Goal: Task Accomplishment & Management: Complete application form

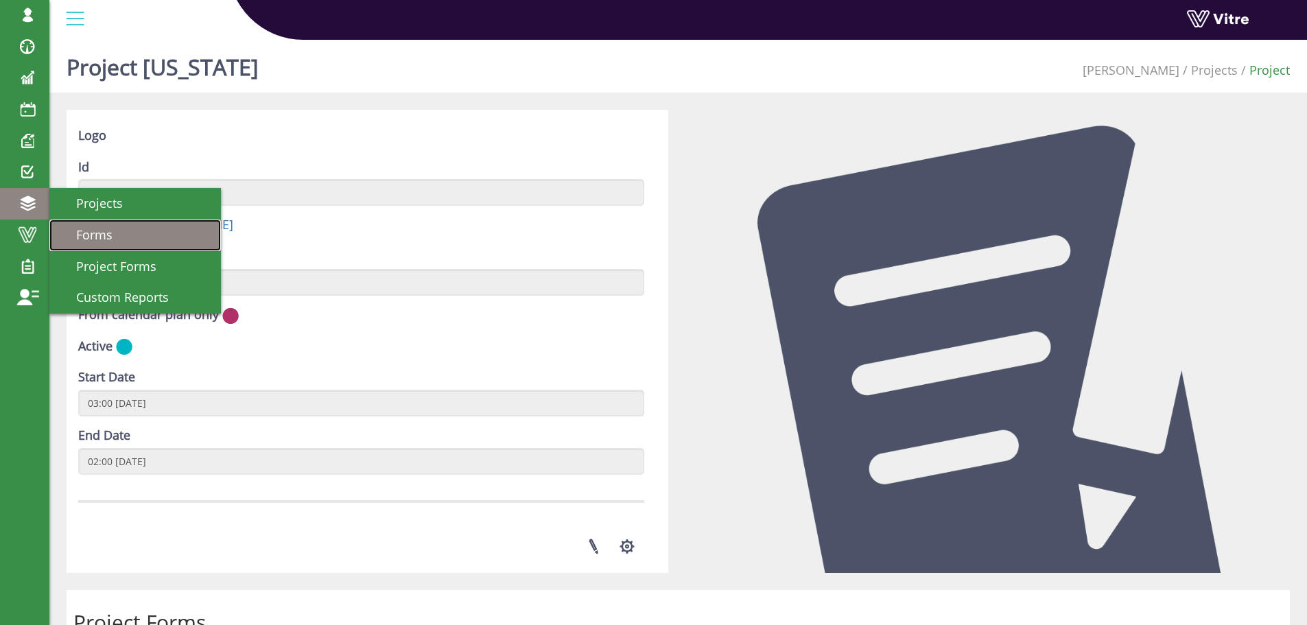
click at [91, 233] on span "Forms" at bounding box center [86, 234] width 53 height 16
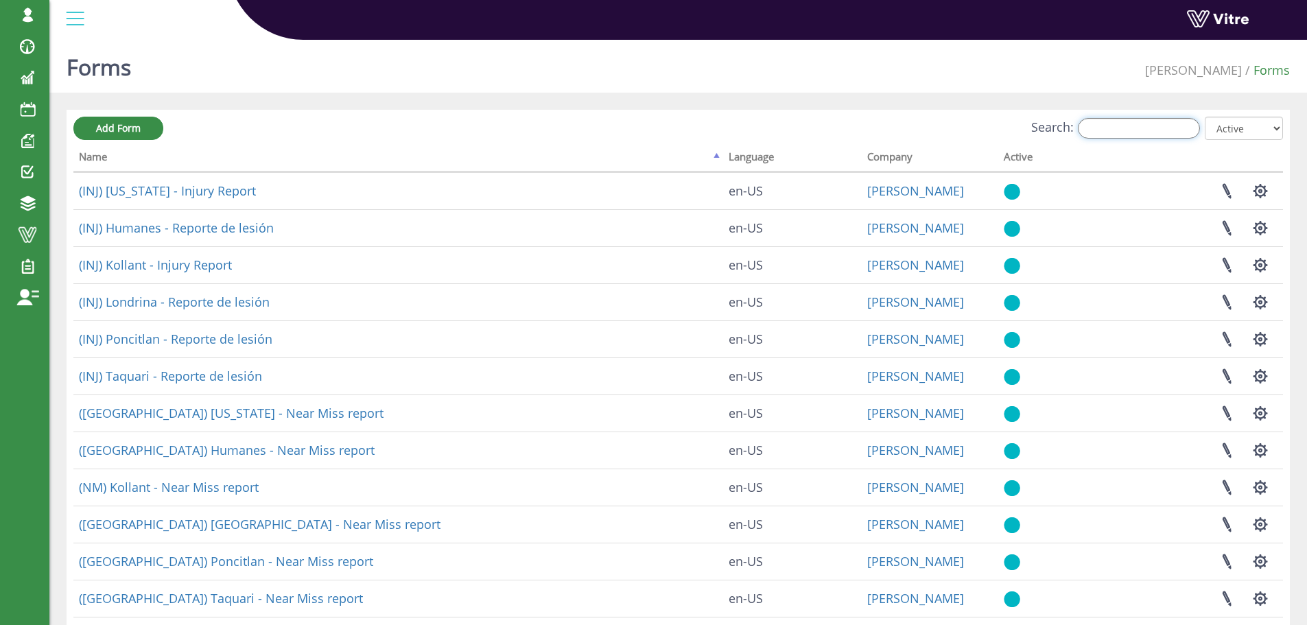
click at [1135, 130] on input "Search:" at bounding box center [1139, 128] width 122 height 21
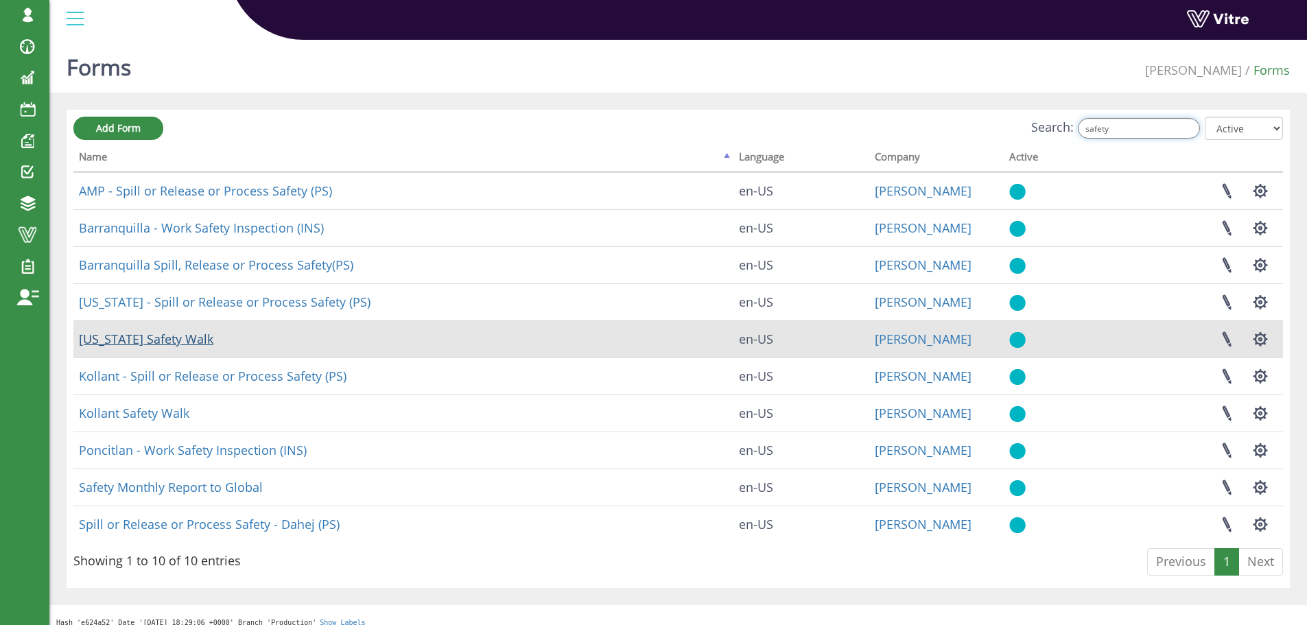
type input "safety"
click at [170, 338] on link "[US_STATE] Safety Walk" at bounding box center [146, 339] width 135 height 16
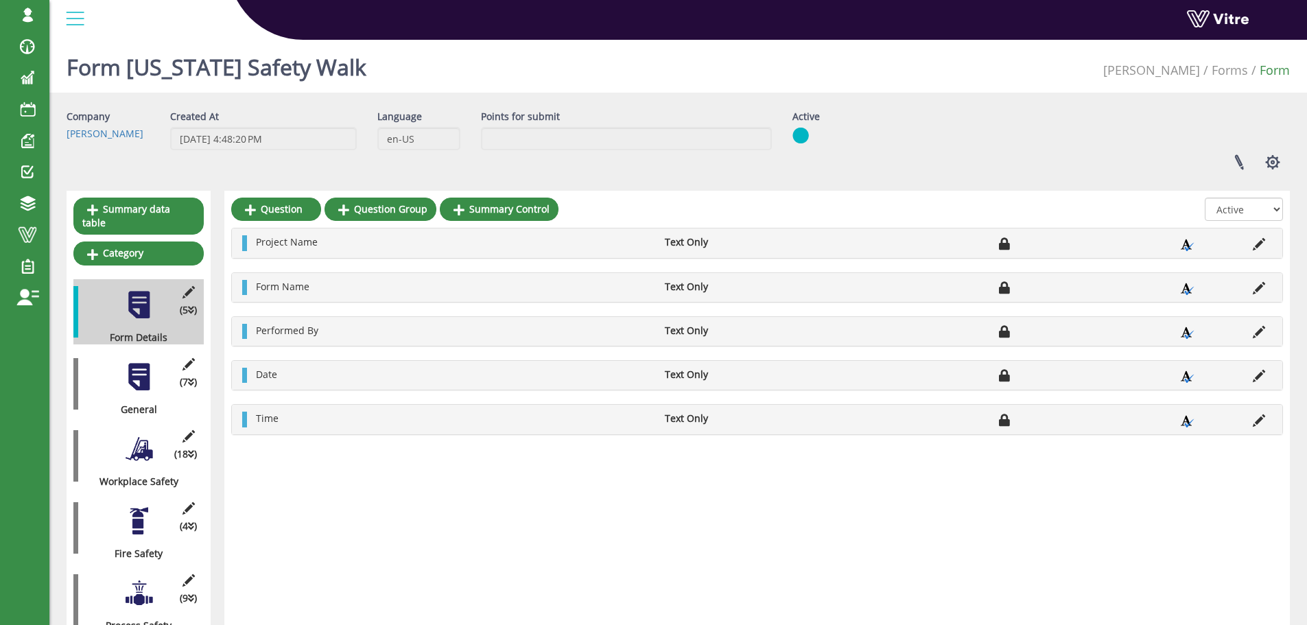
scroll to position [69, 0]
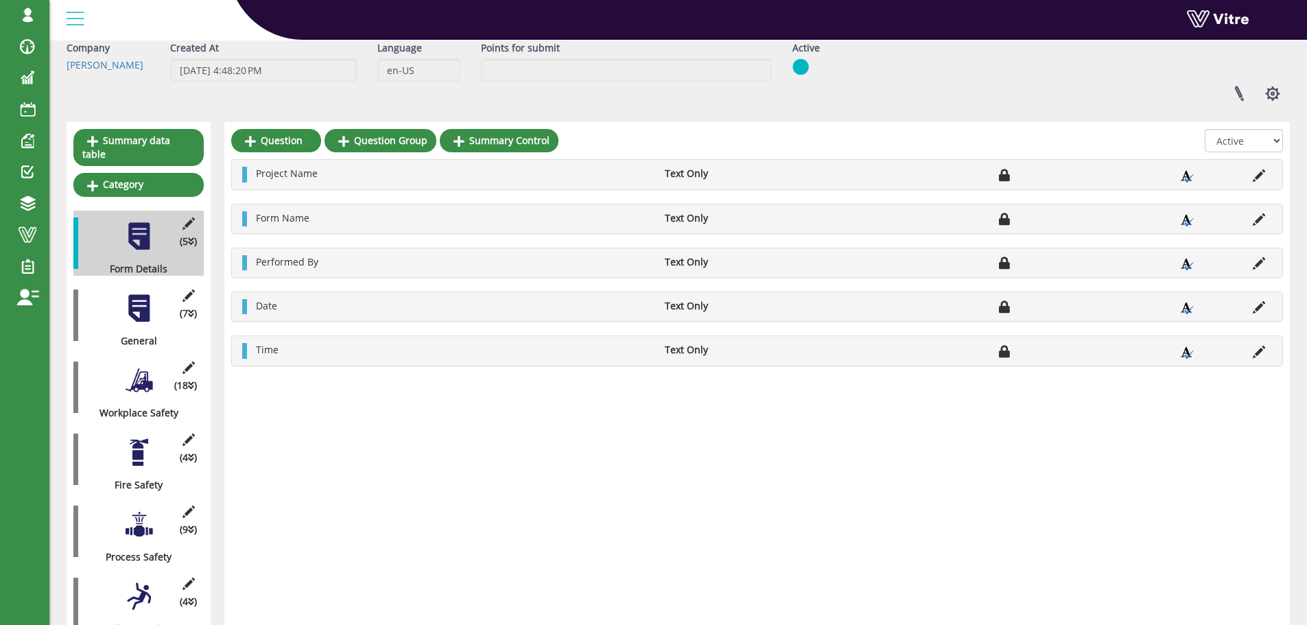
click at [148, 296] on div at bounding box center [139, 308] width 31 height 31
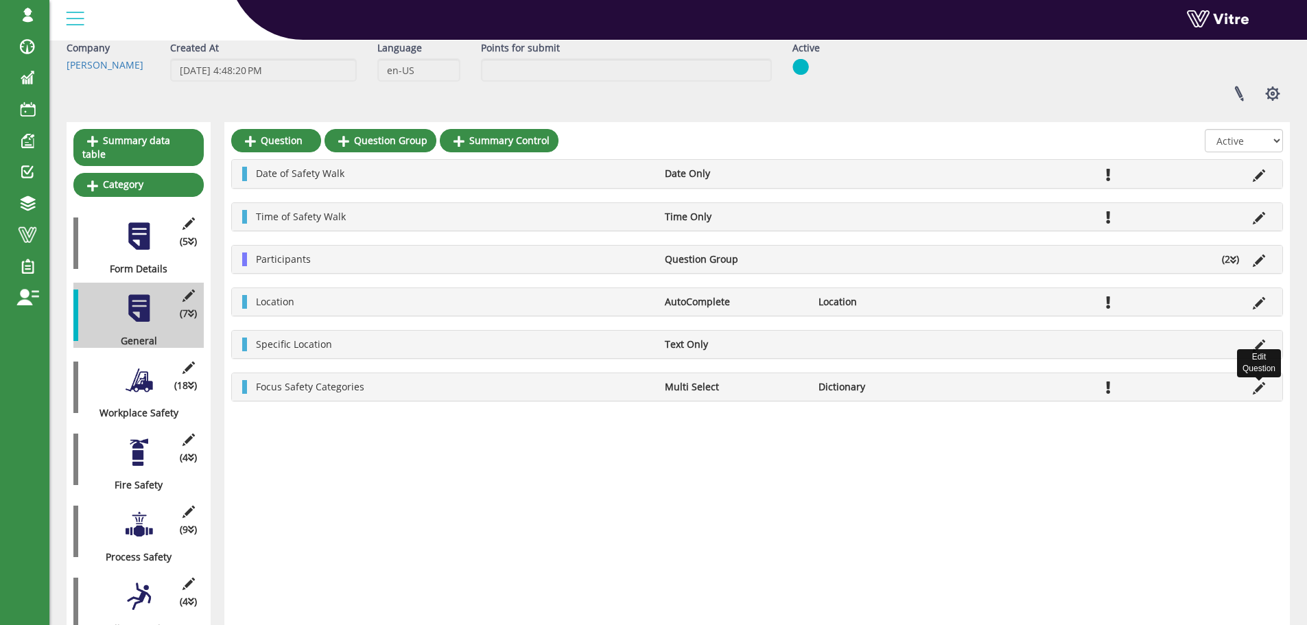
click at [1257, 390] on icon at bounding box center [1259, 388] width 12 height 12
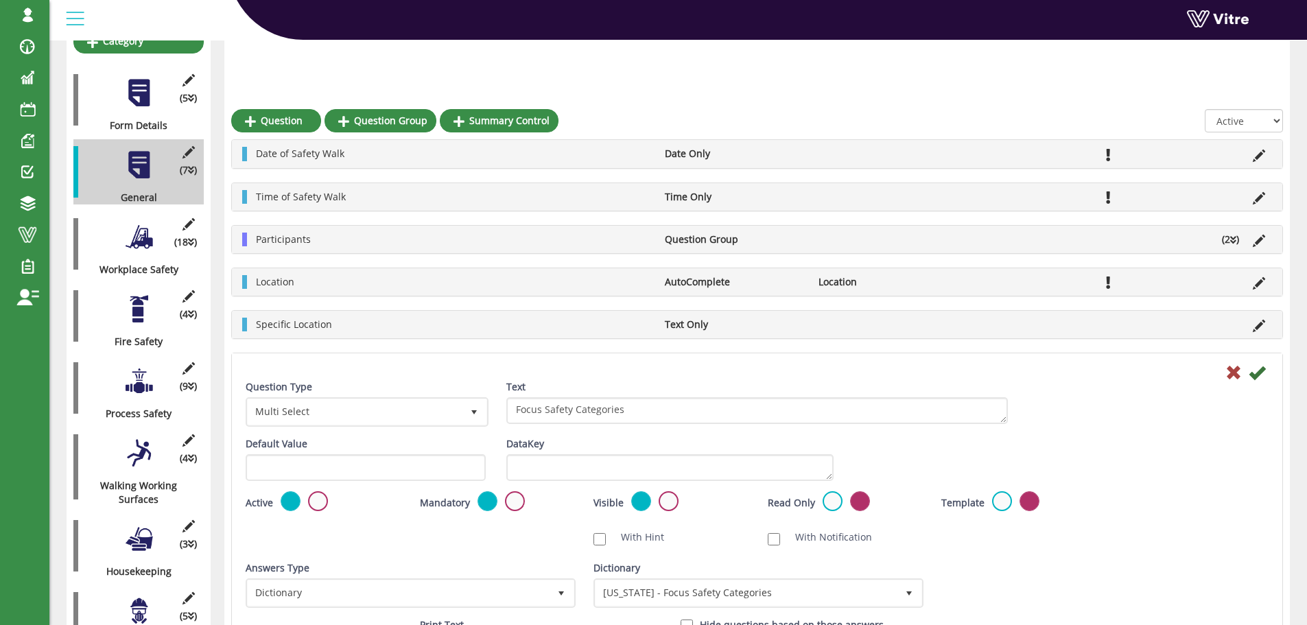
scroll to position [274, 0]
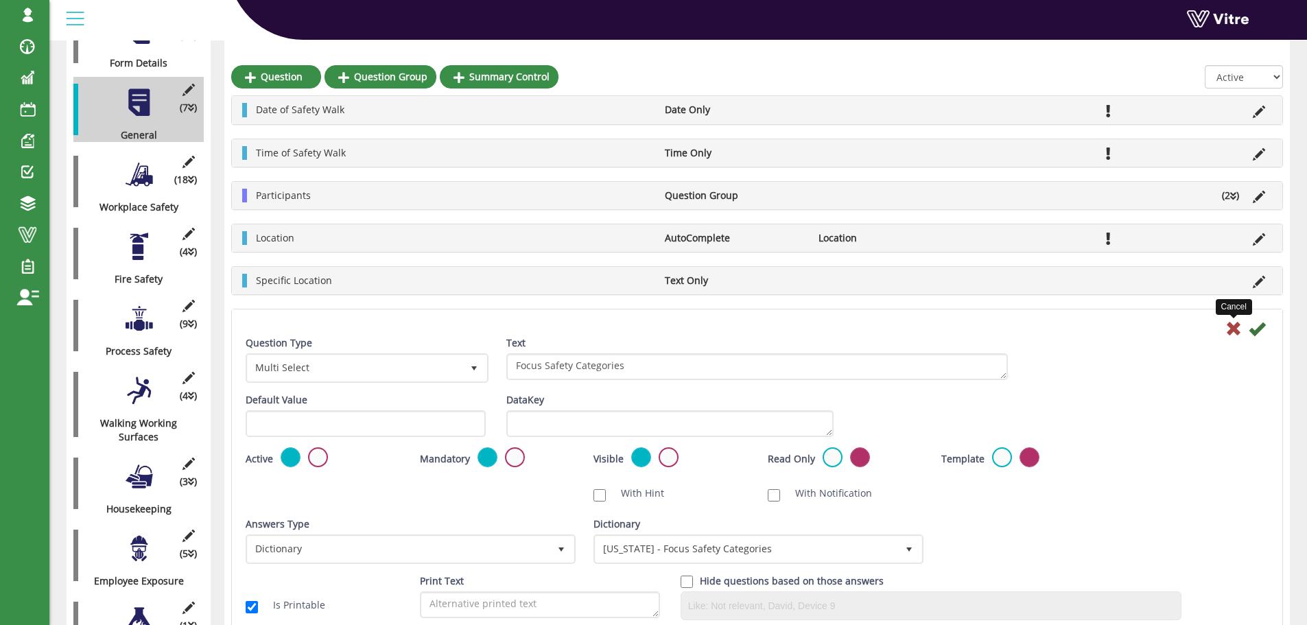
click at [1232, 329] on icon at bounding box center [1234, 328] width 16 height 16
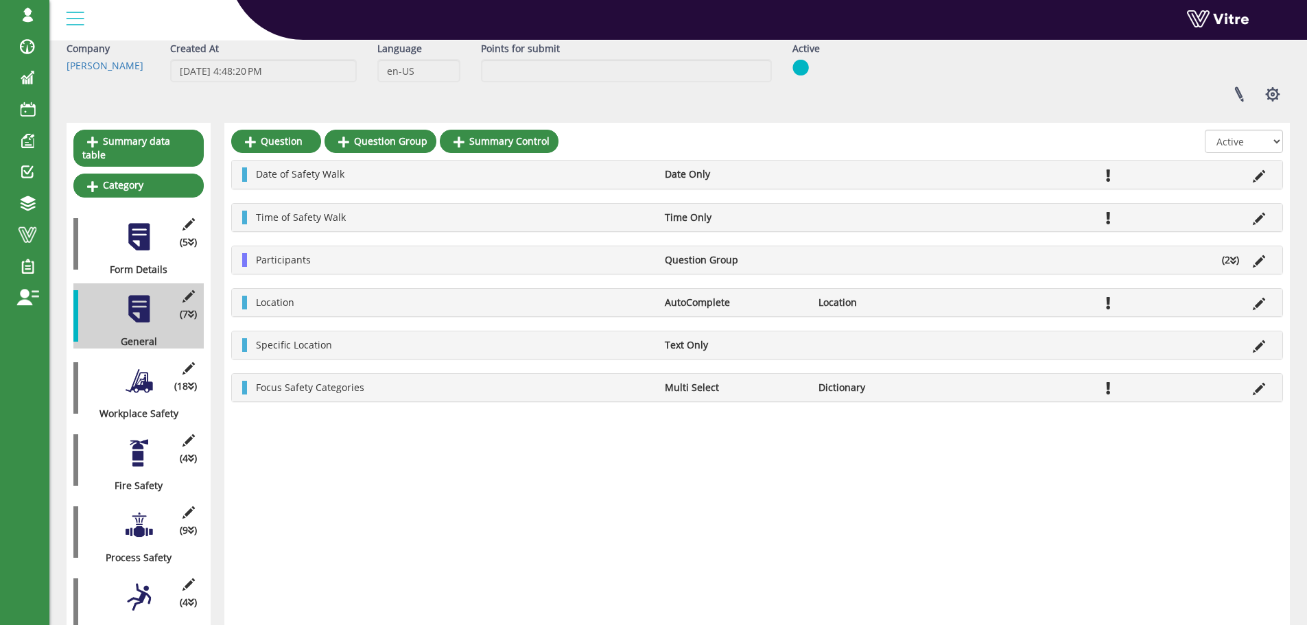
scroll to position [69, 0]
click at [143, 365] on div at bounding box center [139, 380] width 31 height 31
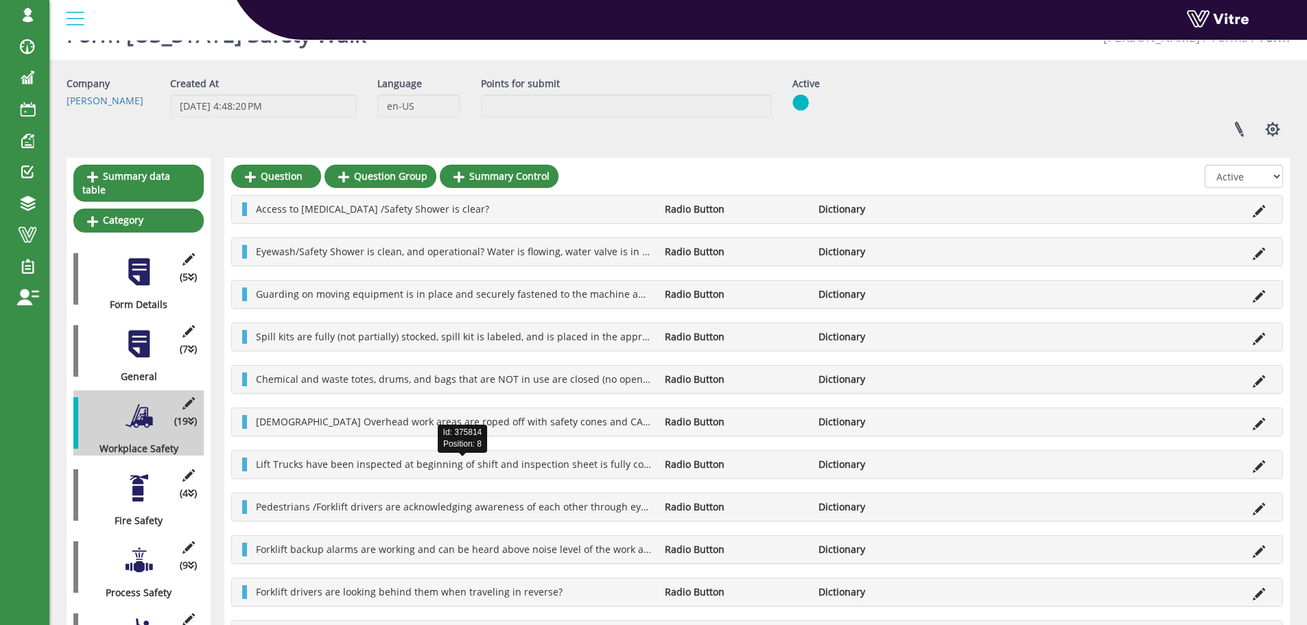
scroll to position [0, 0]
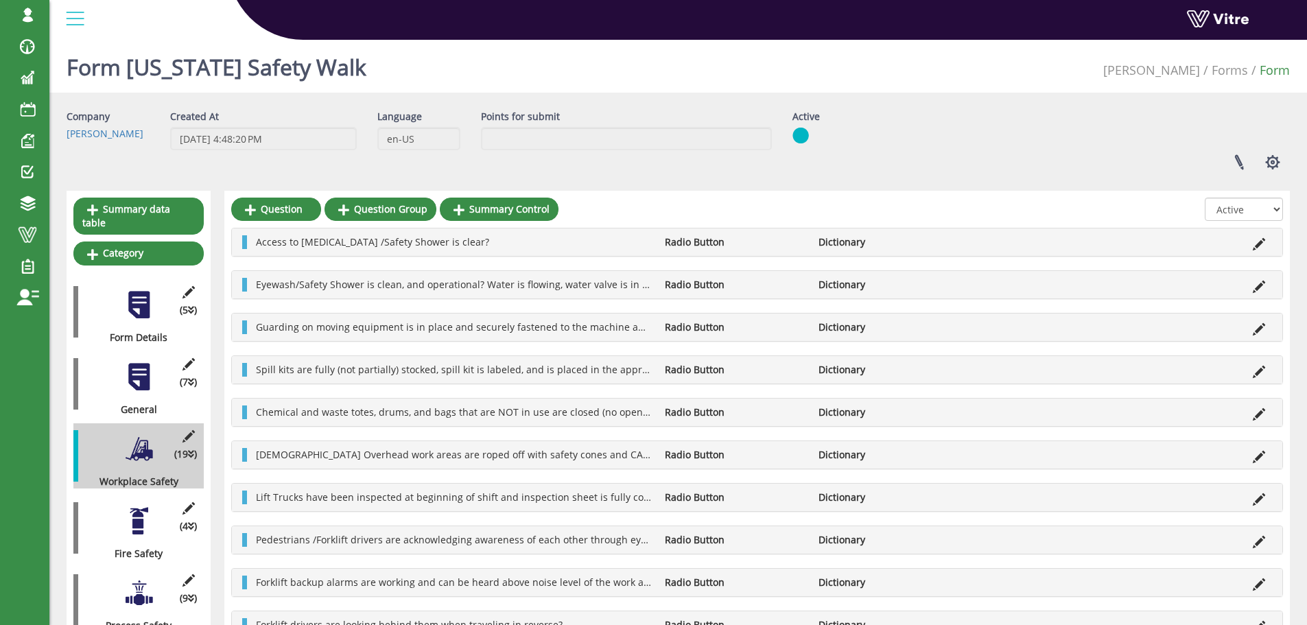
click at [135, 510] on div at bounding box center [139, 521] width 31 height 31
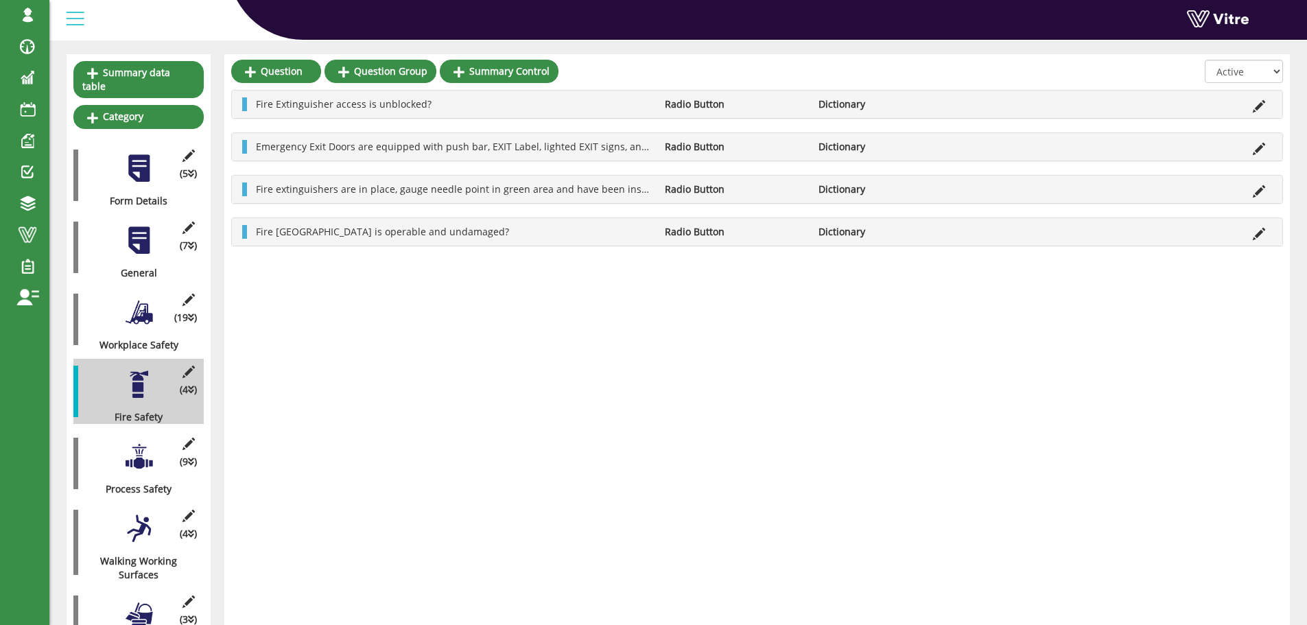
scroll to position [137, 0]
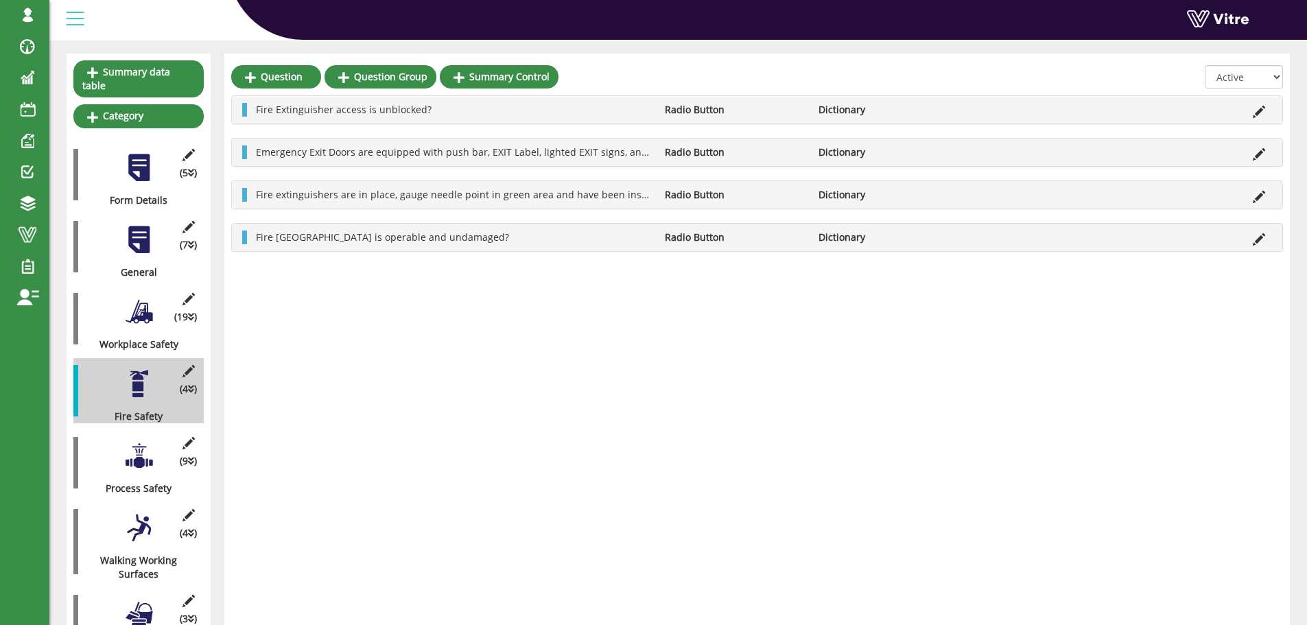
click at [141, 441] on div at bounding box center [139, 456] width 31 height 31
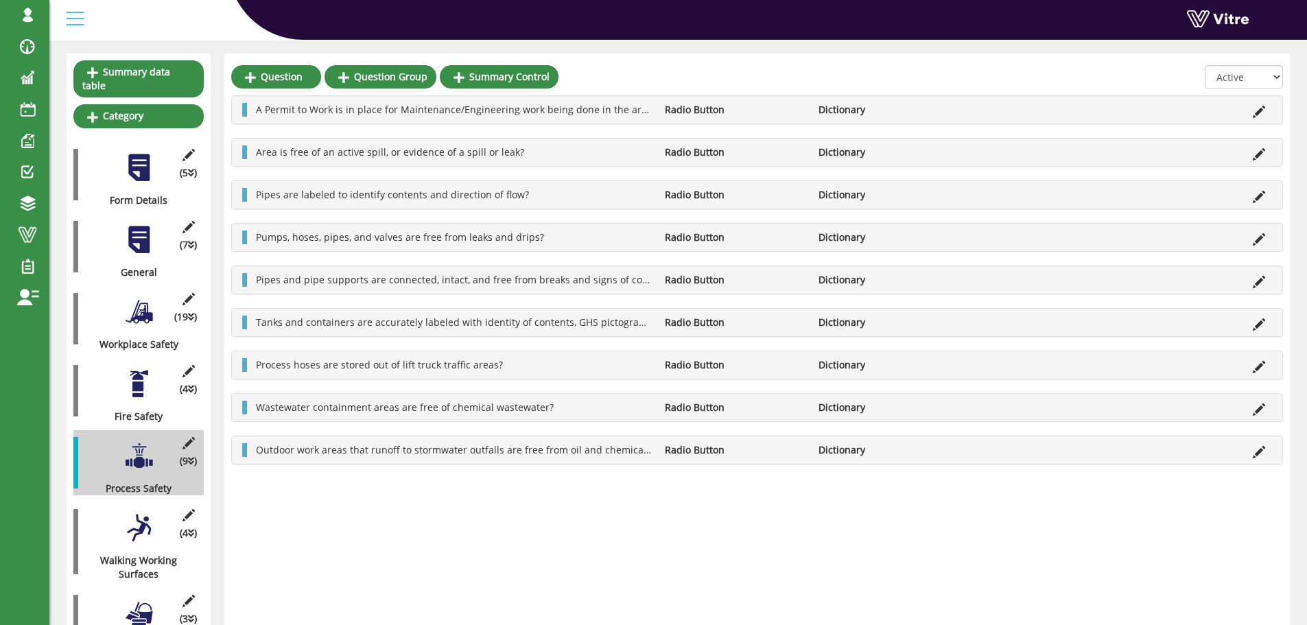
click at [143, 513] on div at bounding box center [139, 528] width 31 height 31
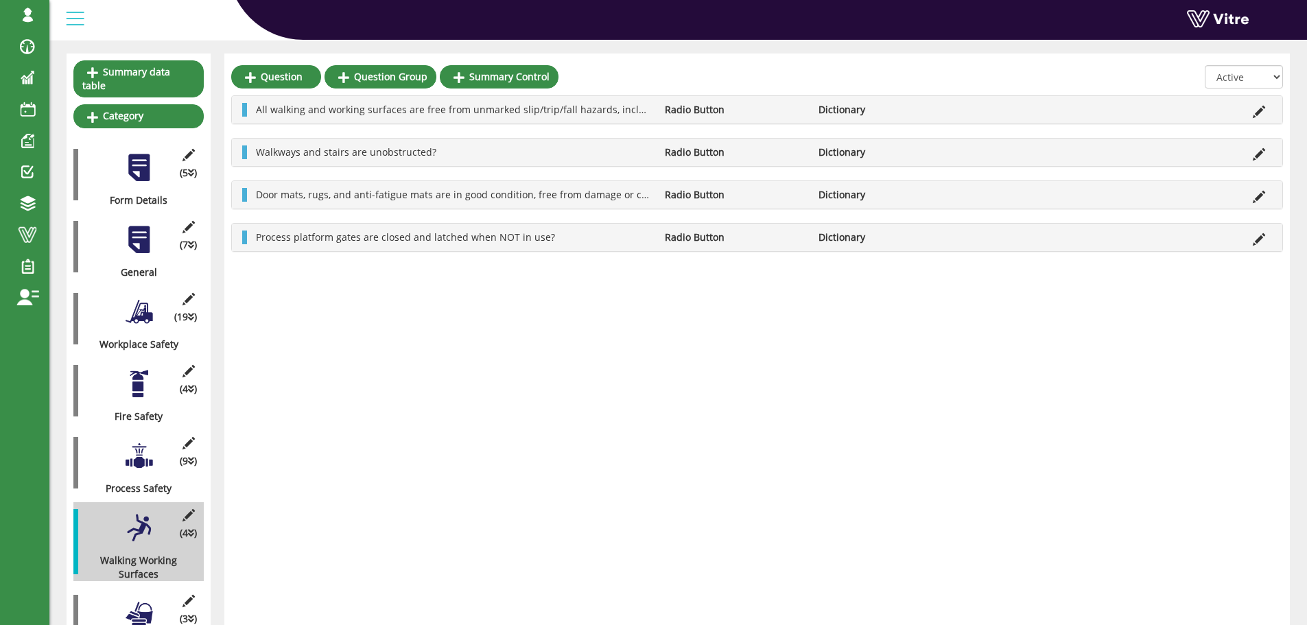
click at [881, 40] on div "Harel.Smadar Profile Notification Change Company English English Español França…" at bounding box center [678, 20] width 1258 height 40
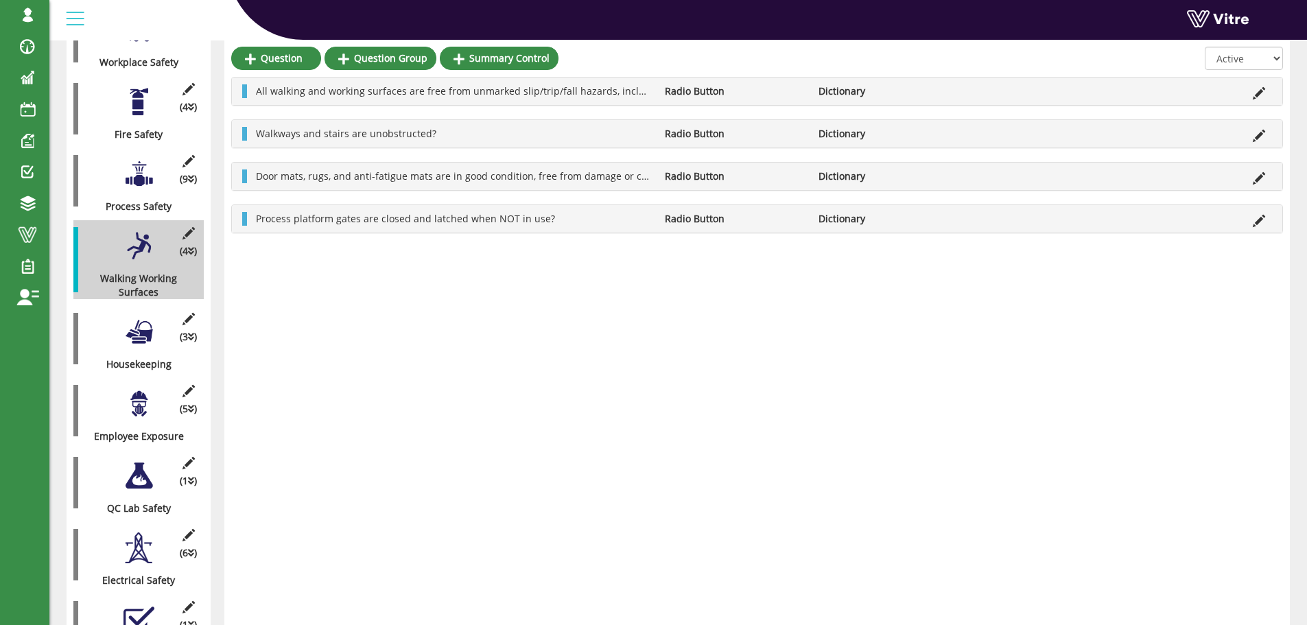
scroll to position [502, 0]
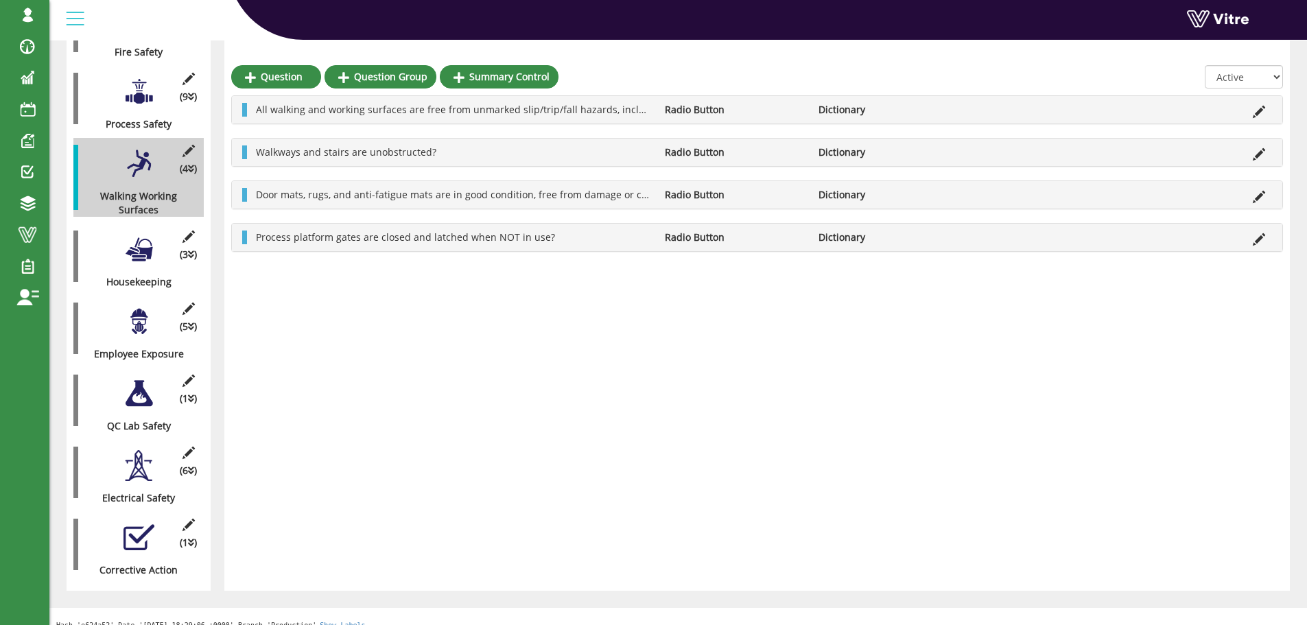
click at [139, 522] on div at bounding box center [139, 537] width 31 height 31
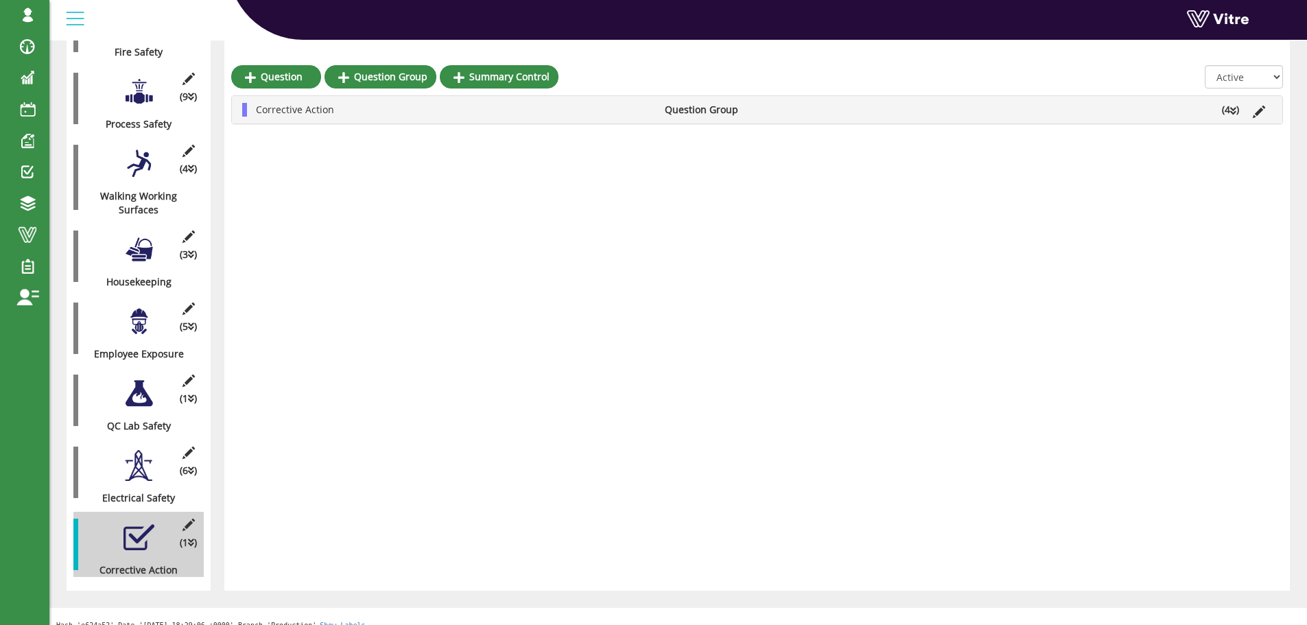
click at [139, 522] on div at bounding box center [139, 537] width 31 height 31
click at [187, 519] on icon at bounding box center [188, 525] width 17 height 12
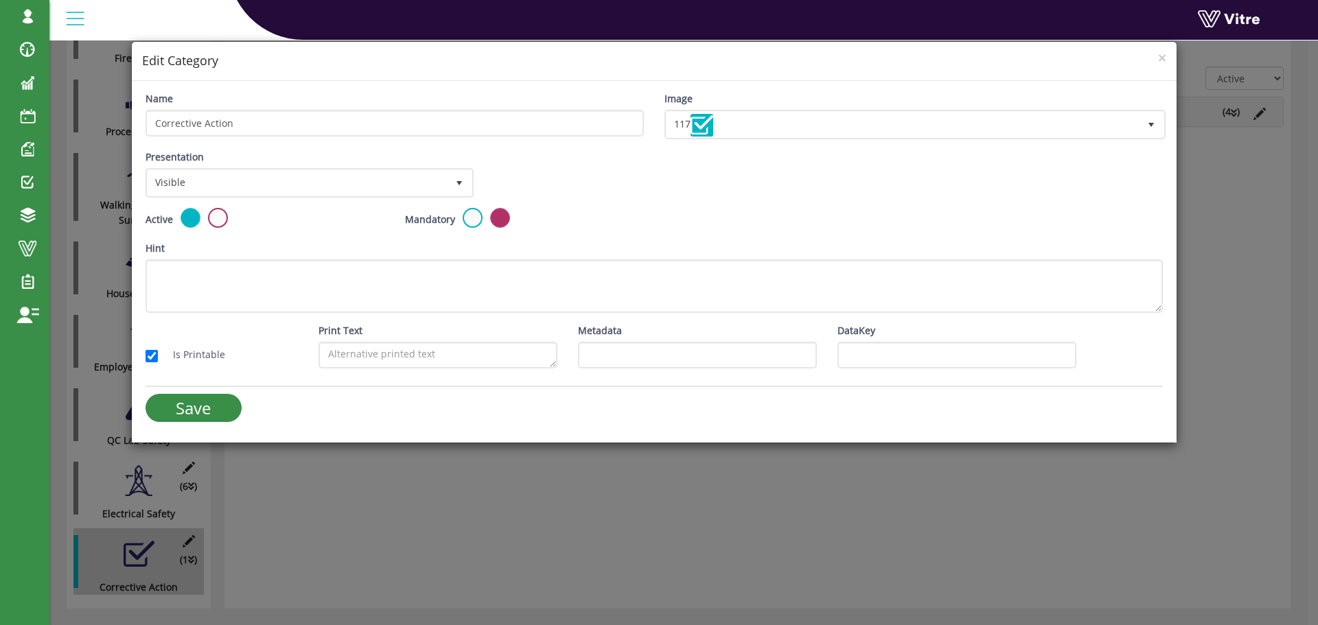
click at [299, 549] on div "× Edit Category Name Corrective Action Image 117 117 Presentation Visible 0 Set…" at bounding box center [659, 312] width 1318 height 625
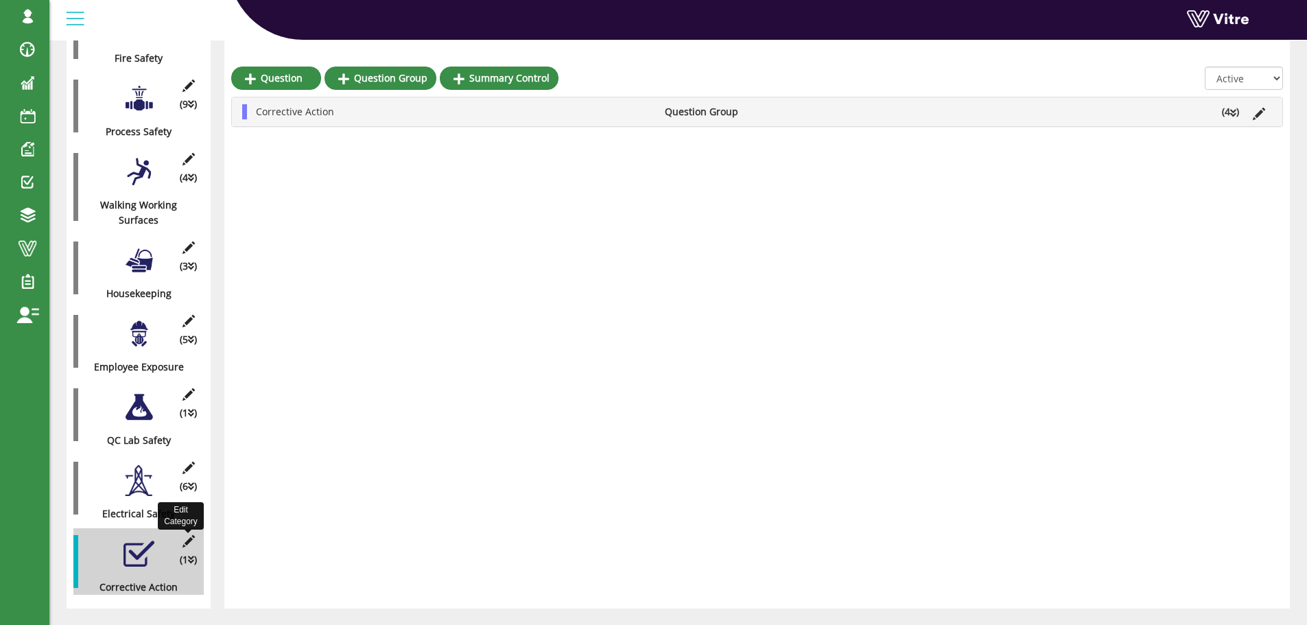
click at [186, 535] on icon at bounding box center [188, 541] width 17 height 12
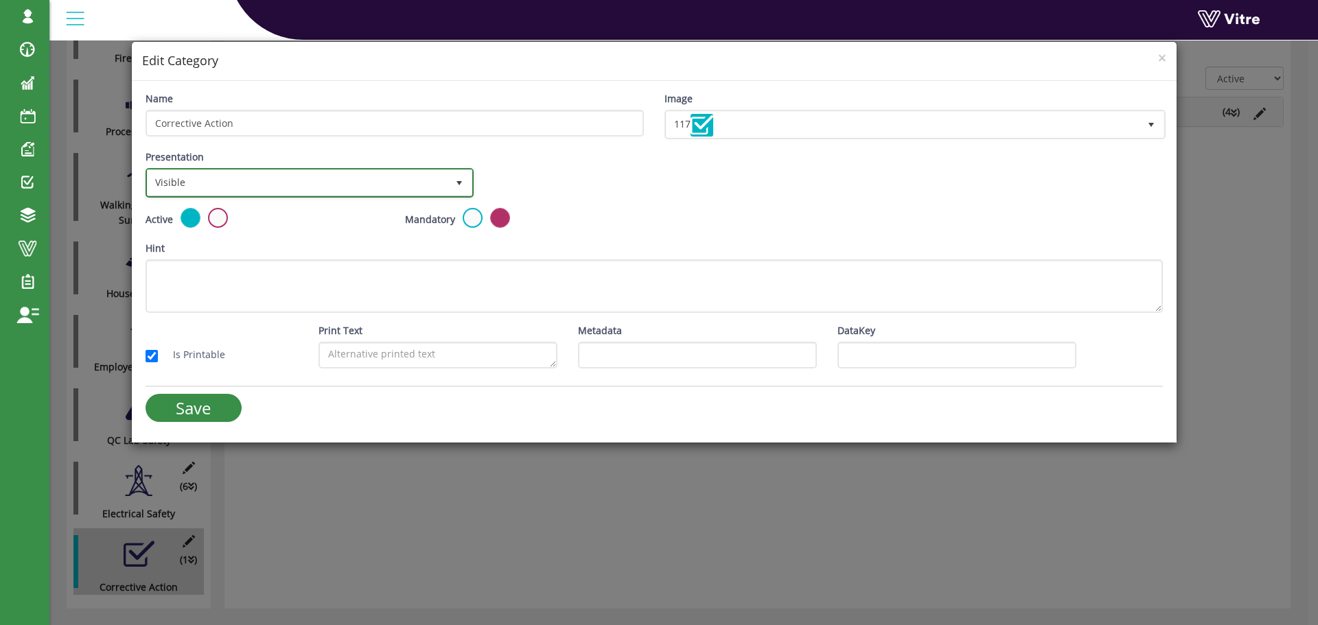
click at [232, 179] on span "Visible" at bounding box center [297, 182] width 299 height 25
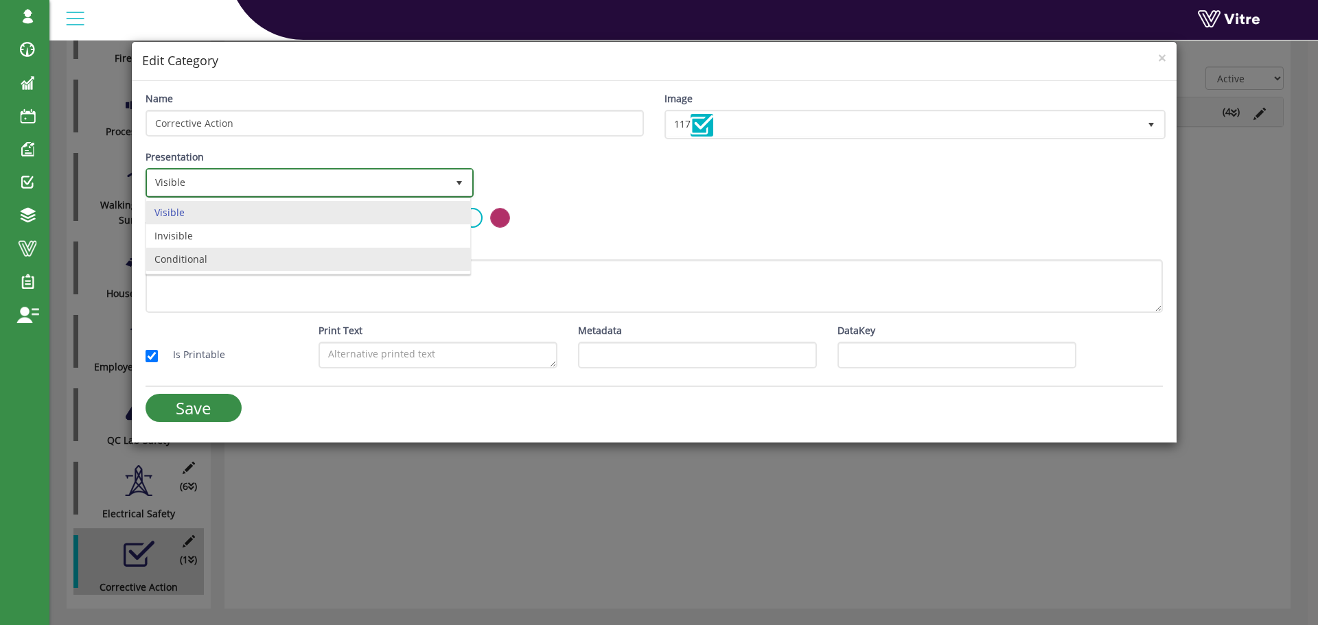
click at [180, 258] on li "Conditional" at bounding box center [308, 259] width 324 height 23
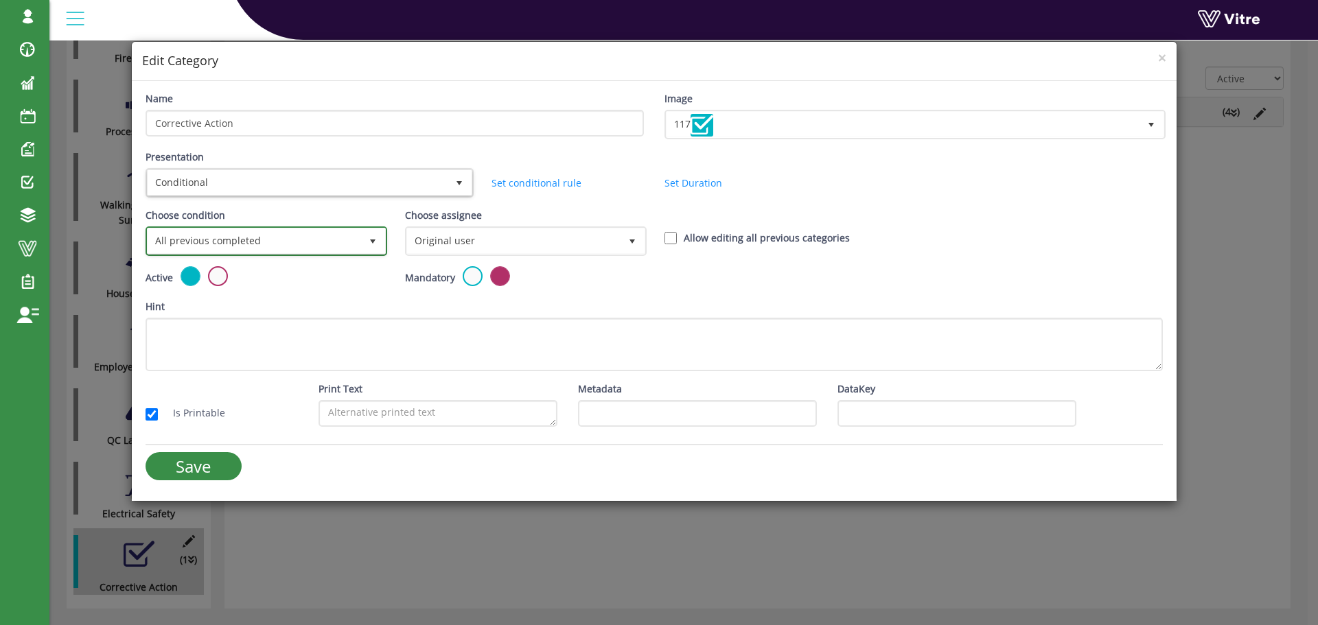
click at [288, 246] on span "All previous completed" at bounding box center [254, 241] width 213 height 25
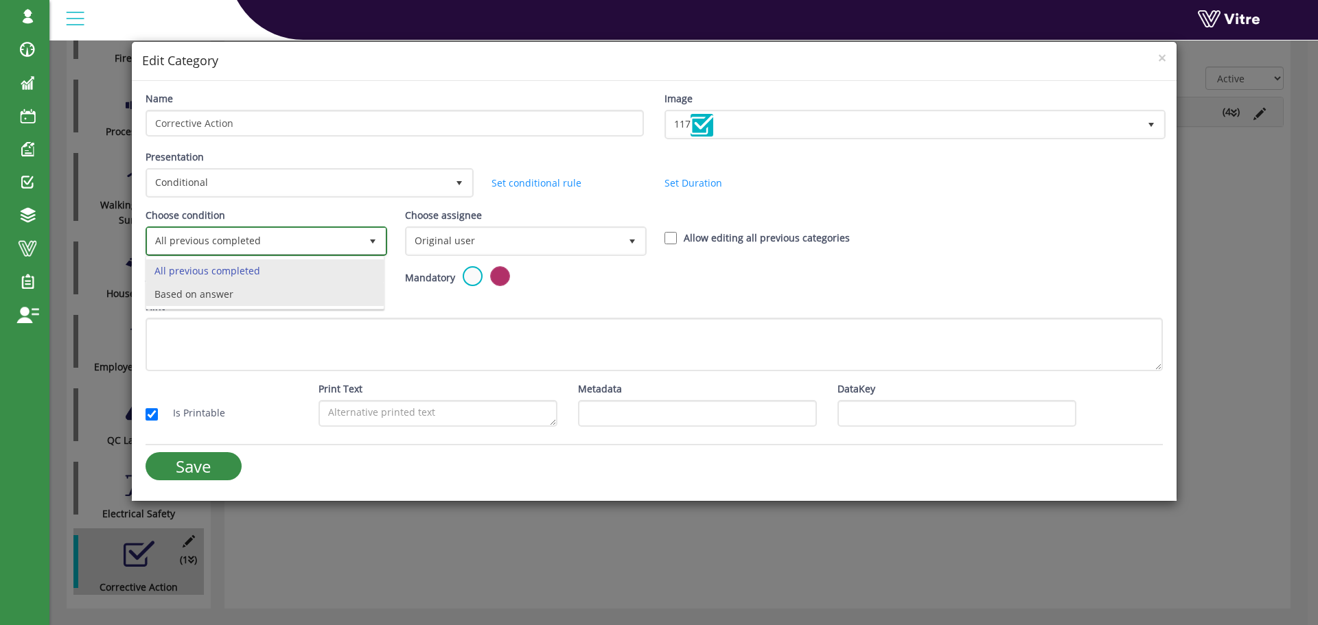
click at [235, 294] on li "Based on answer" at bounding box center [264, 294] width 237 height 23
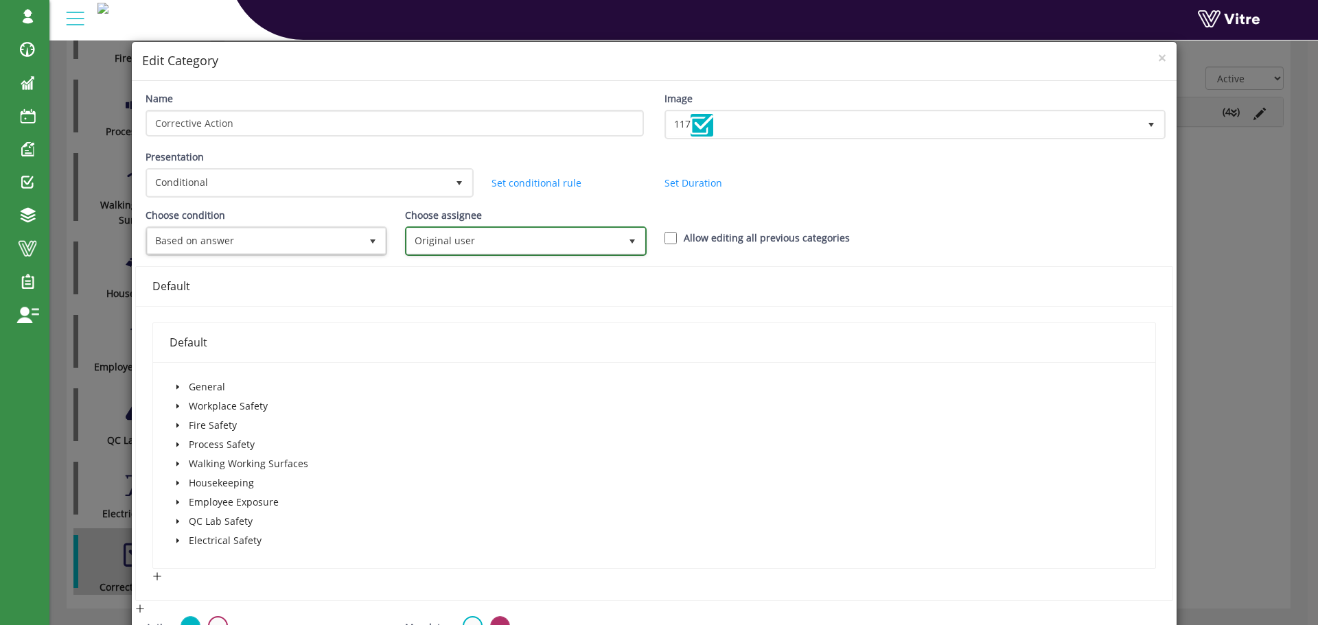
click at [495, 242] on span "Original user" at bounding box center [513, 241] width 213 height 25
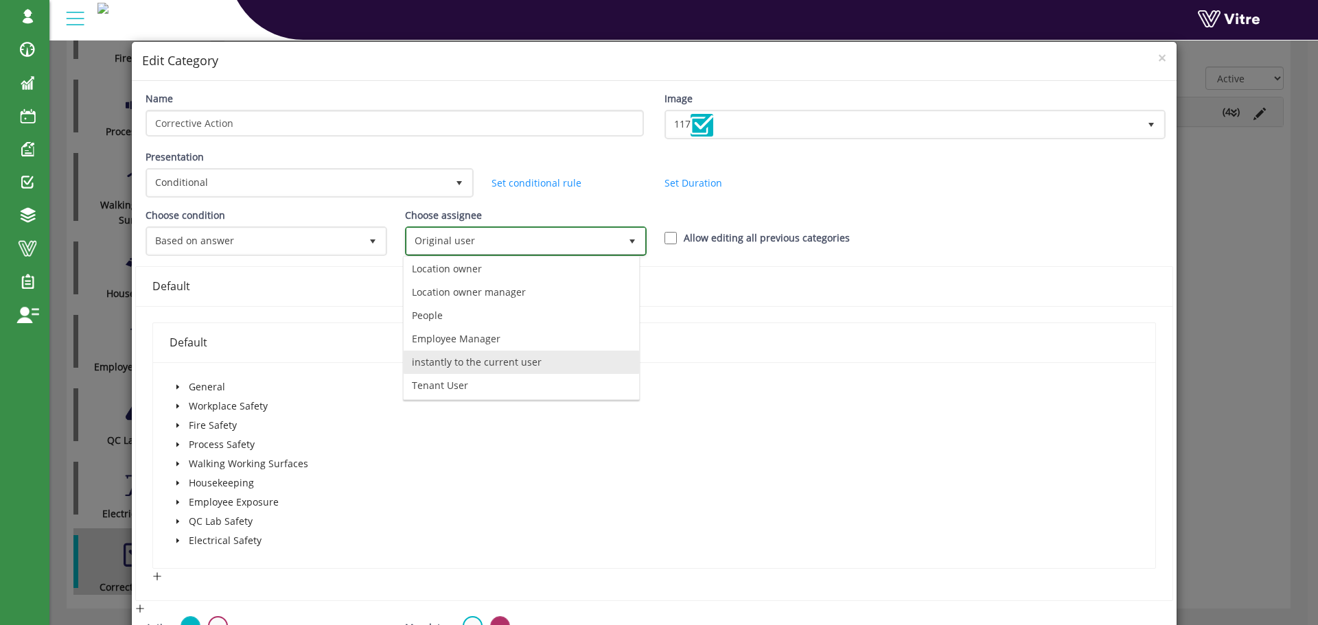
scroll to position [96, 0]
click at [491, 358] on li "instantly to the current user" at bounding box center [521, 361] width 235 height 23
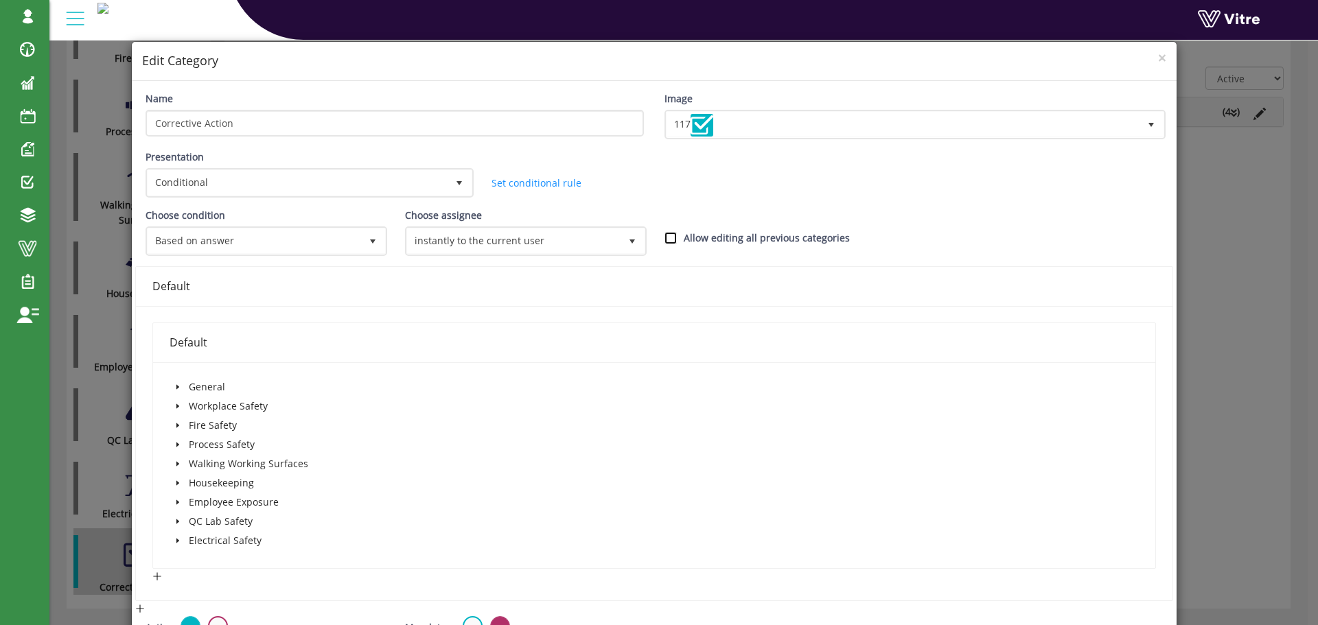
click at [669, 235] on input "Allow editing all previous categories" at bounding box center [670, 238] width 12 height 12
checkbox input "true"
click at [183, 390] on span at bounding box center [177, 387] width 16 height 16
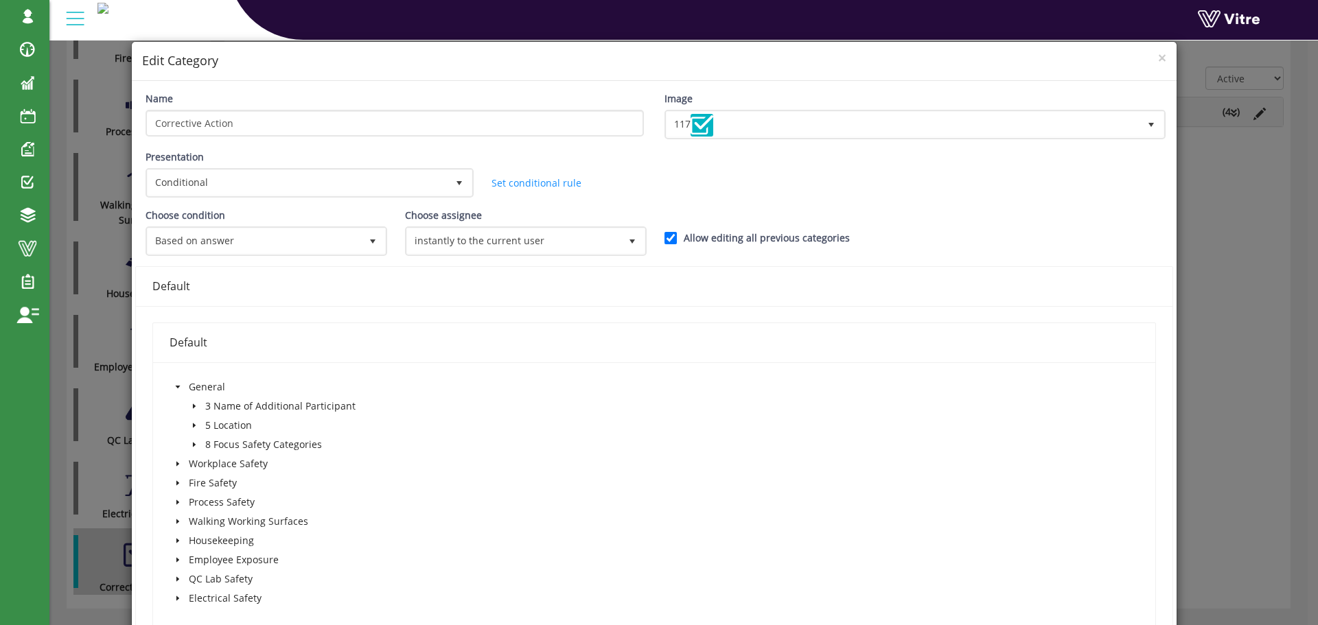
click at [179, 386] on icon "caret-down" at bounding box center [177, 387] width 7 height 7
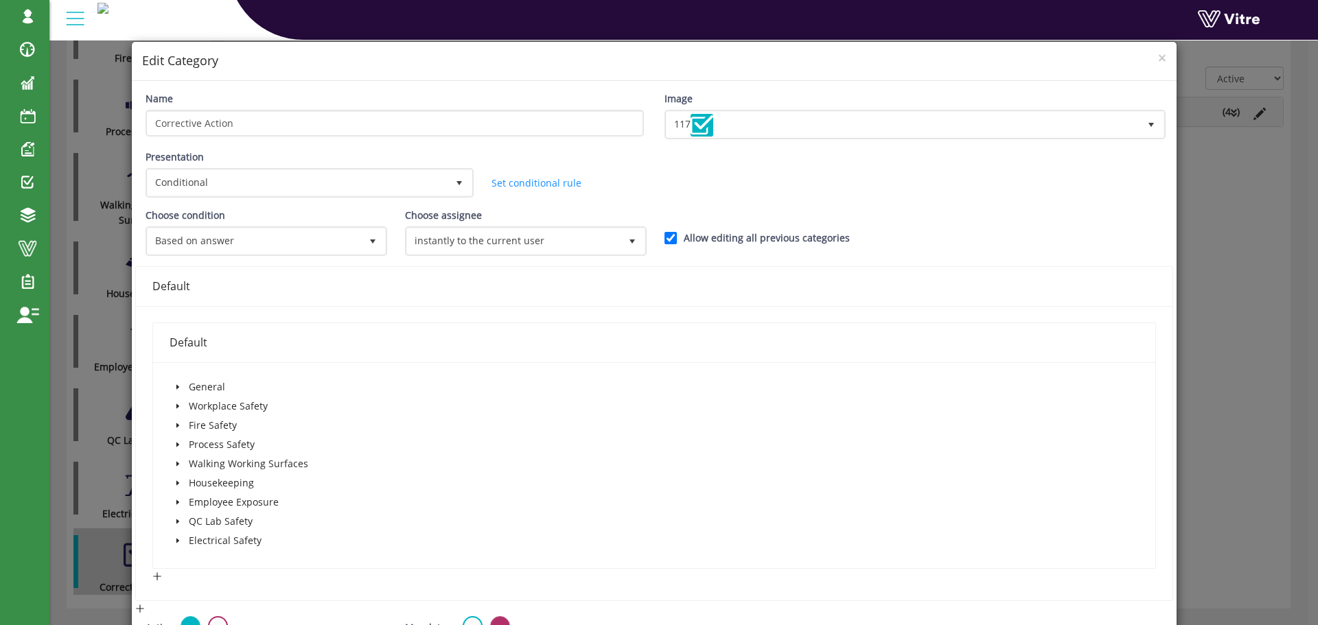
click at [176, 406] on icon "caret-down" at bounding box center [177, 406] width 3 height 5
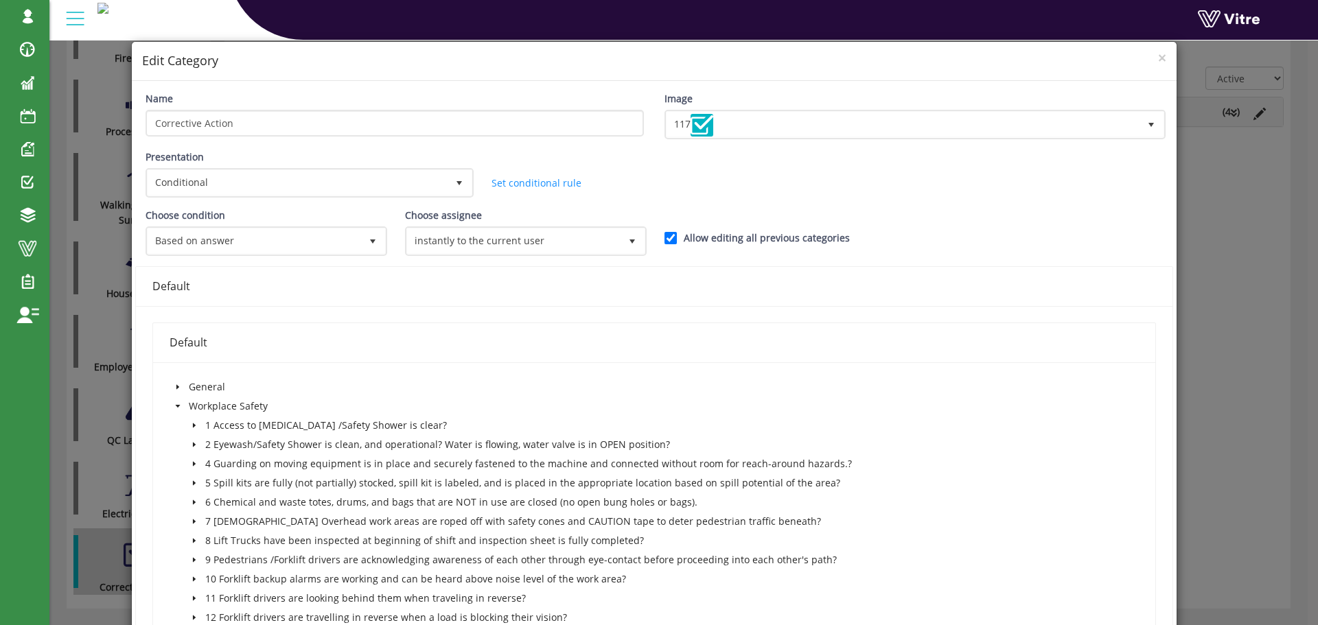
click at [174, 404] on icon "caret-down" at bounding box center [177, 406] width 7 height 7
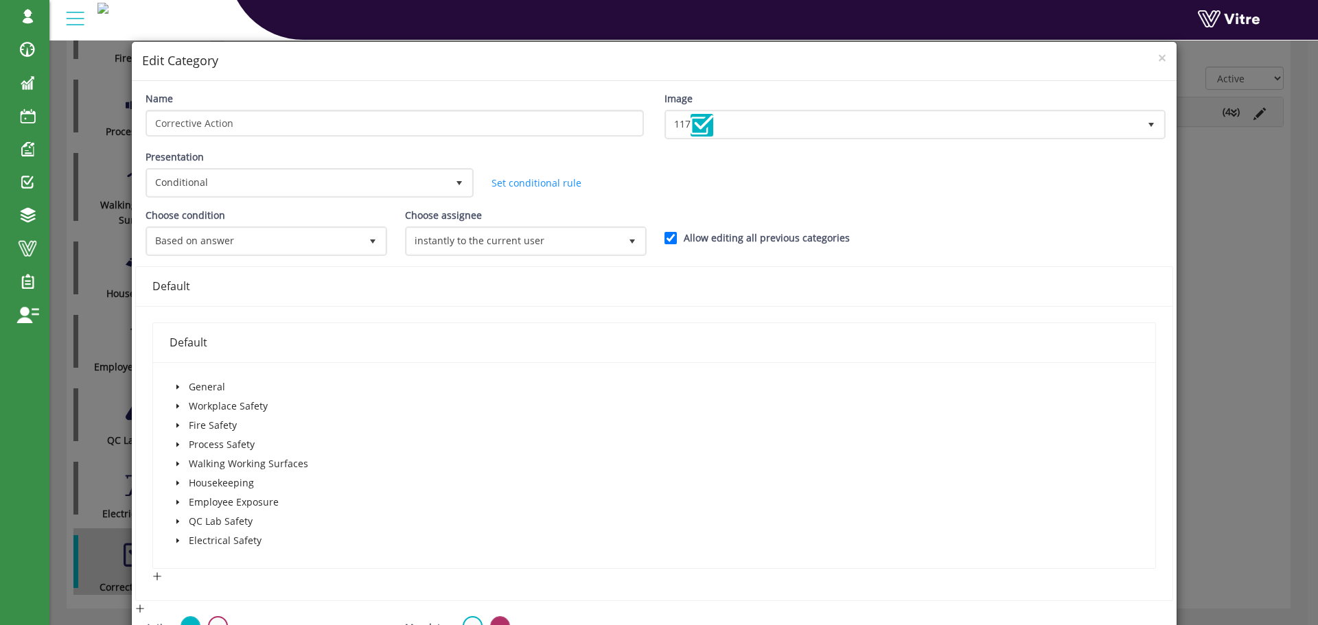
click at [176, 386] on icon "caret-down" at bounding box center [177, 387] width 3 height 5
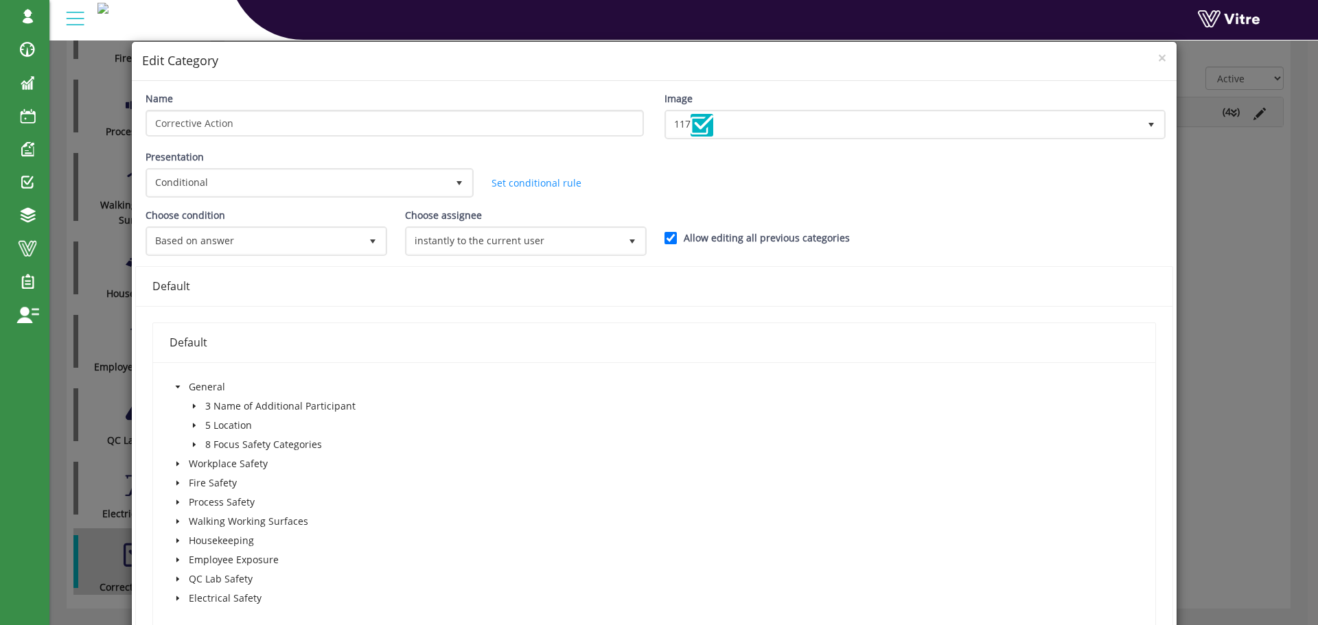
click at [192, 447] on icon "caret-down" at bounding box center [193, 445] width 3 height 5
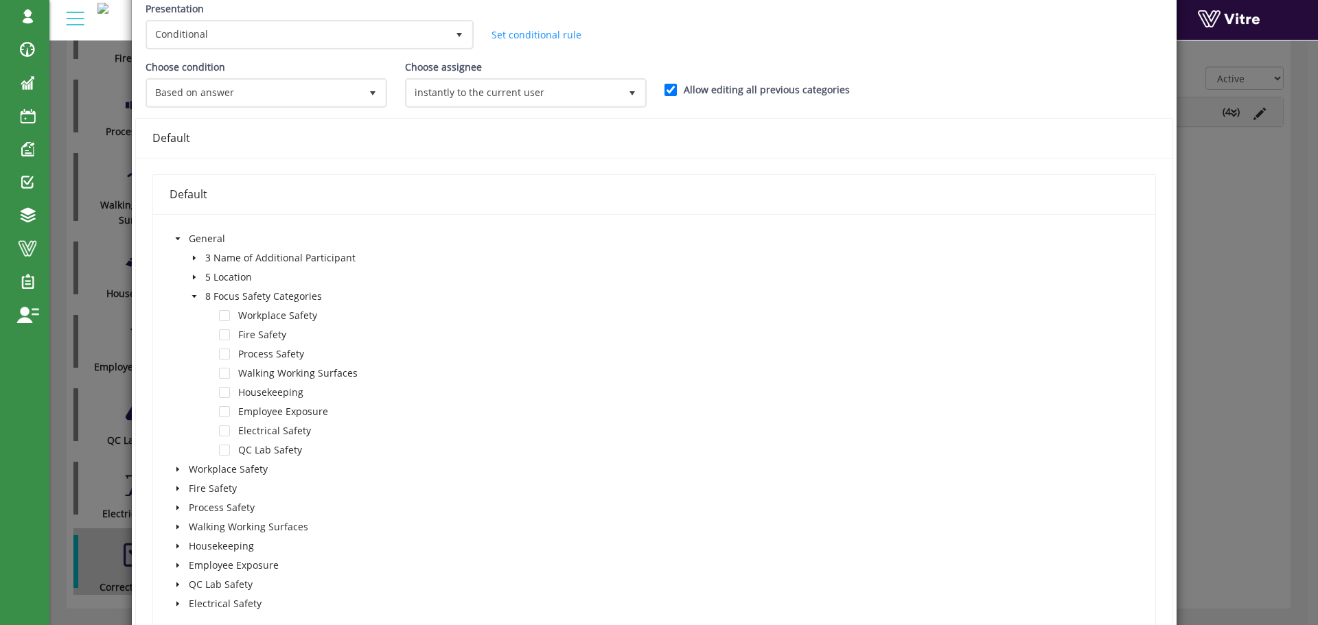
scroll to position [206, 0]
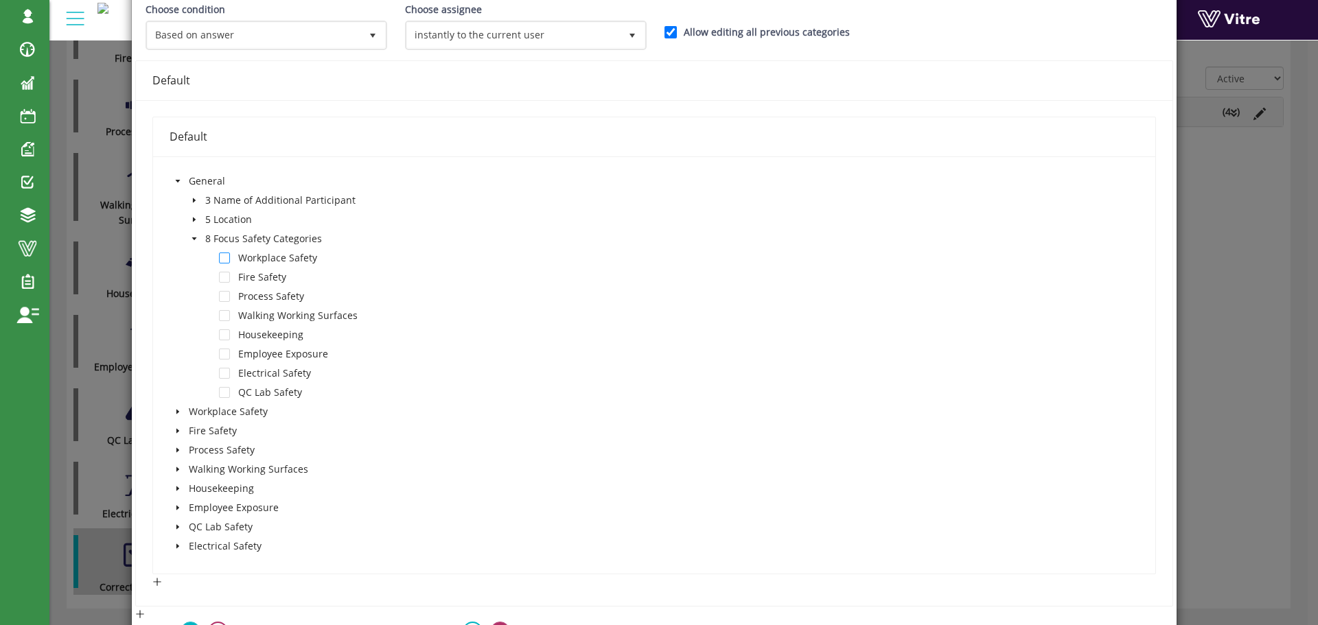
click at [226, 259] on span at bounding box center [224, 258] width 11 height 11
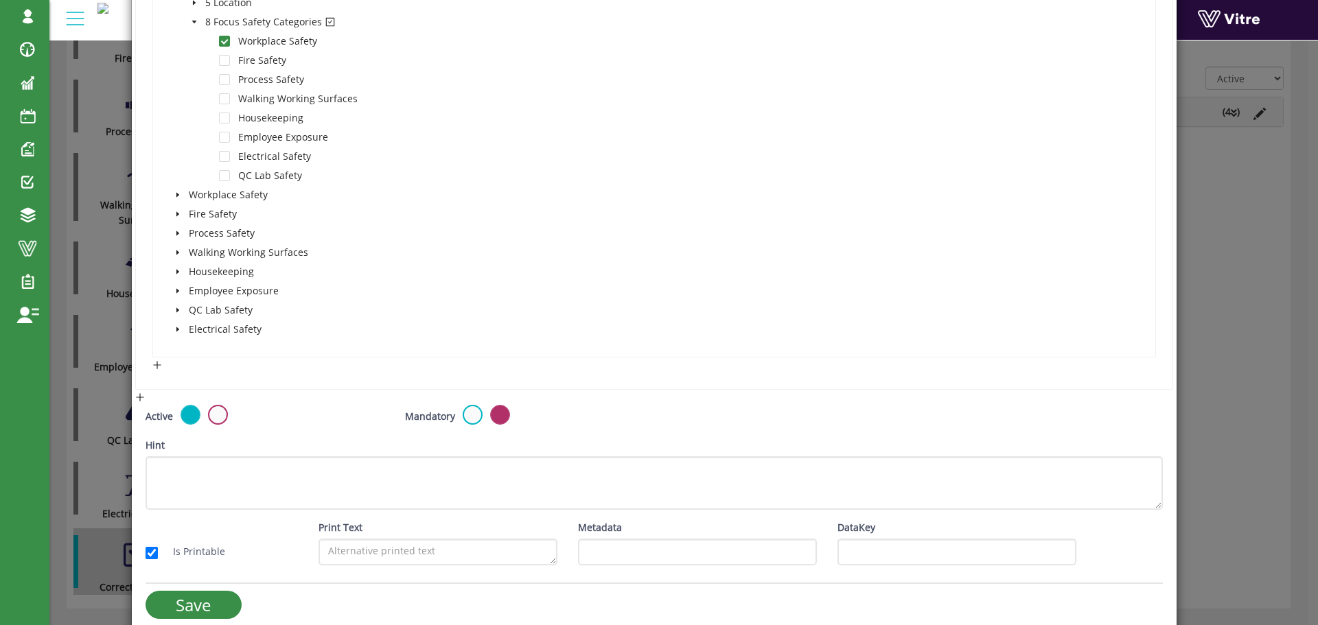
scroll to position [438, 0]
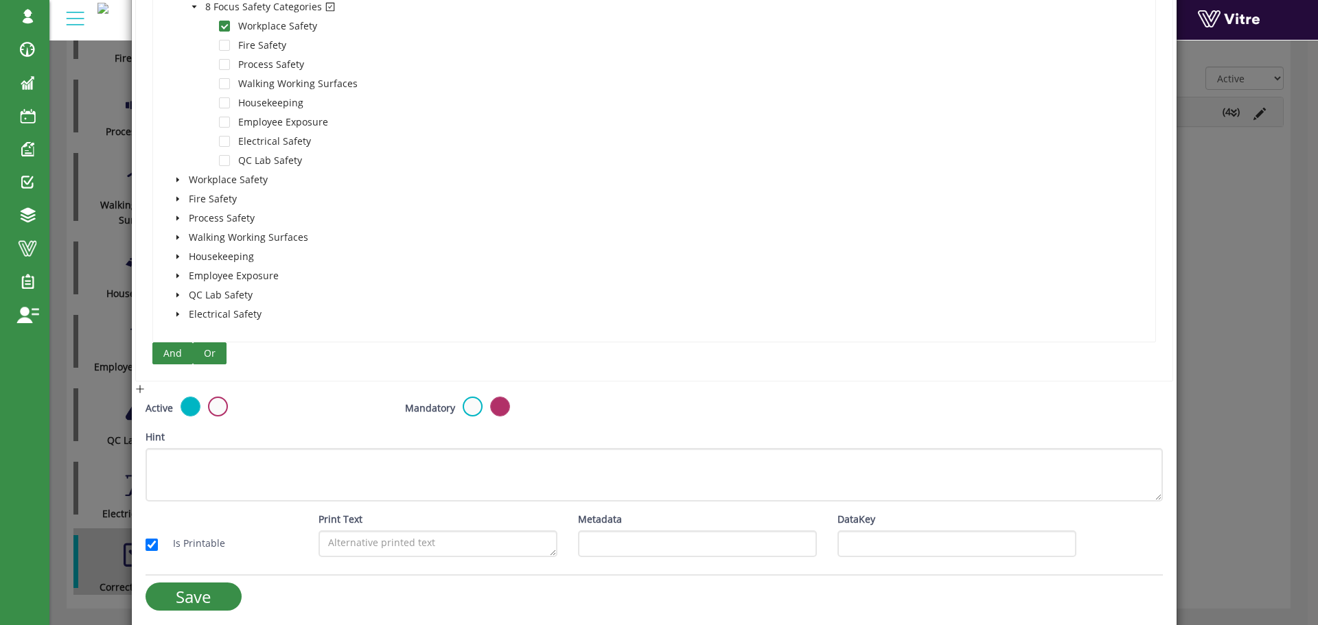
click at [211, 355] on span "Or" at bounding box center [210, 353] width 12 height 15
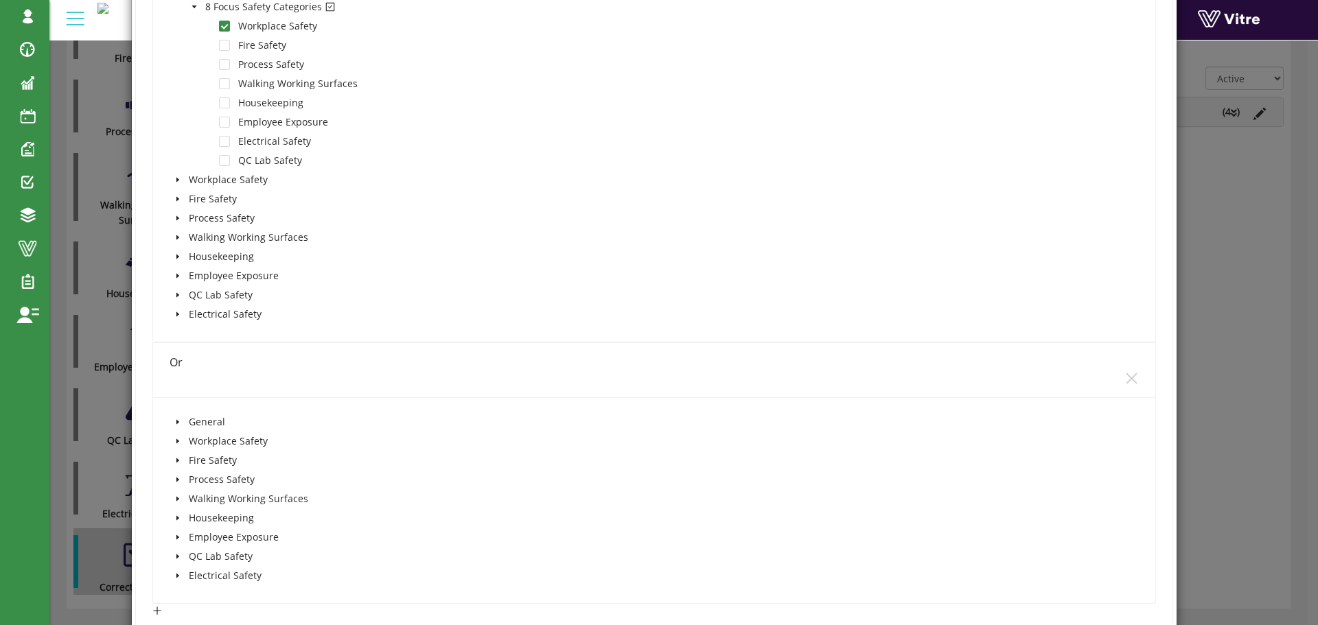
click at [178, 421] on icon "caret-down" at bounding box center [177, 422] width 7 height 7
click at [194, 479] on icon "caret-down" at bounding box center [194, 479] width 7 height 7
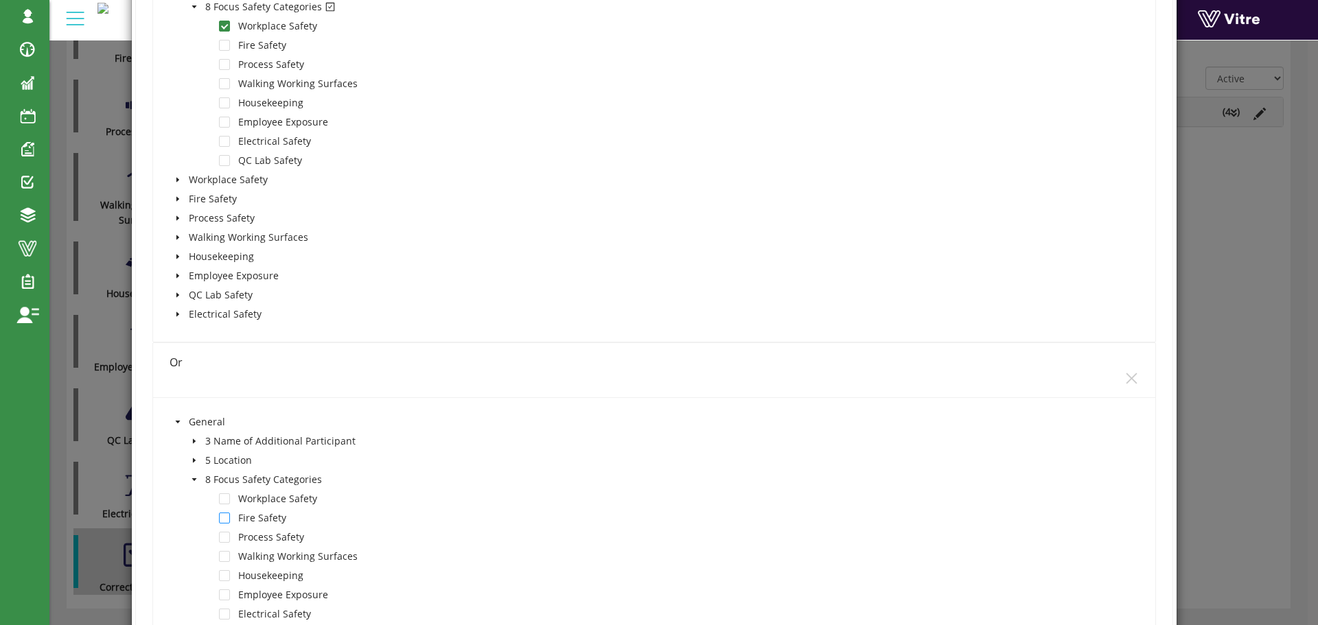
click at [225, 520] on span at bounding box center [224, 518] width 11 height 11
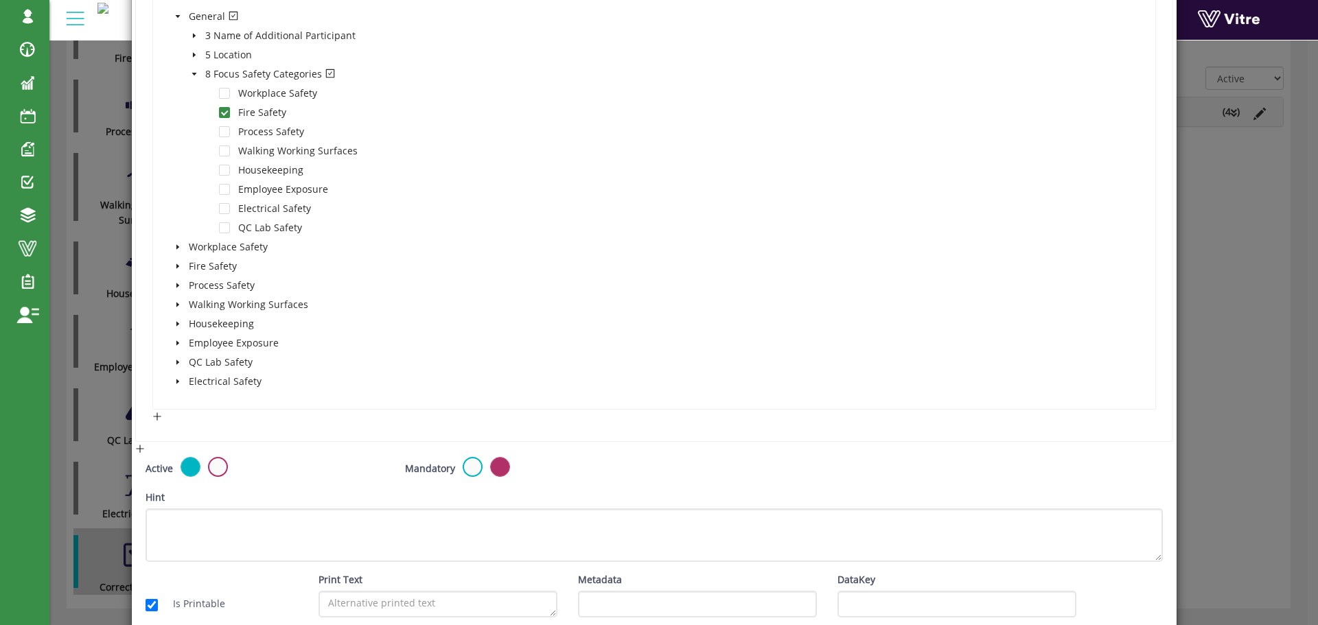
scroll to position [850, 0]
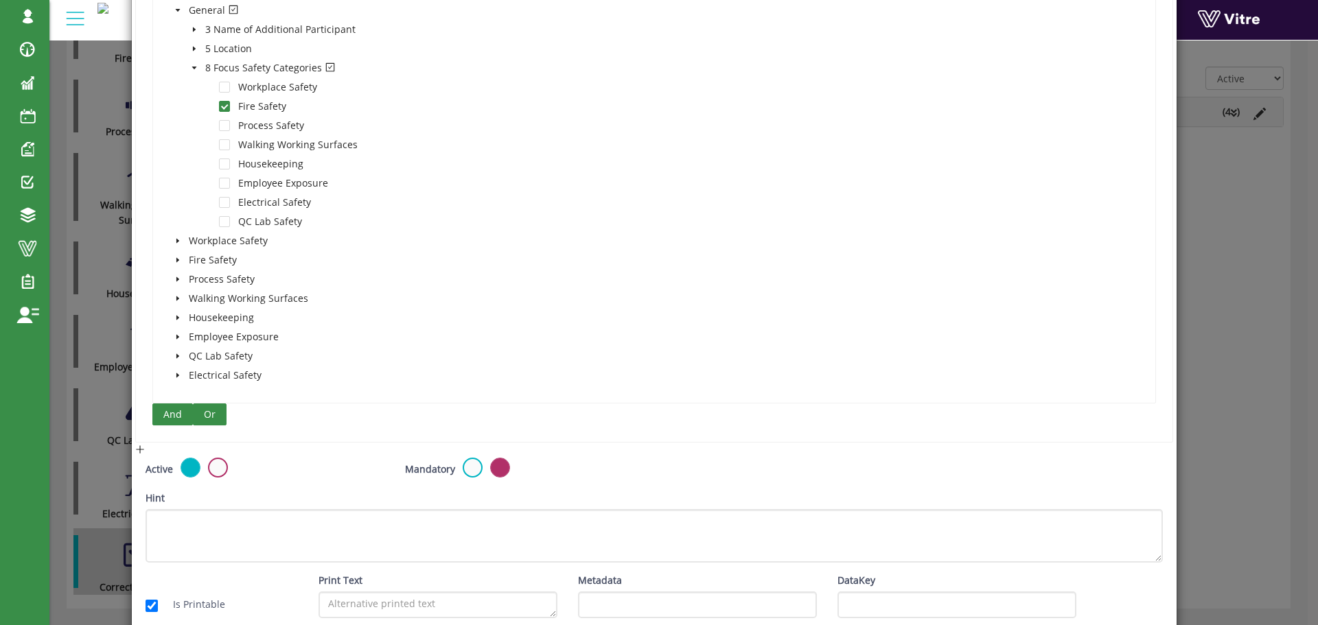
click at [208, 415] on span "Or" at bounding box center [210, 414] width 12 height 15
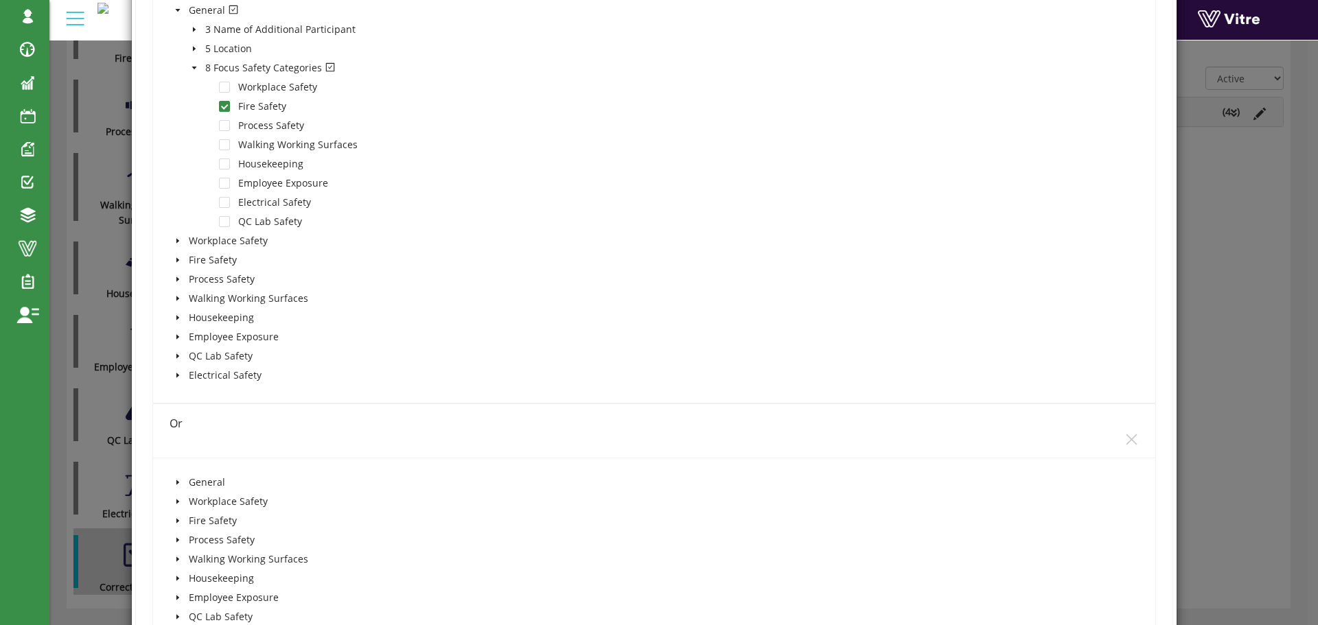
click at [176, 482] on icon "caret-down" at bounding box center [177, 482] width 3 height 5
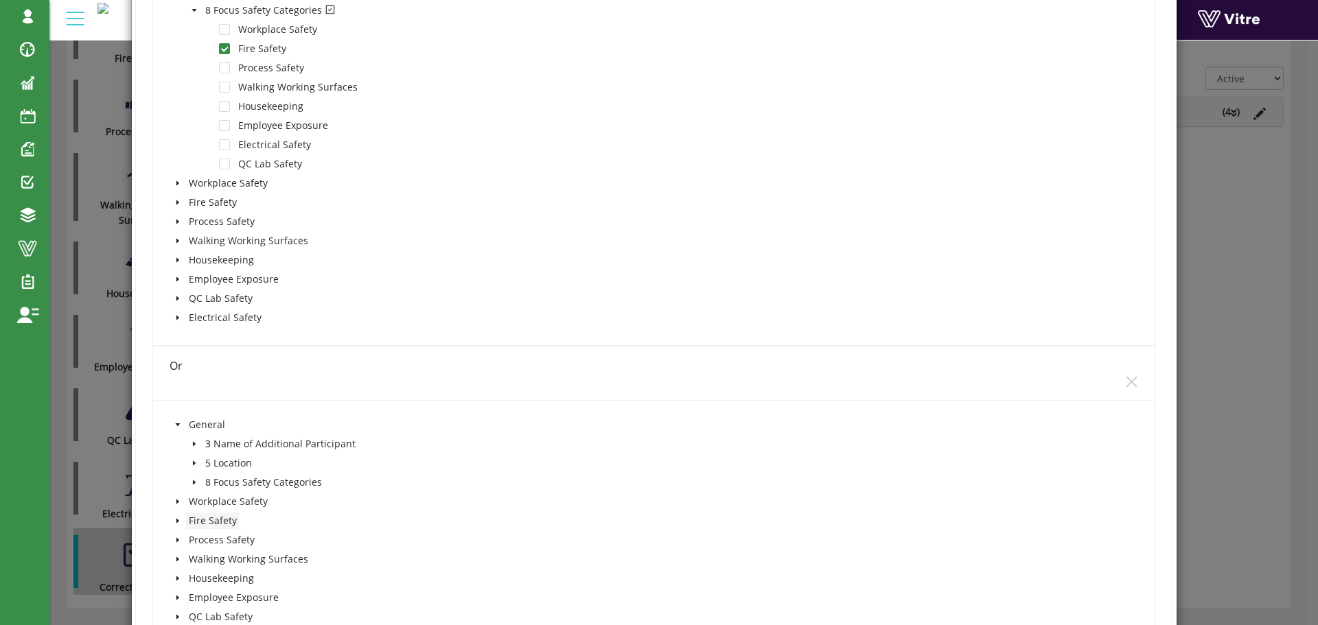
scroll to position [918, 0]
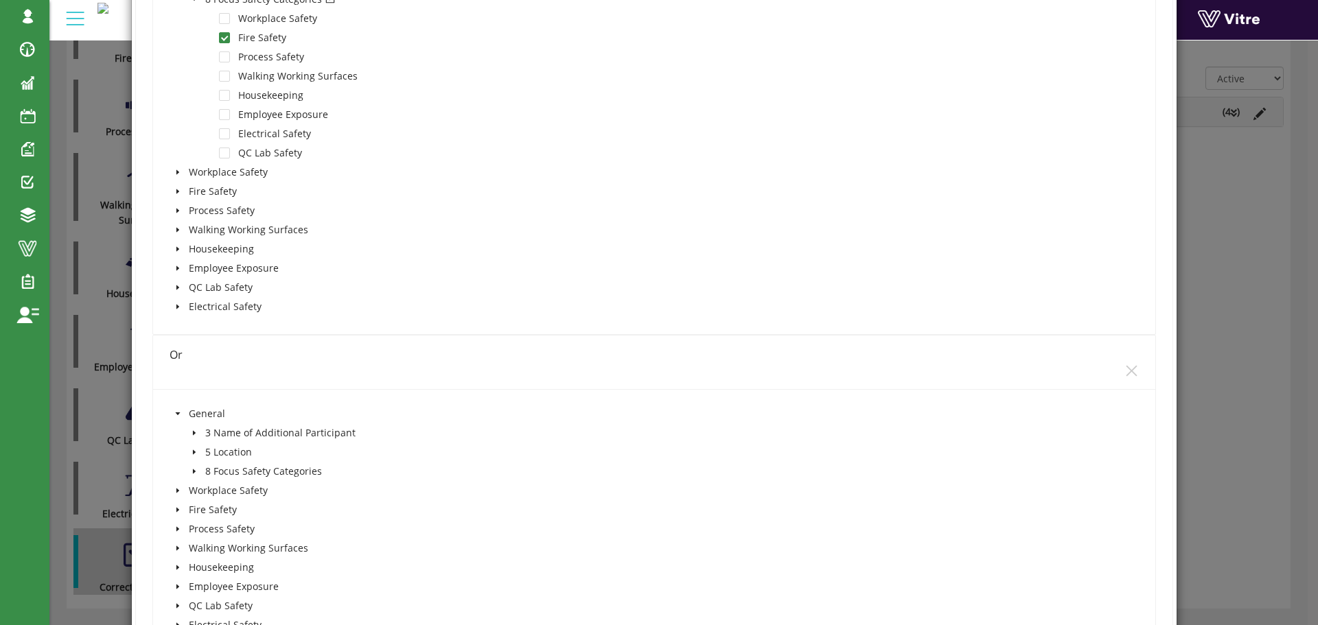
click at [191, 469] on icon "caret-down" at bounding box center [194, 471] width 7 height 7
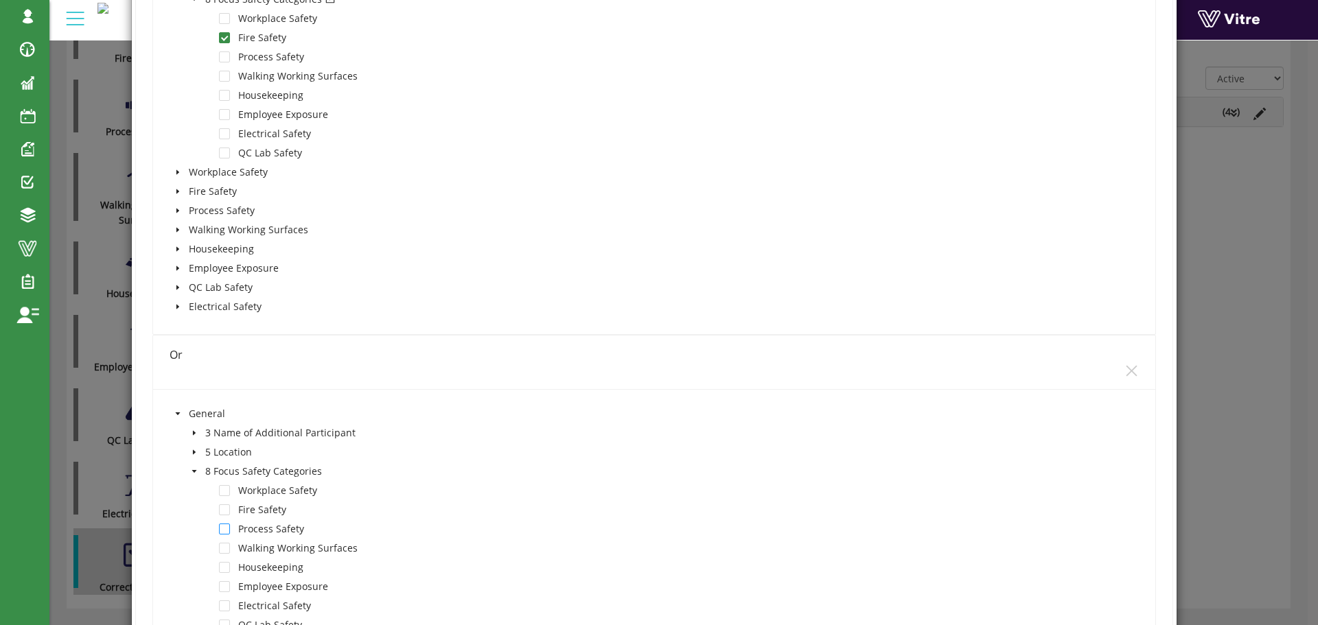
click at [225, 529] on span at bounding box center [224, 529] width 11 height 11
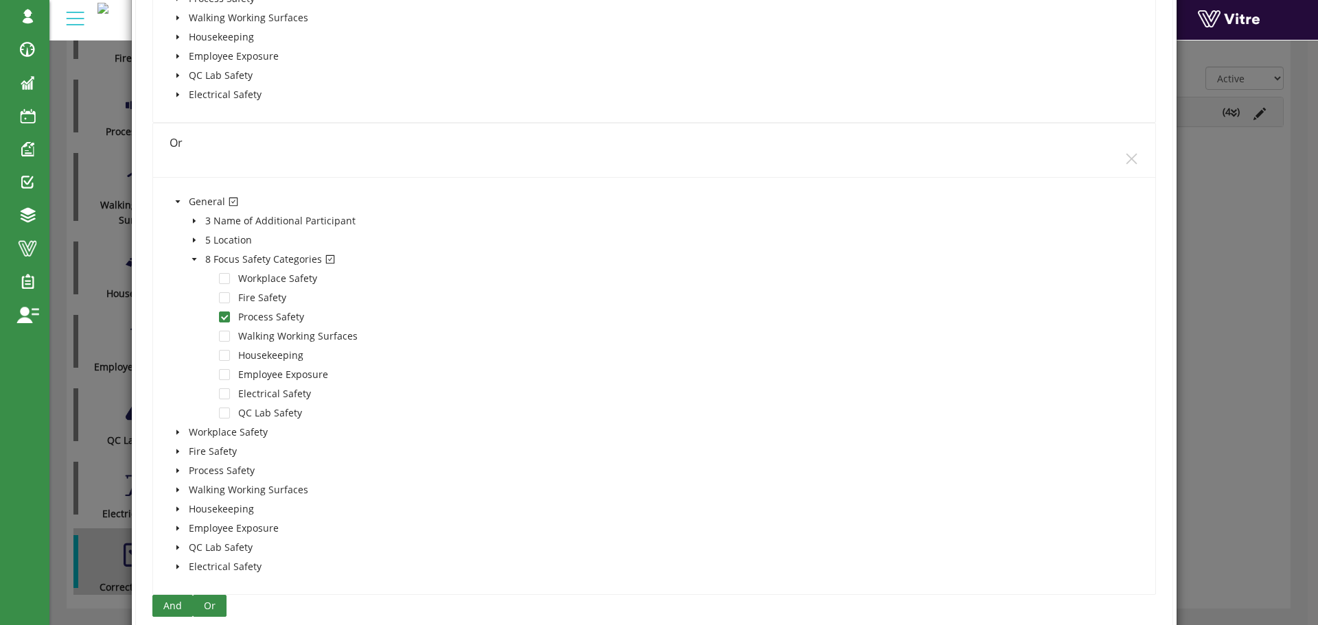
scroll to position [1261, 0]
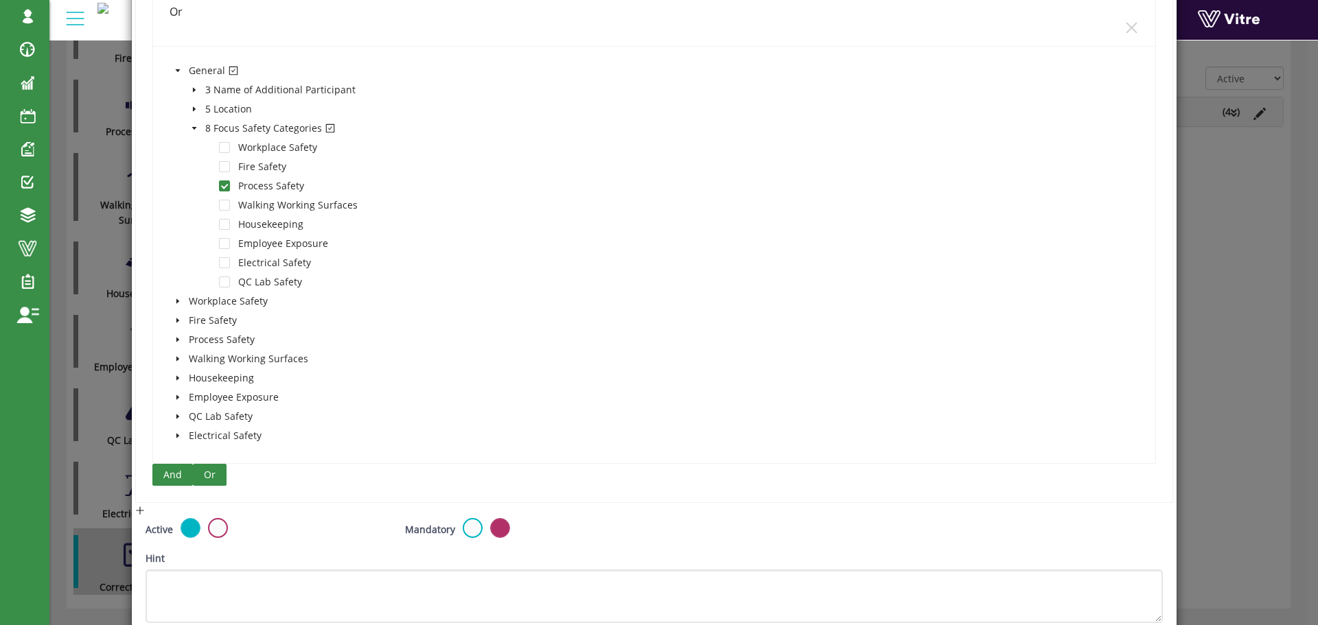
click at [205, 476] on span "Or" at bounding box center [210, 474] width 12 height 15
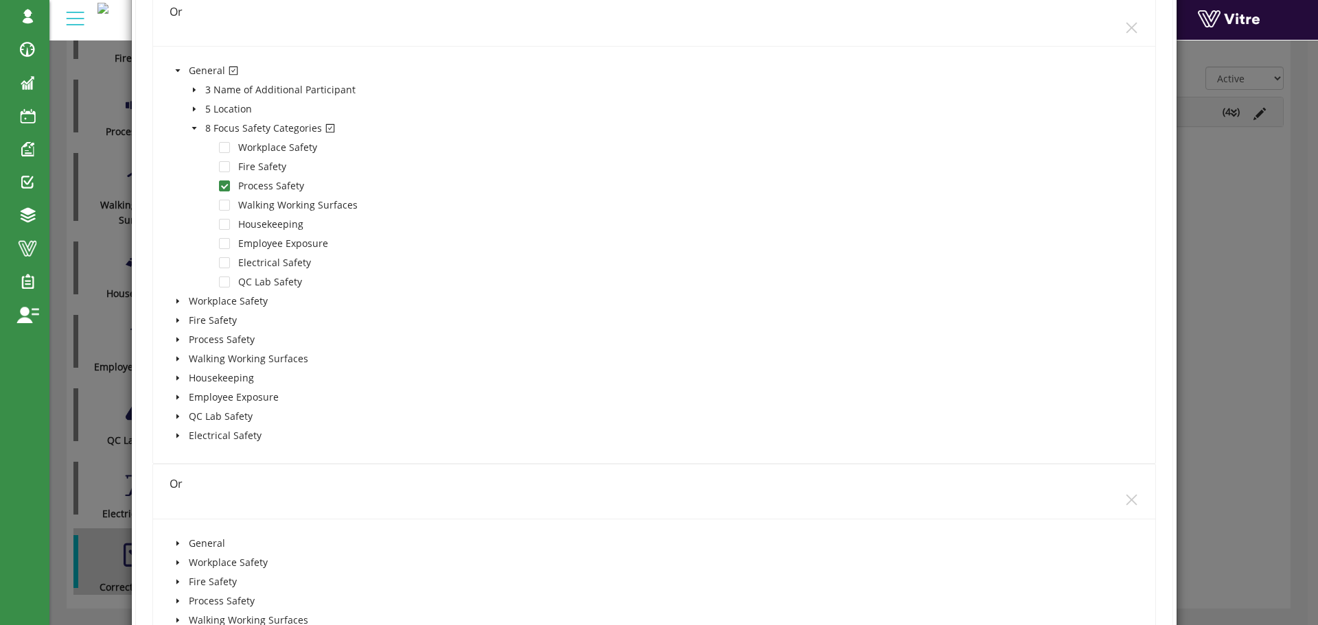
click at [176, 541] on icon "caret-down" at bounding box center [177, 543] width 7 height 7
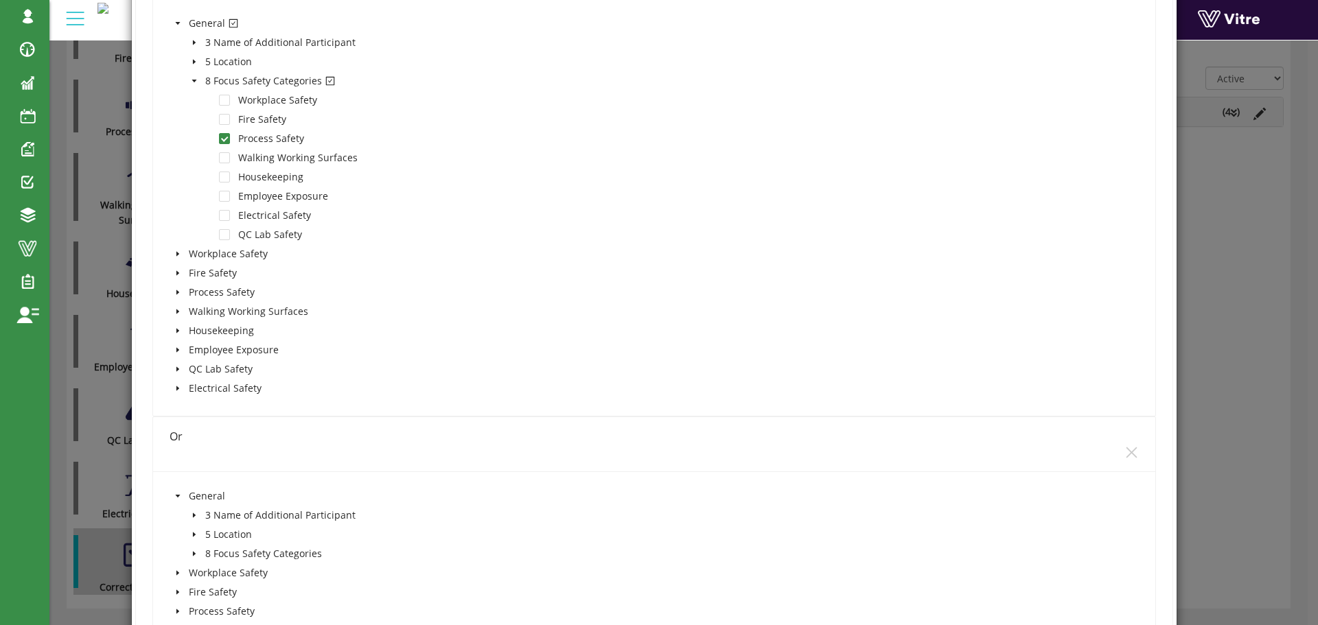
scroll to position [1399, 0]
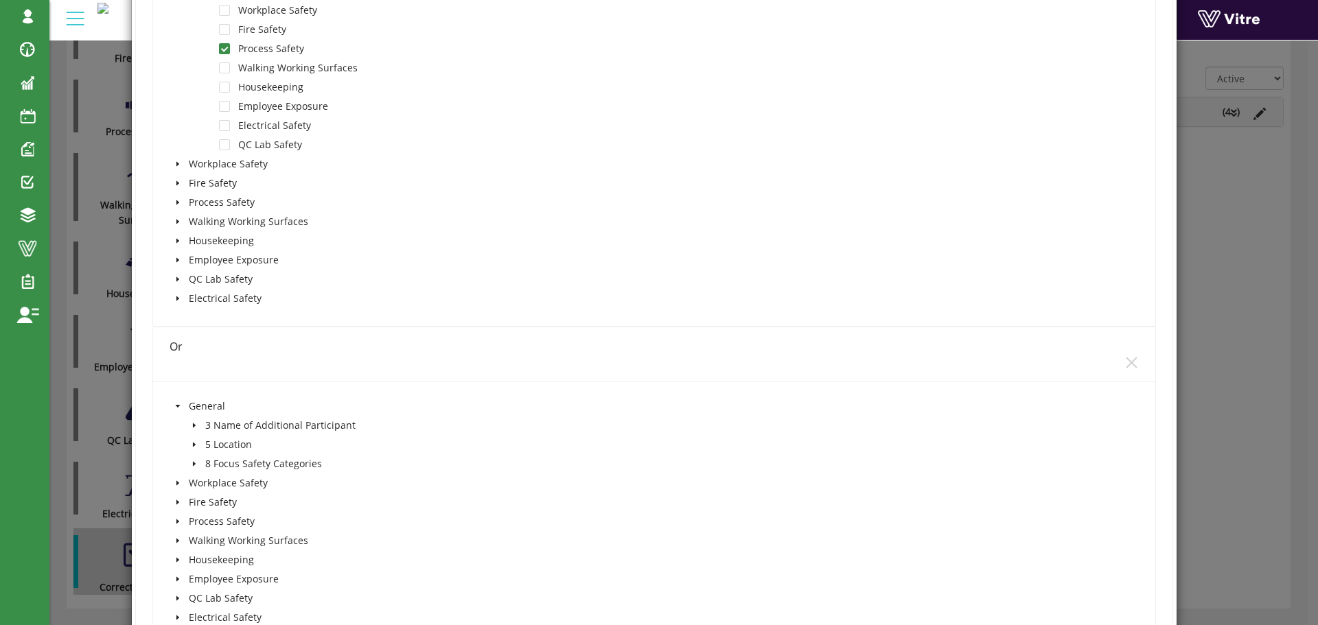
click at [189, 461] on span at bounding box center [194, 464] width 16 height 16
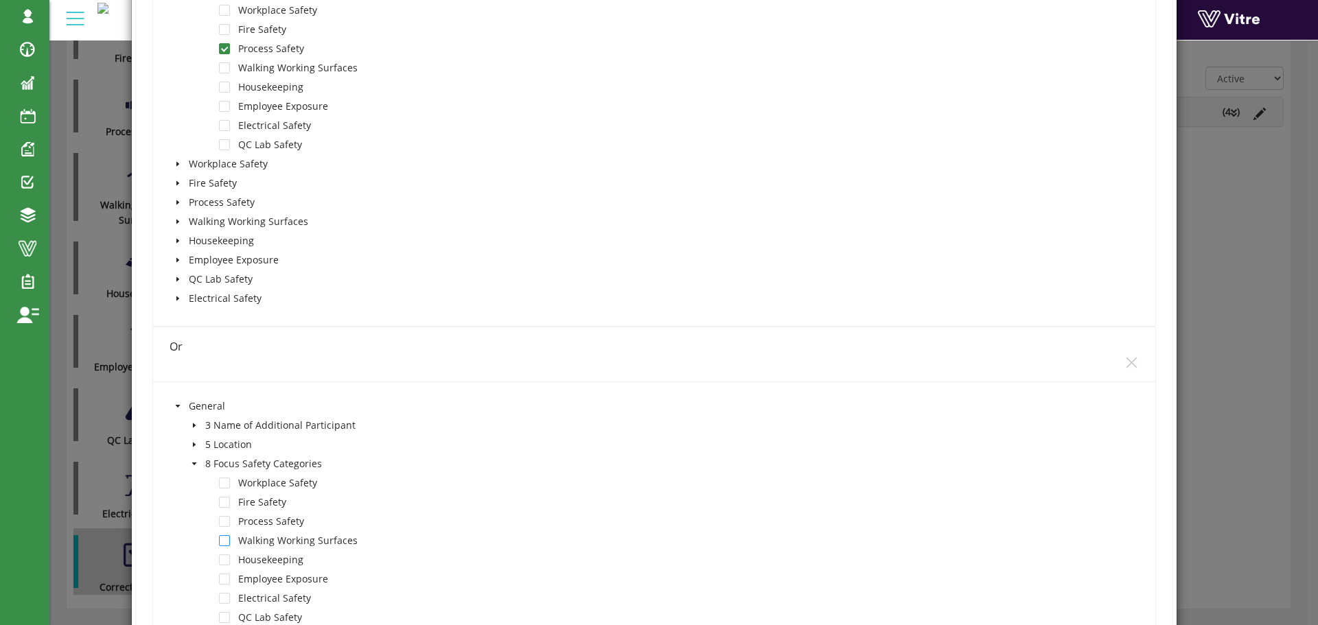
click at [225, 541] on span at bounding box center [224, 540] width 11 height 11
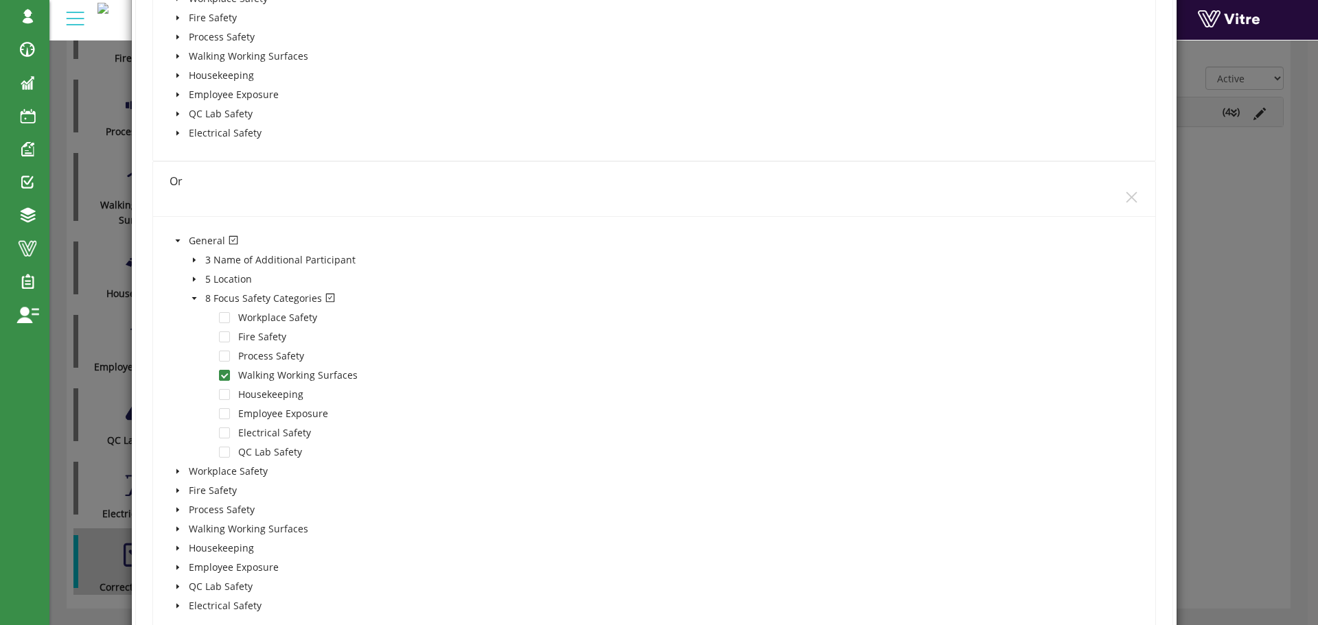
scroll to position [1604, 0]
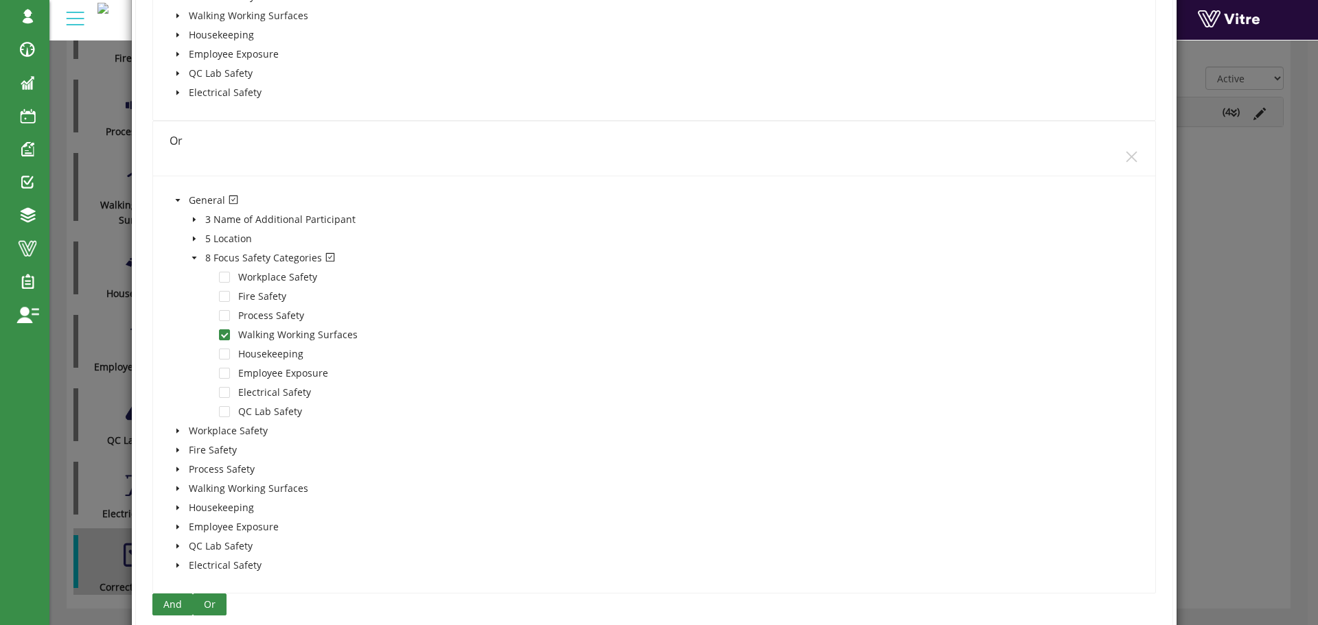
click at [210, 601] on span "Or" at bounding box center [210, 604] width 12 height 15
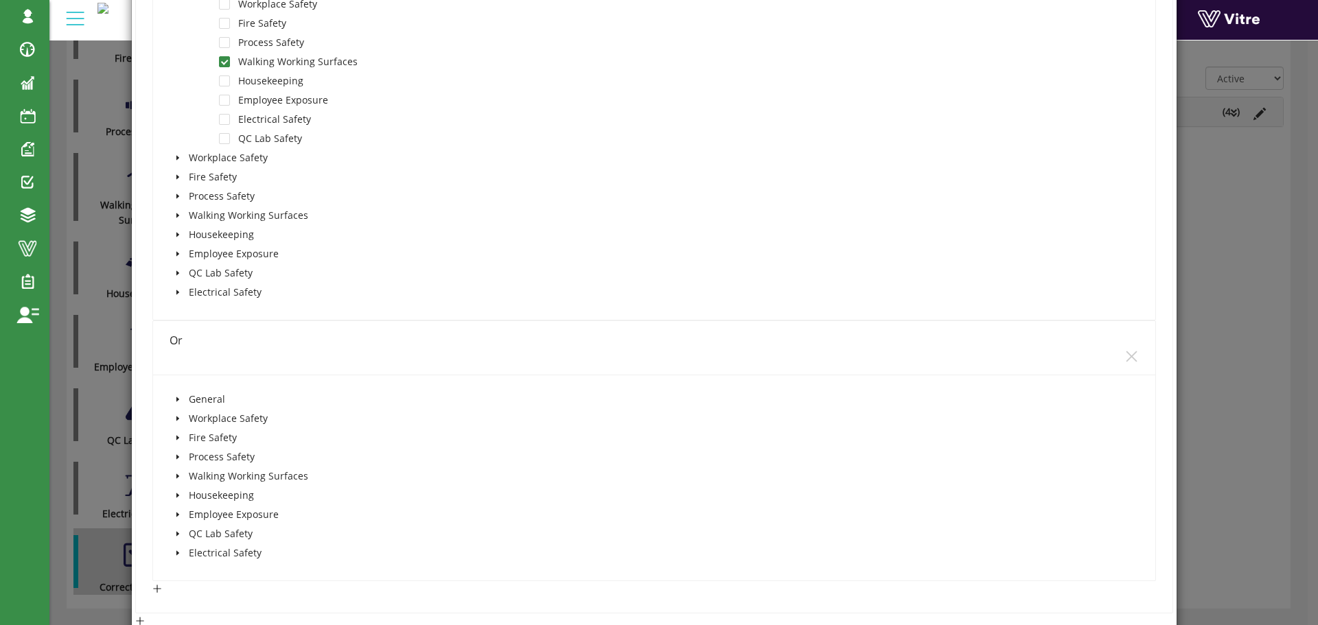
scroll to position [1879, 0]
click at [174, 398] on icon "caret-down" at bounding box center [177, 398] width 7 height 7
click at [194, 452] on icon "caret-down" at bounding box center [194, 455] width 7 height 7
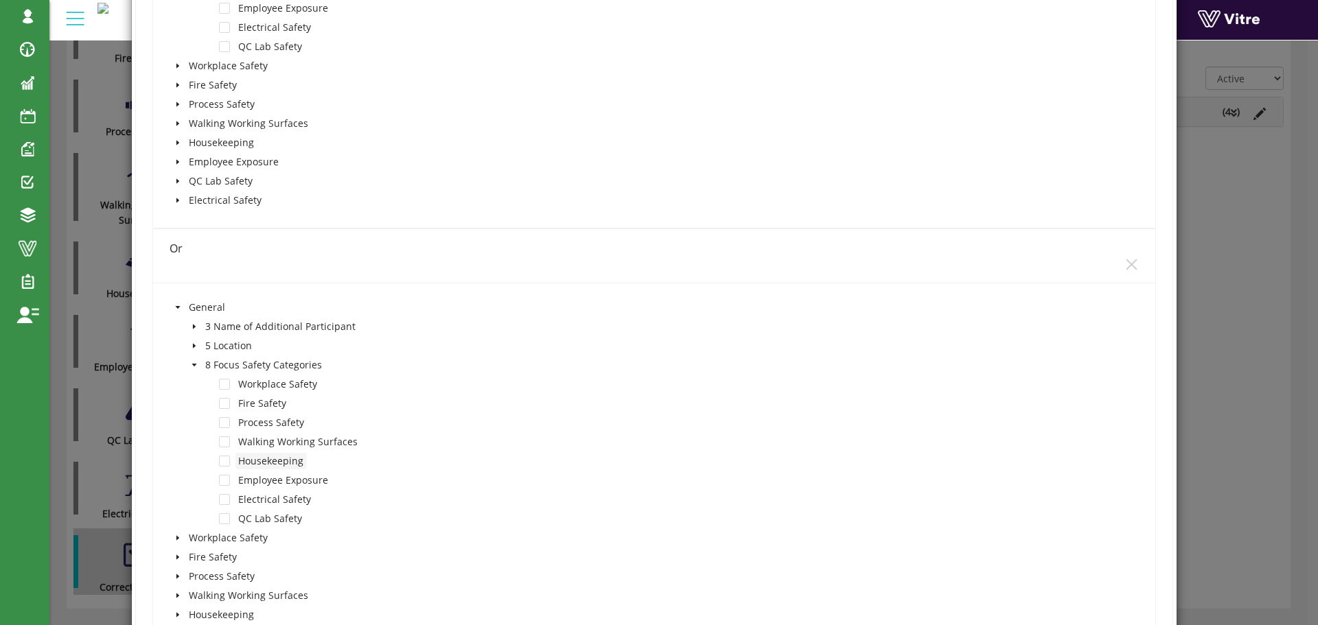
scroll to position [2085, 0]
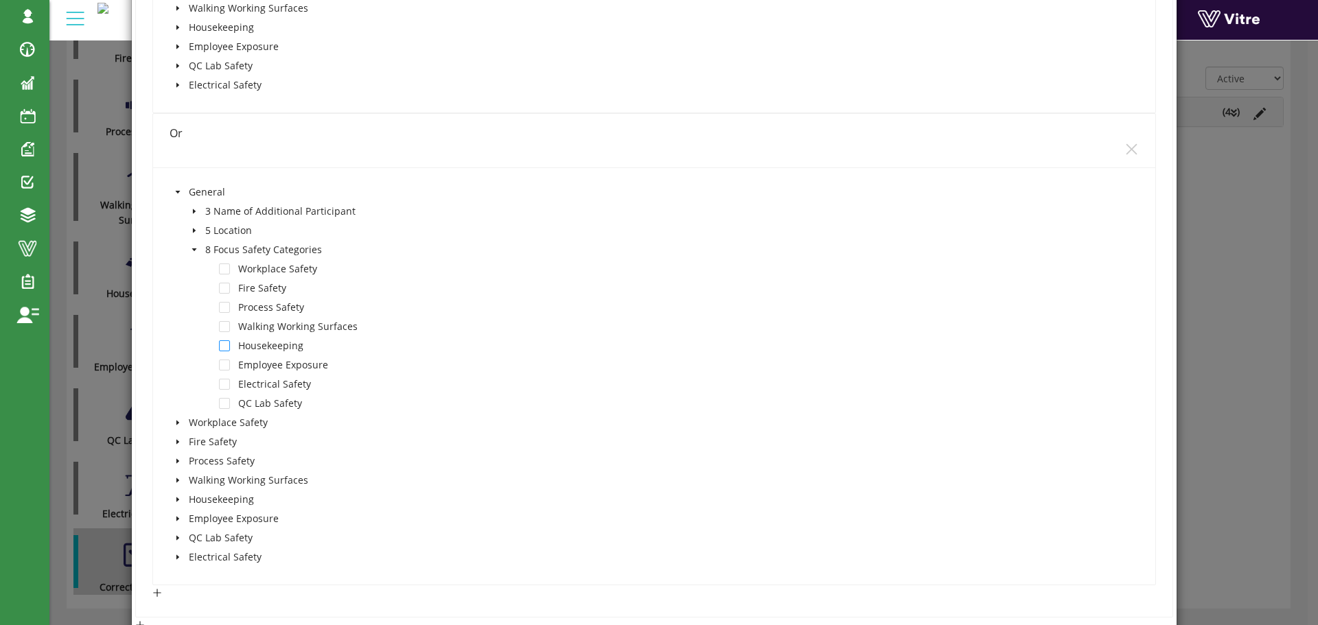
click at [223, 347] on span at bounding box center [224, 345] width 11 height 11
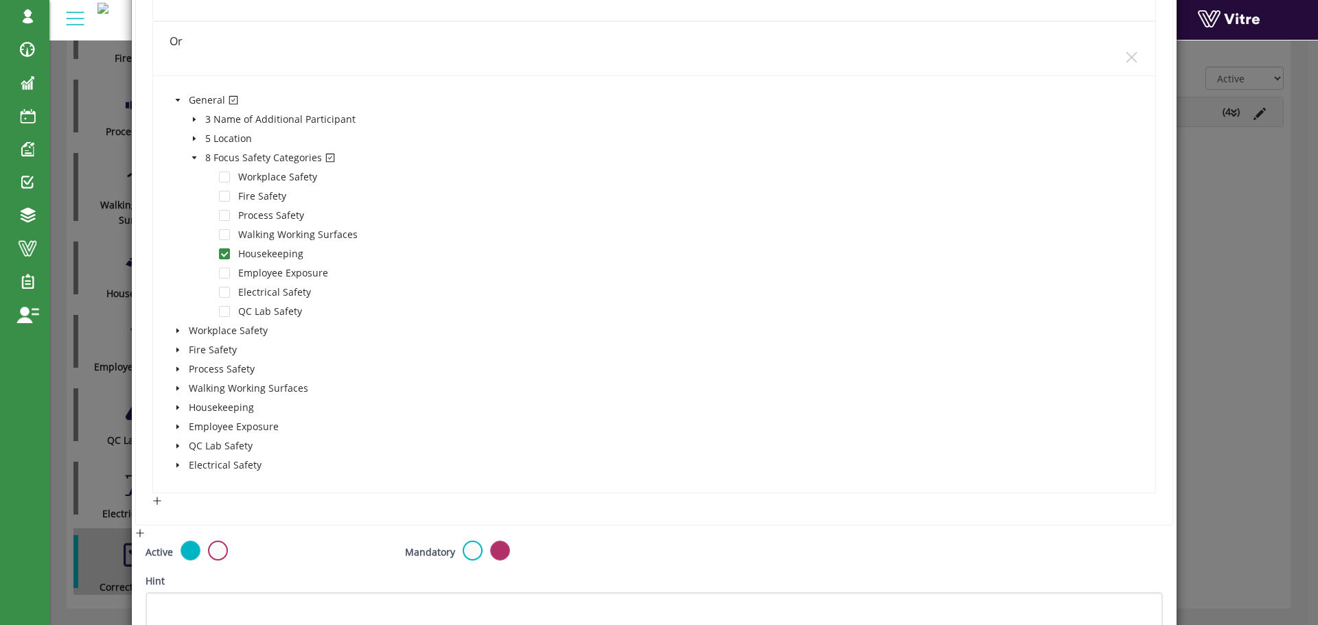
scroll to position [2328, 0]
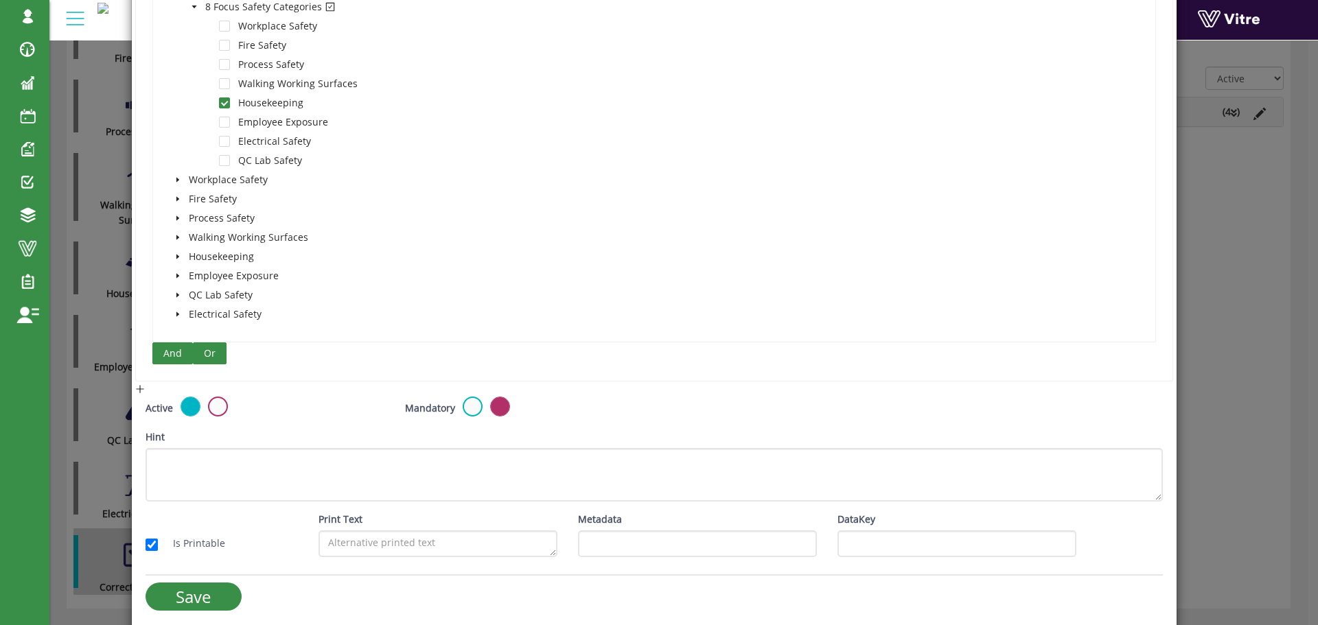
click at [210, 352] on span "Or" at bounding box center [210, 353] width 12 height 15
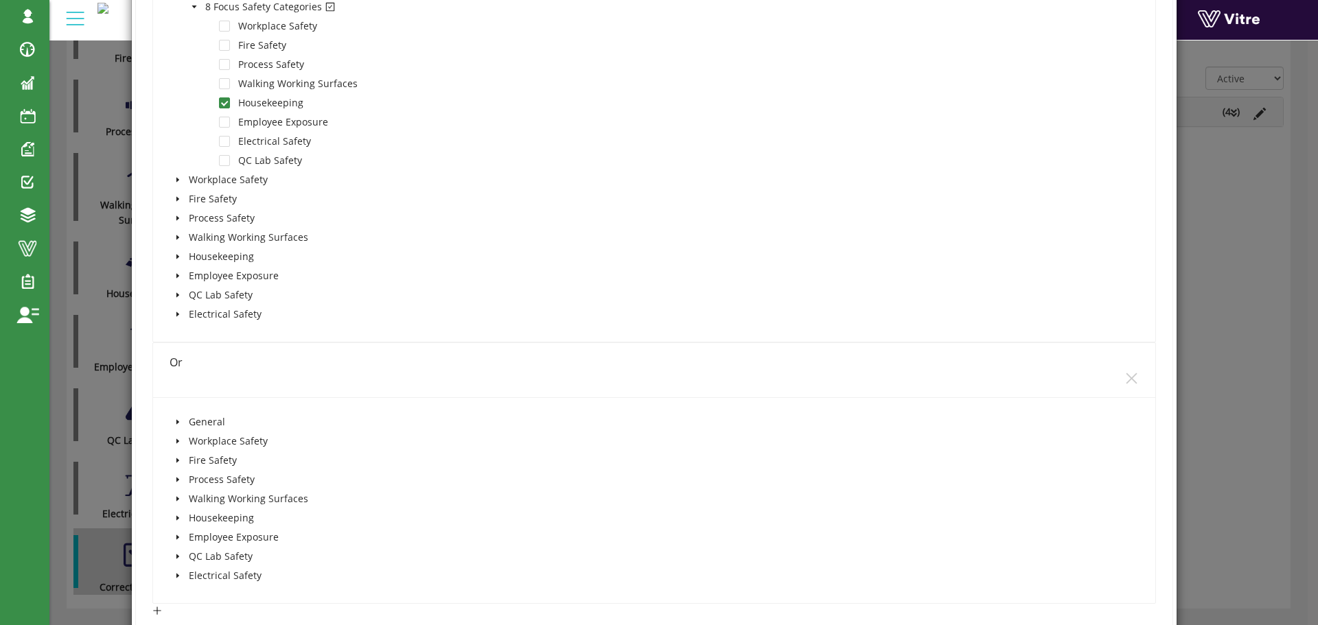
click at [177, 421] on icon "caret-down" at bounding box center [177, 422] width 7 height 7
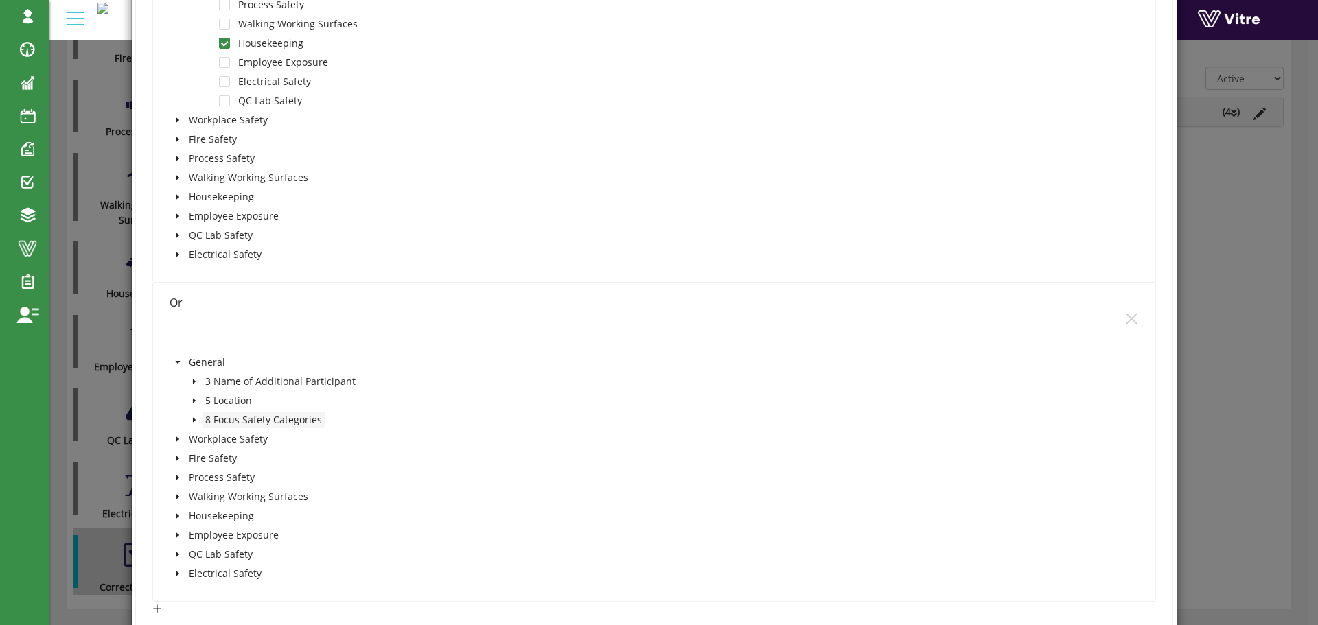
scroll to position [2534, 0]
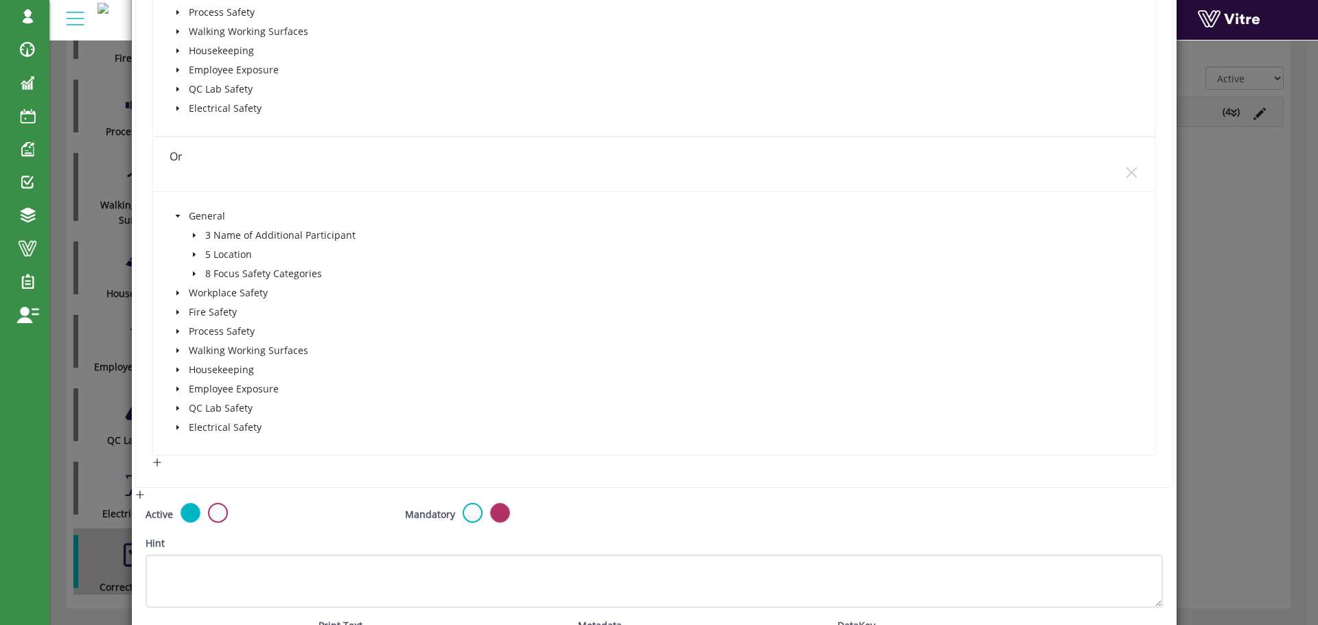
click at [193, 272] on icon "caret-down" at bounding box center [194, 273] width 7 height 7
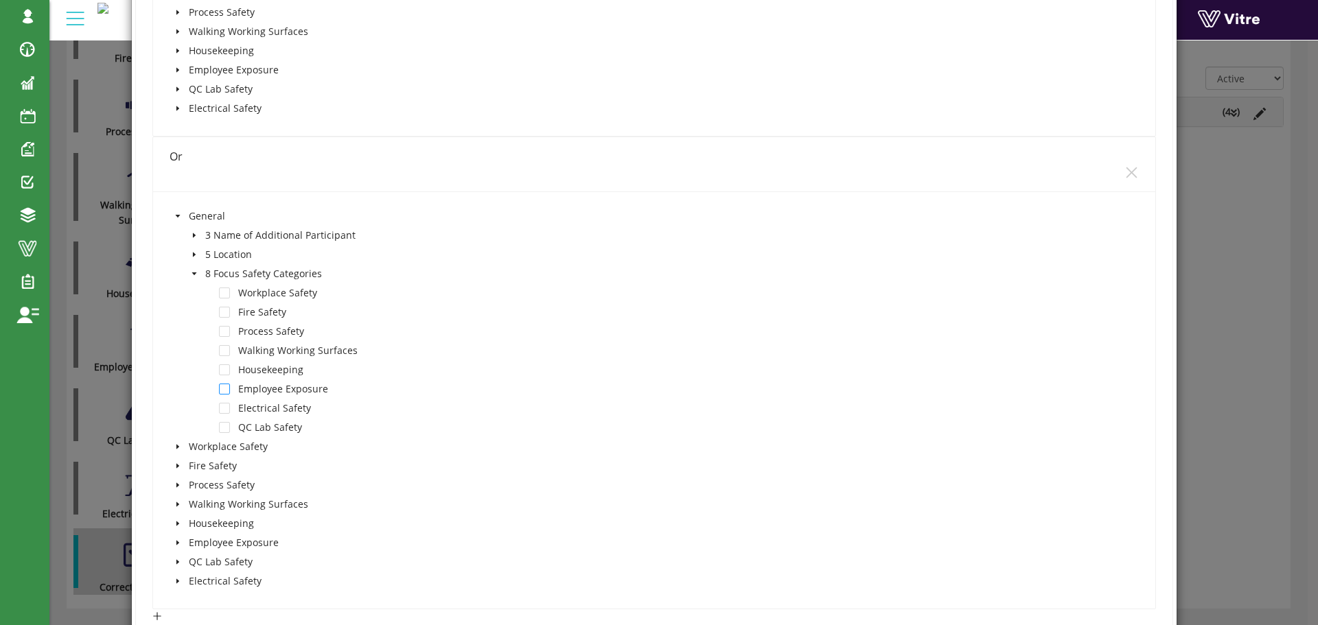
click at [225, 384] on span at bounding box center [224, 389] width 11 height 11
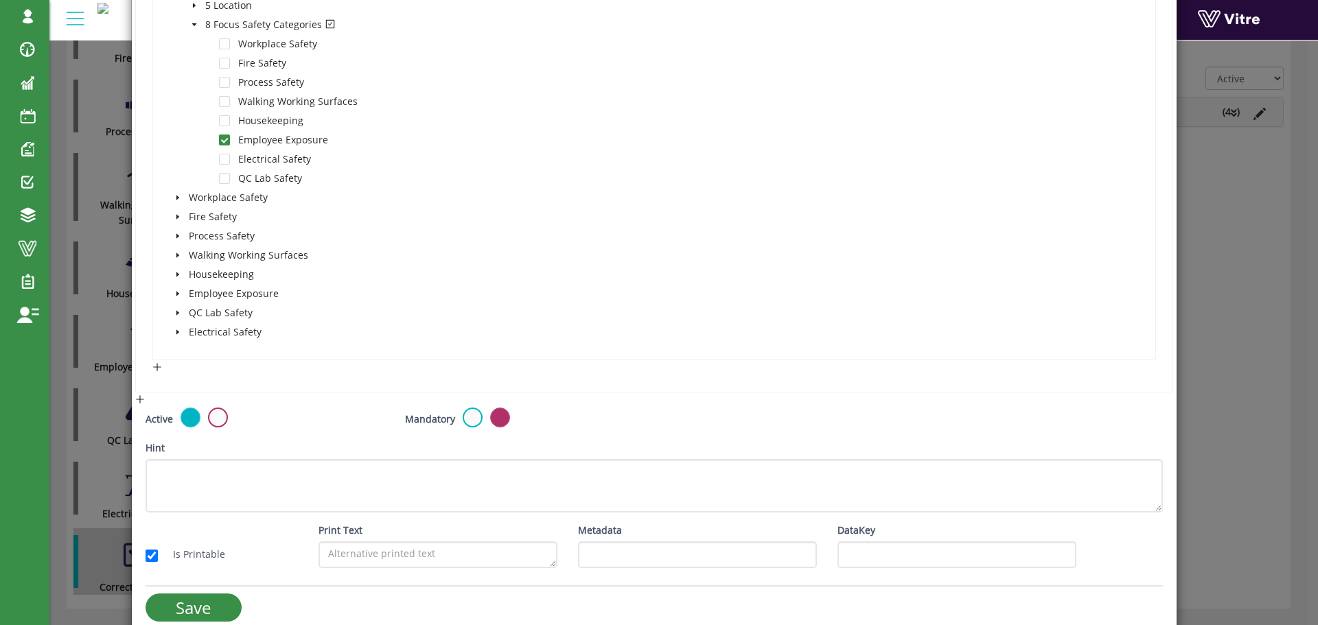
scroll to position [2801, 0]
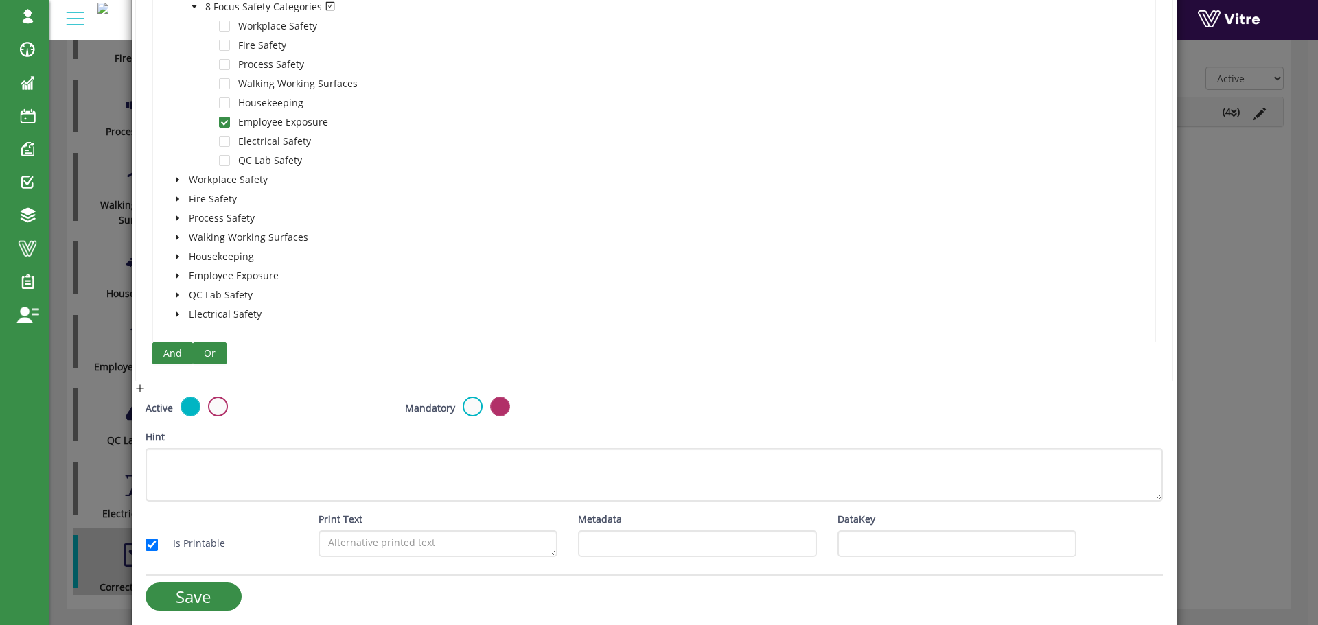
click at [200, 349] on button "Or" at bounding box center [210, 353] width 34 height 22
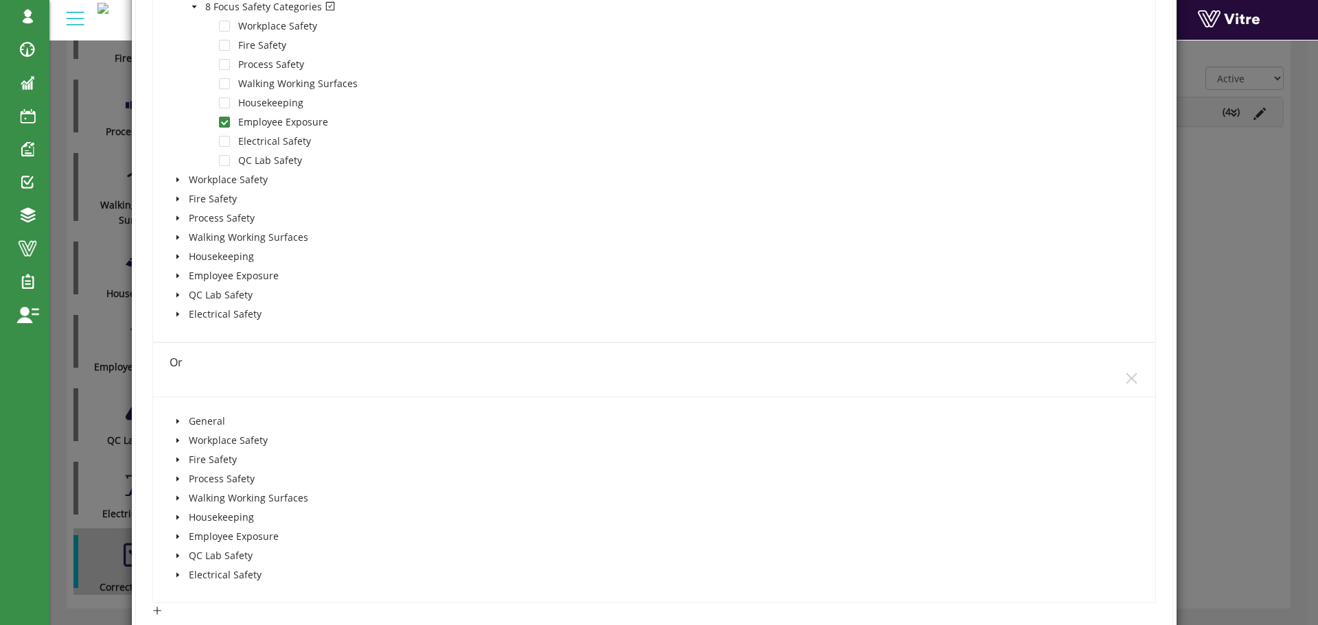
click at [178, 422] on icon "caret-down" at bounding box center [177, 421] width 7 height 7
click at [195, 482] on icon "caret-down" at bounding box center [194, 479] width 7 height 7
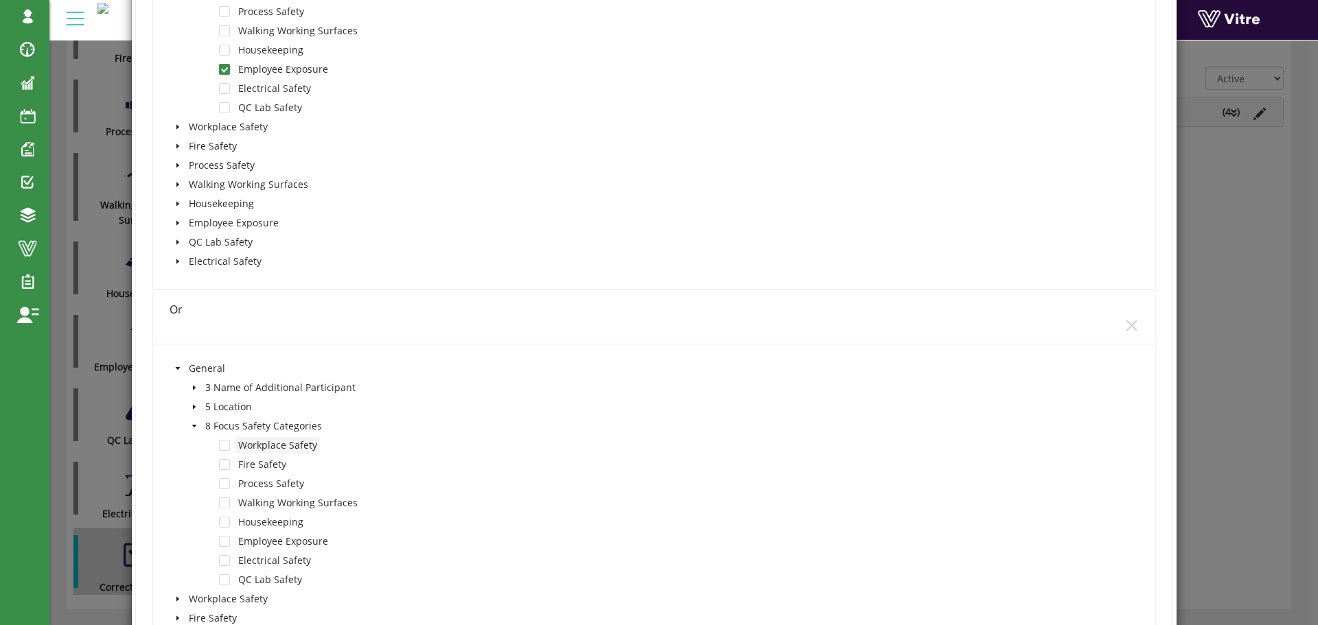
scroll to position [3006, 0]
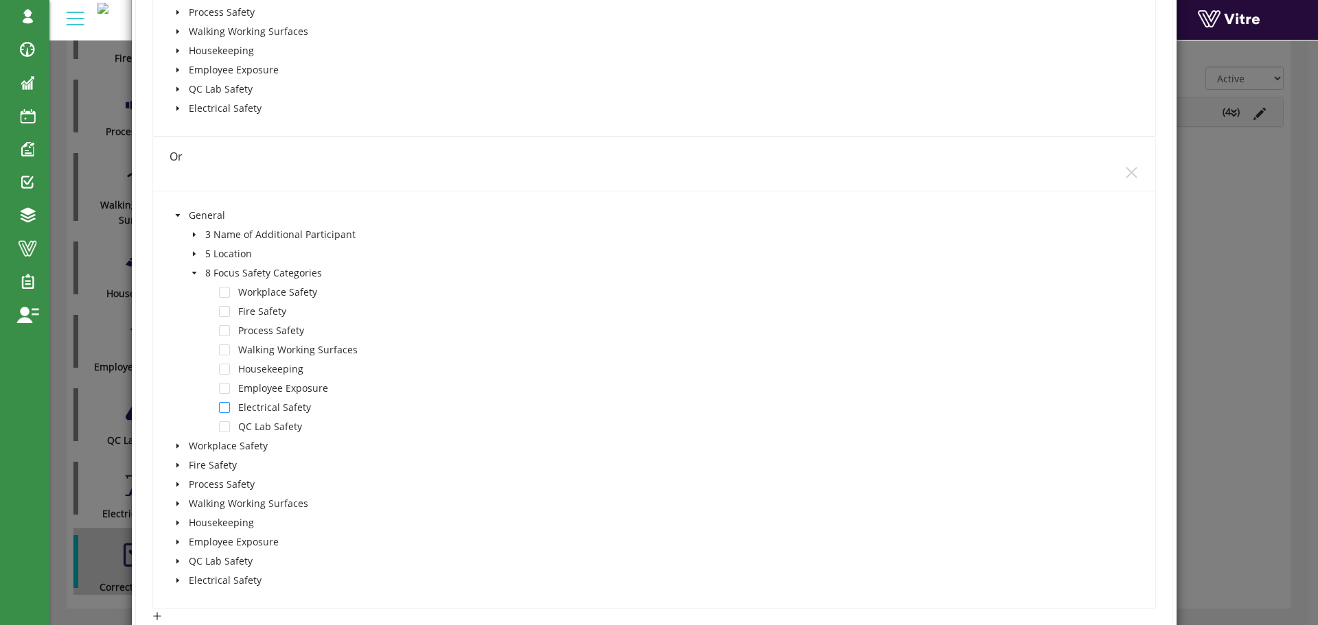
click at [226, 403] on span at bounding box center [224, 407] width 11 height 11
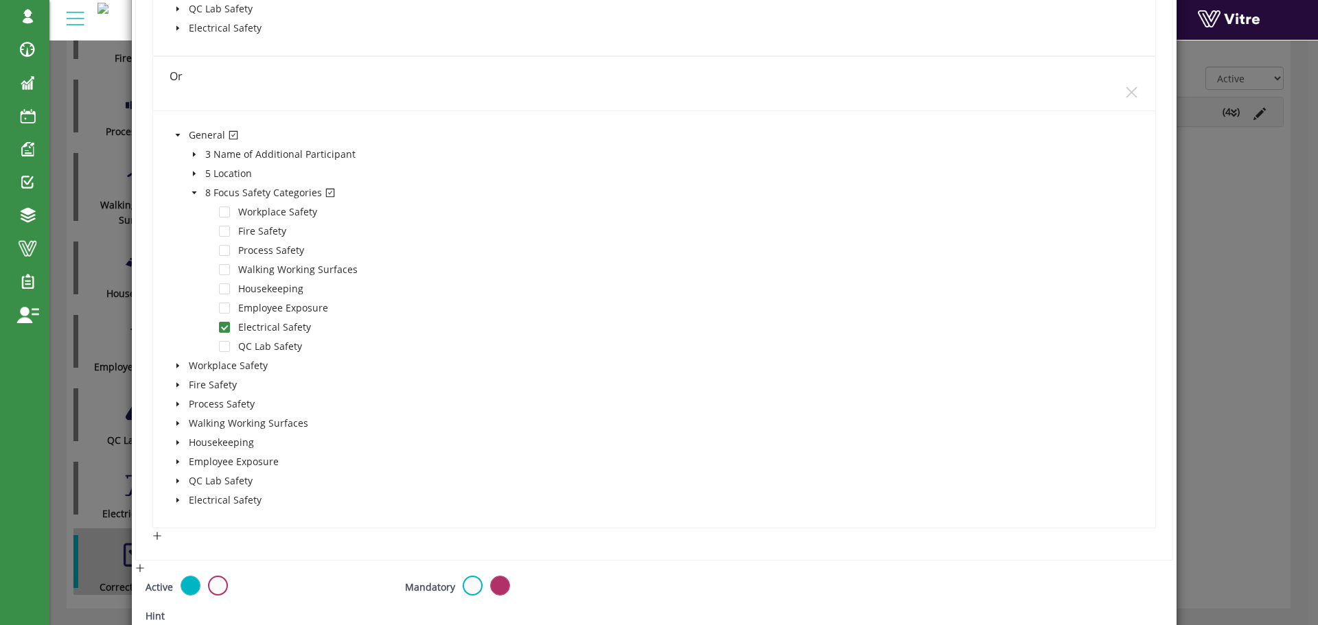
scroll to position [3273, 0]
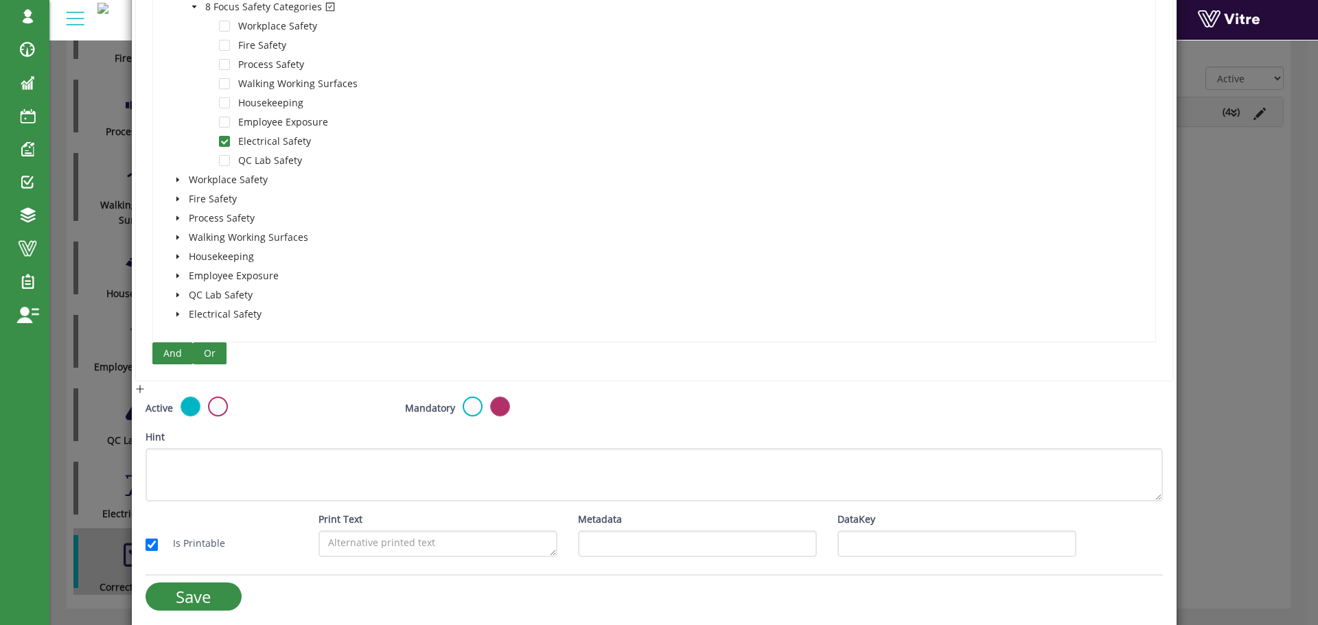
click at [209, 349] on span "Or" at bounding box center [210, 353] width 12 height 15
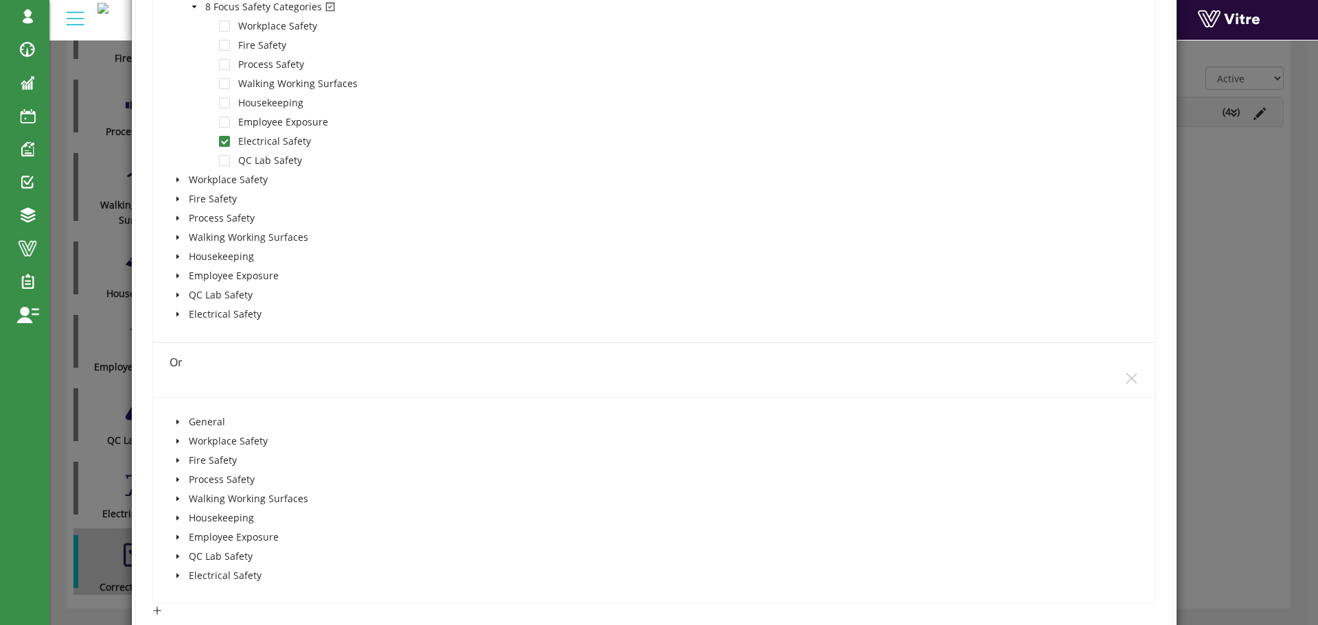
click at [176, 421] on icon "caret-down" at bounding box center [177, 422] width 7 height 7
click at [193, 481] on icon "caret-down" at bounding box center [194, 479] width 7 height 7
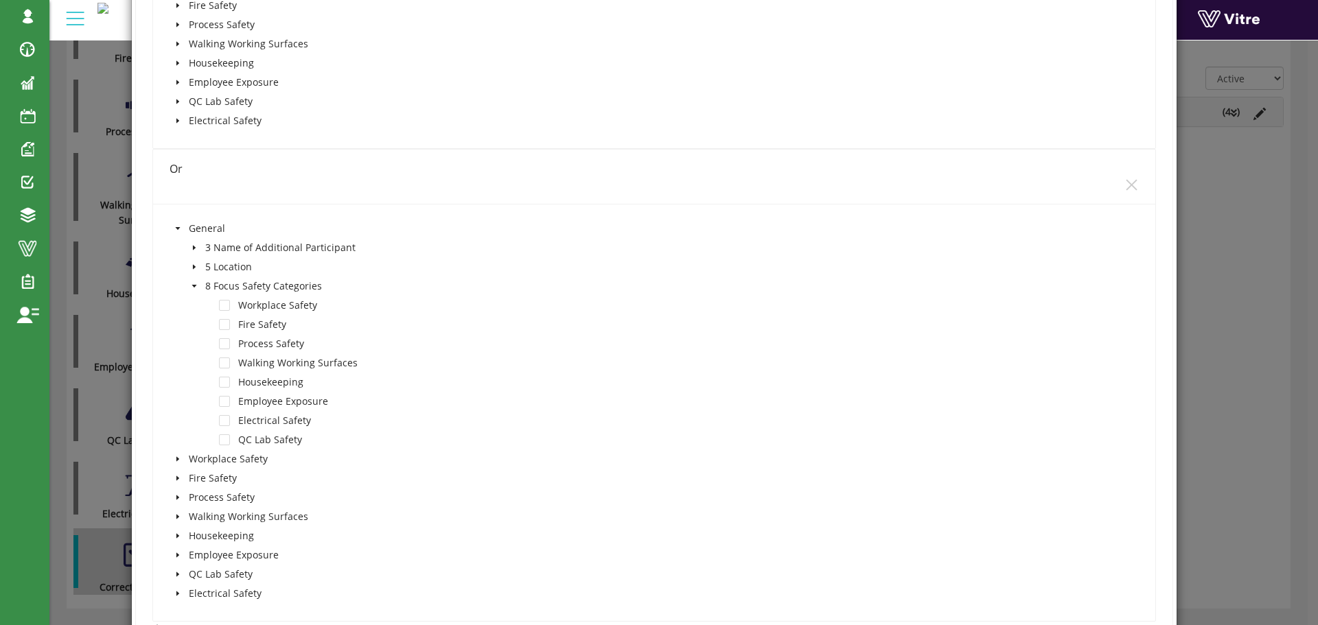
scroll to position [3547, 0]
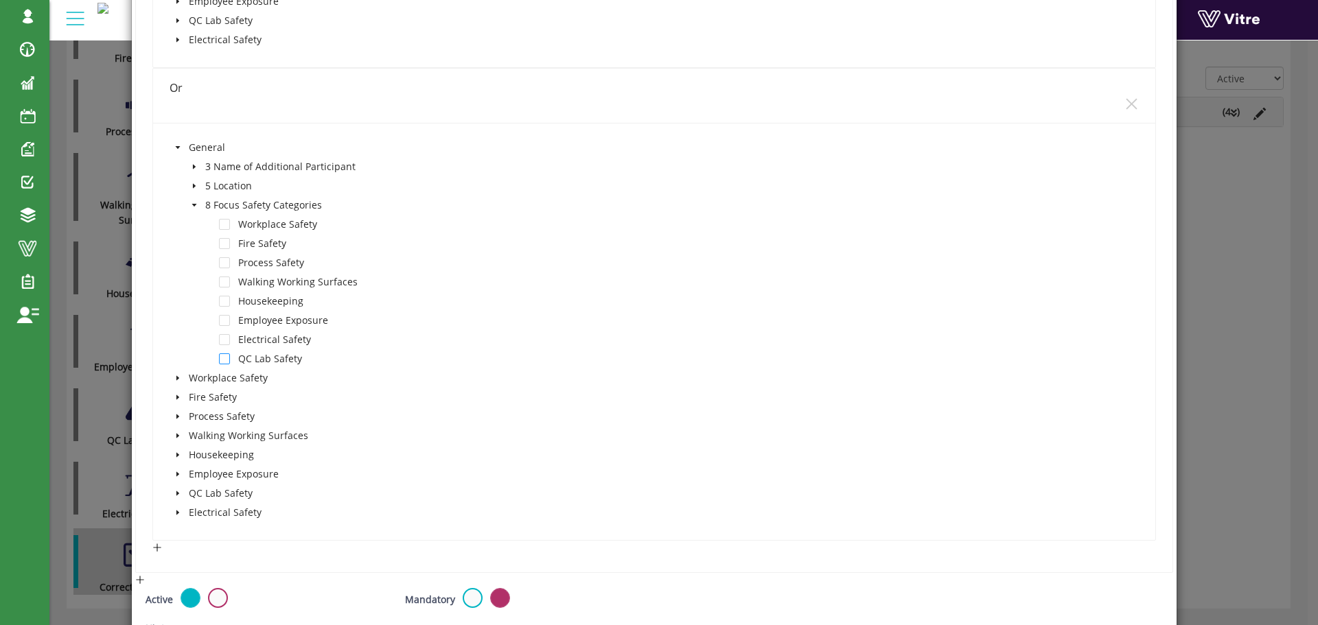
click at [227, 362] on span at bounding box center [224, 358] width 11 height 11
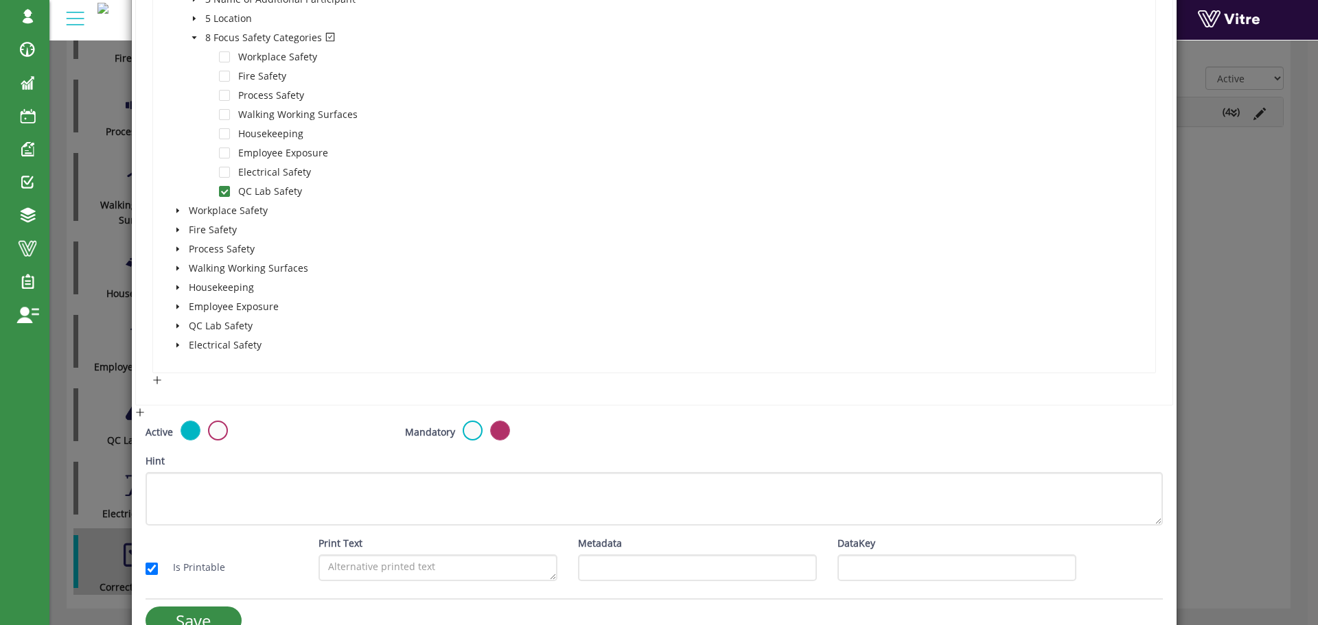
scroll to position [3745, 0]
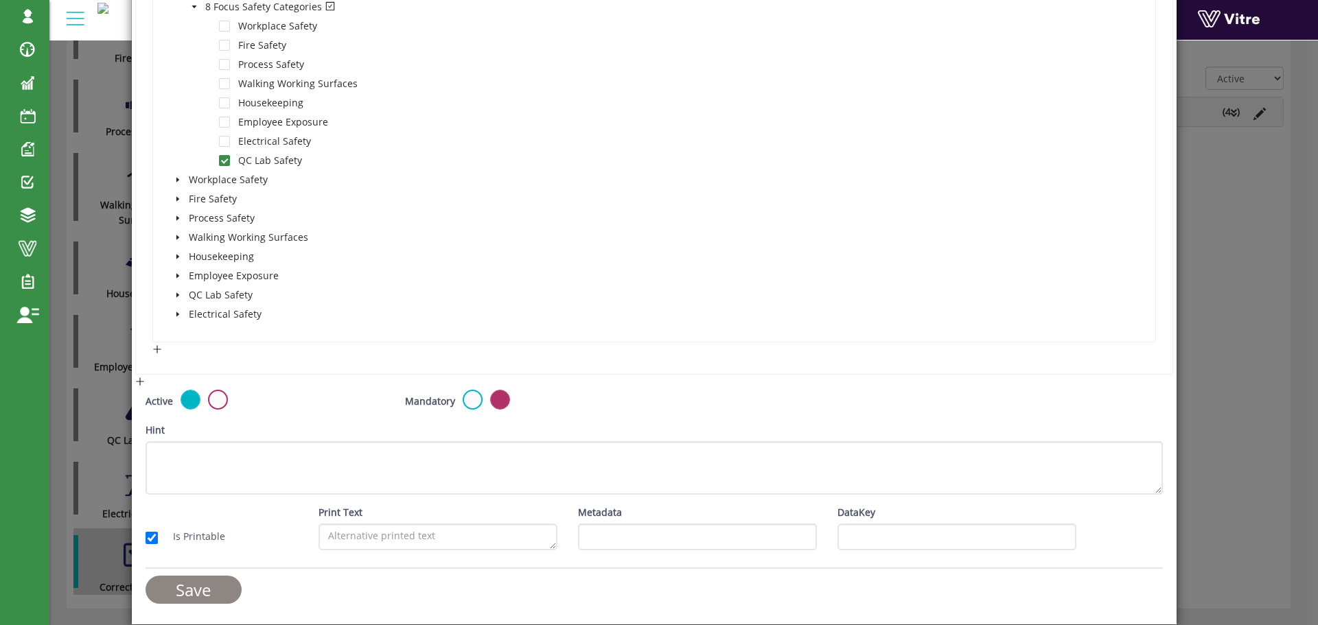
click at [216, 584] on input "Save" at bounding box center [193, 590] width 96 height 28
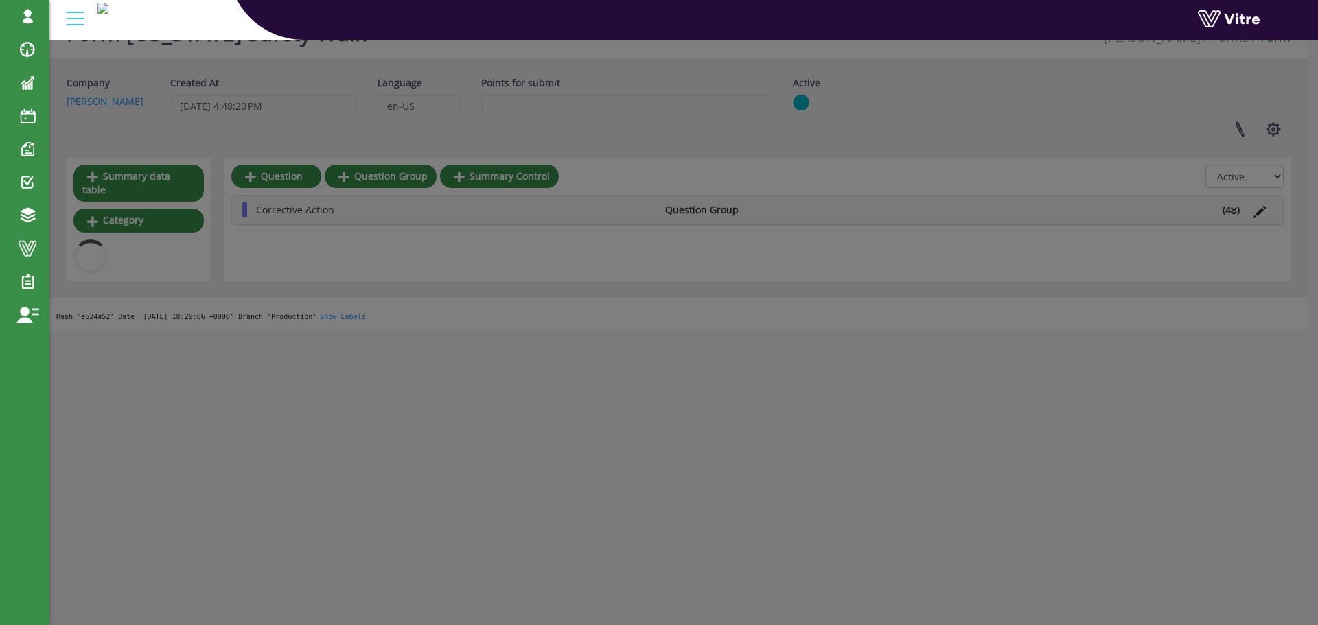
scroll to position [502, 0]
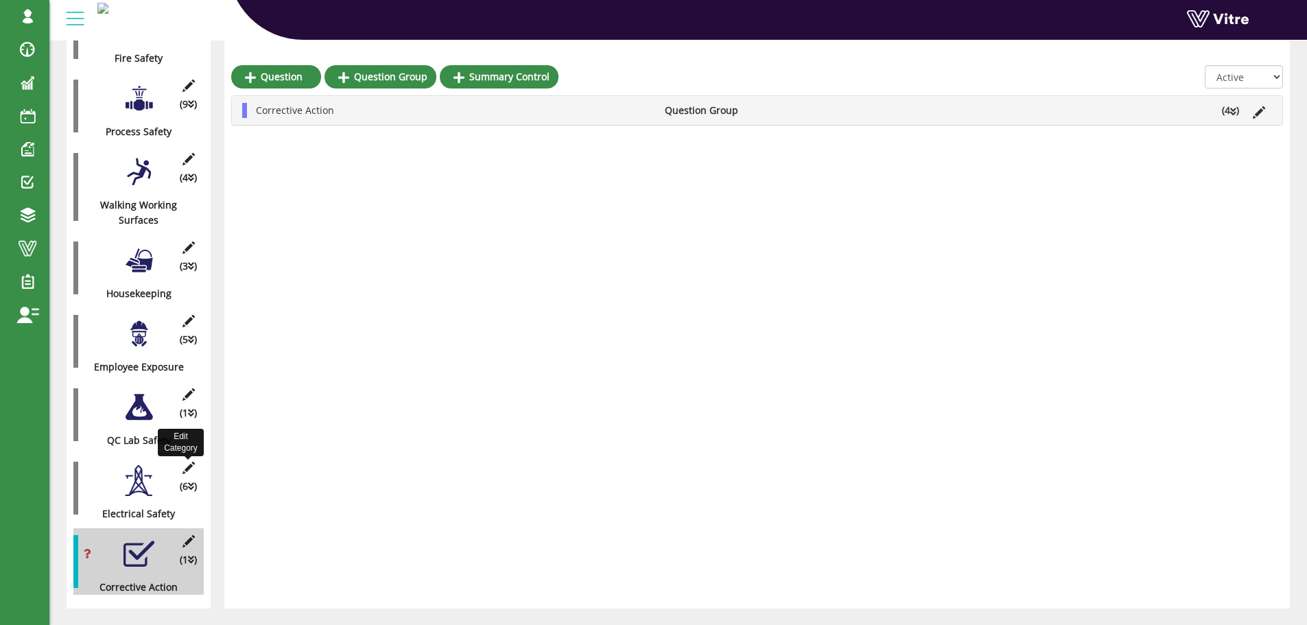
click at [186, 462] on icon at bounding box center [188, 468] width 17 height 12
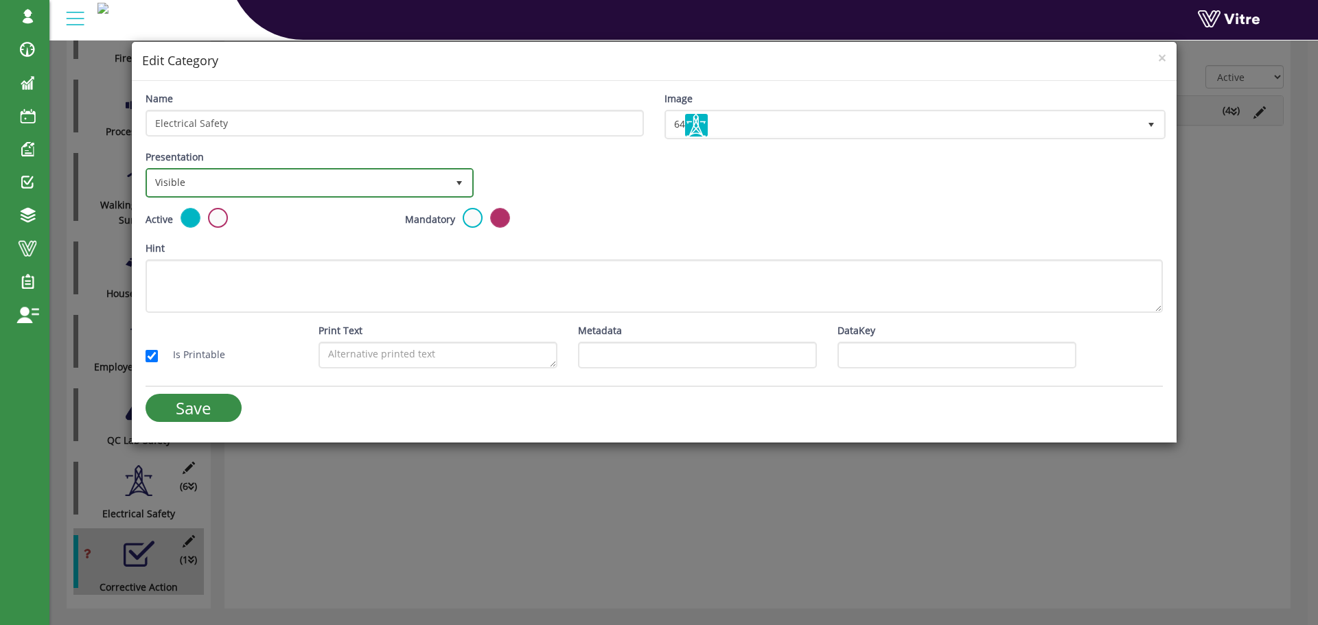
click at [450, 182] on span "select" at bounding box center [459, 182] width 25 height 25
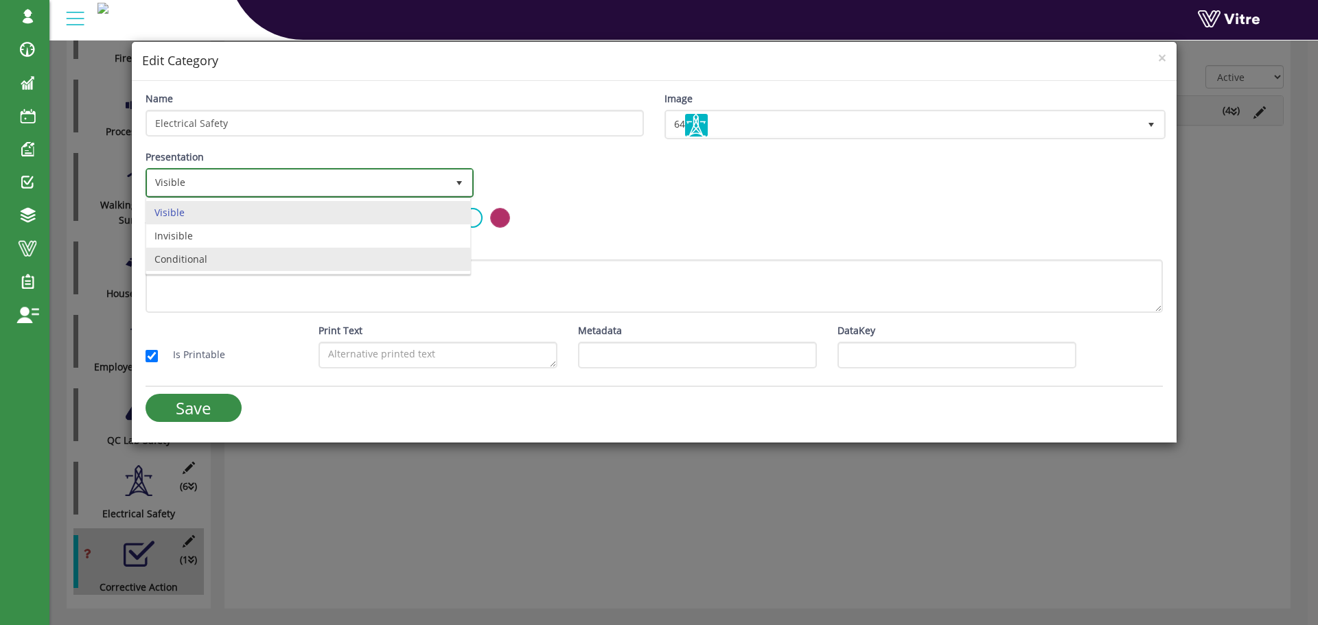
click at [336, 262] on li "Conditional" at bounding box center [308, 259] width 324 height 23
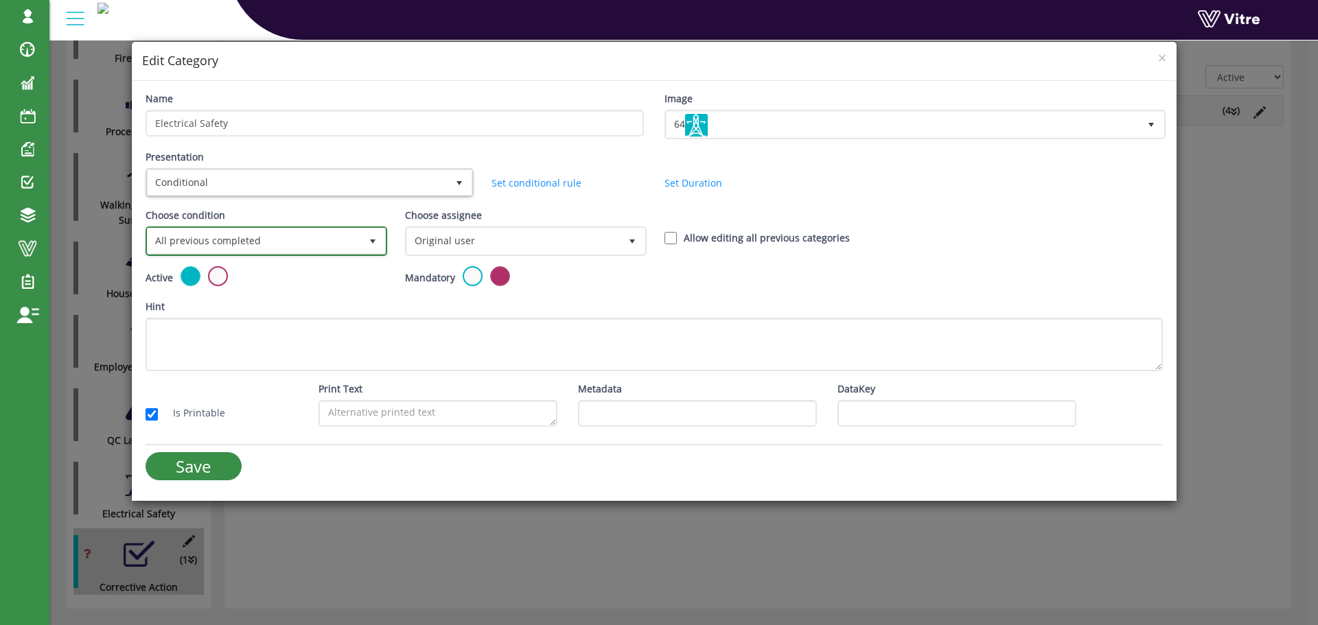
click at [294, 242] on span "All previous completed" at bounding box center [254, 241] width 213 height 25
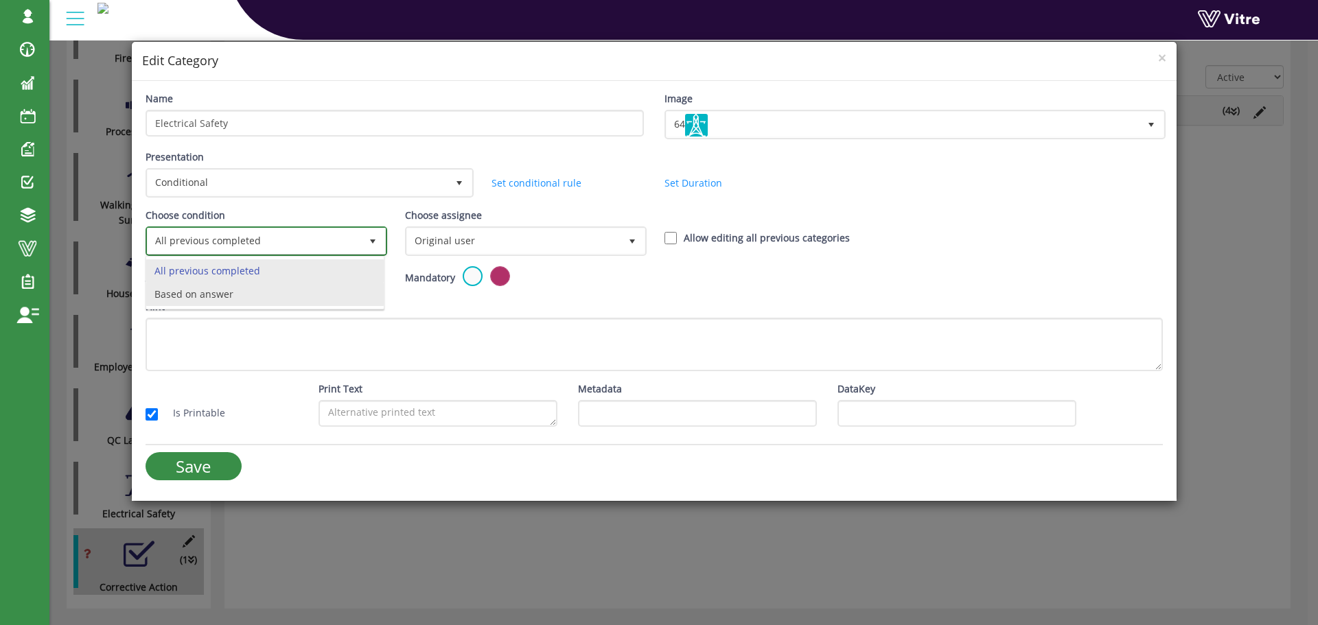
click at [255, 292] on li "Based on answer" at bounding box center [264, 294] width 237 height 23
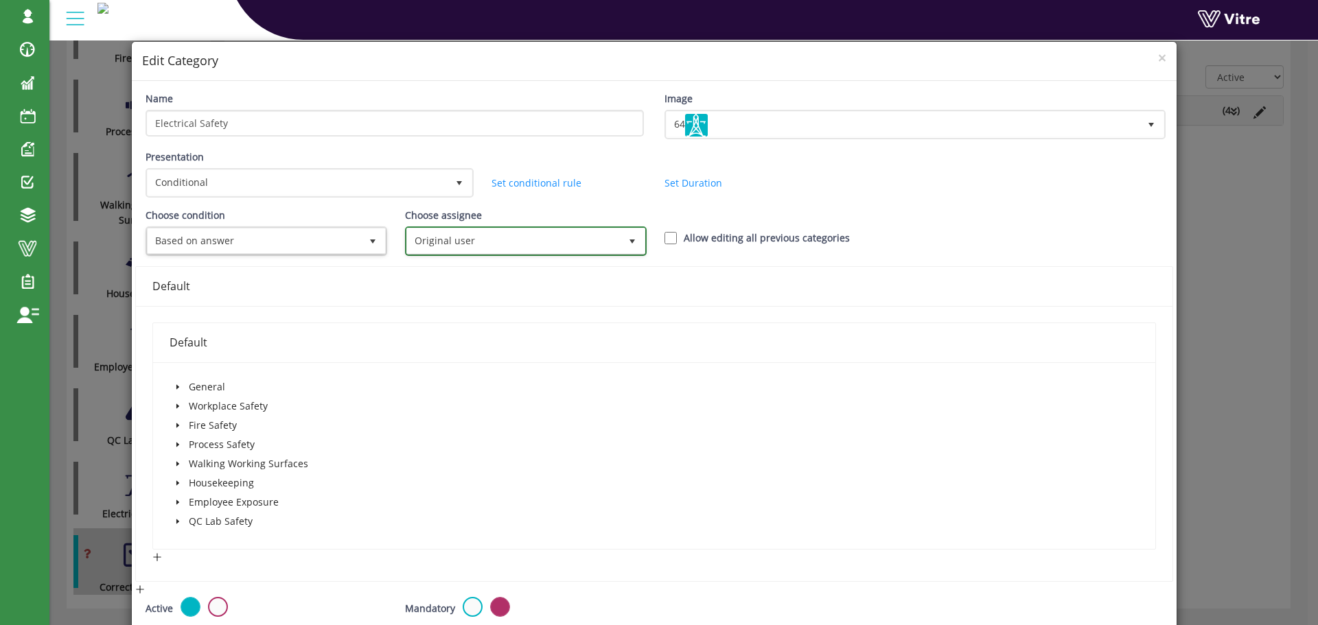
click at [490, 249] on span "Original user" at bounding box center [513, 241] width 213 height 25
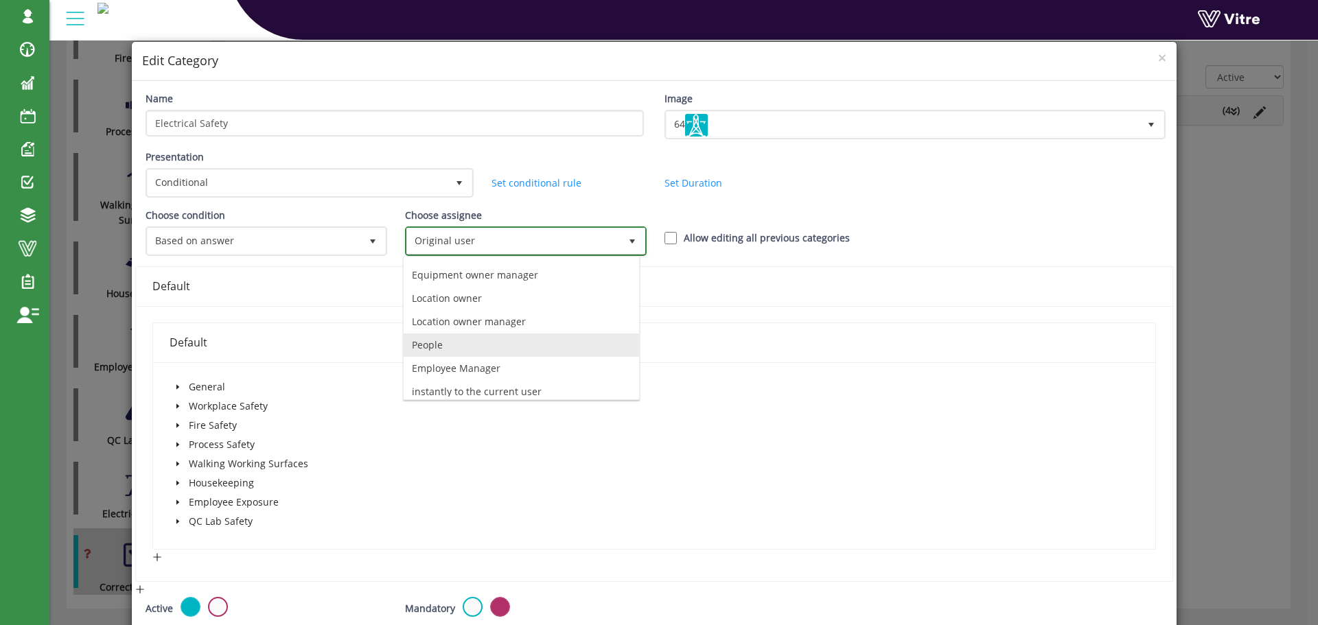
scroll to position [96, 0]
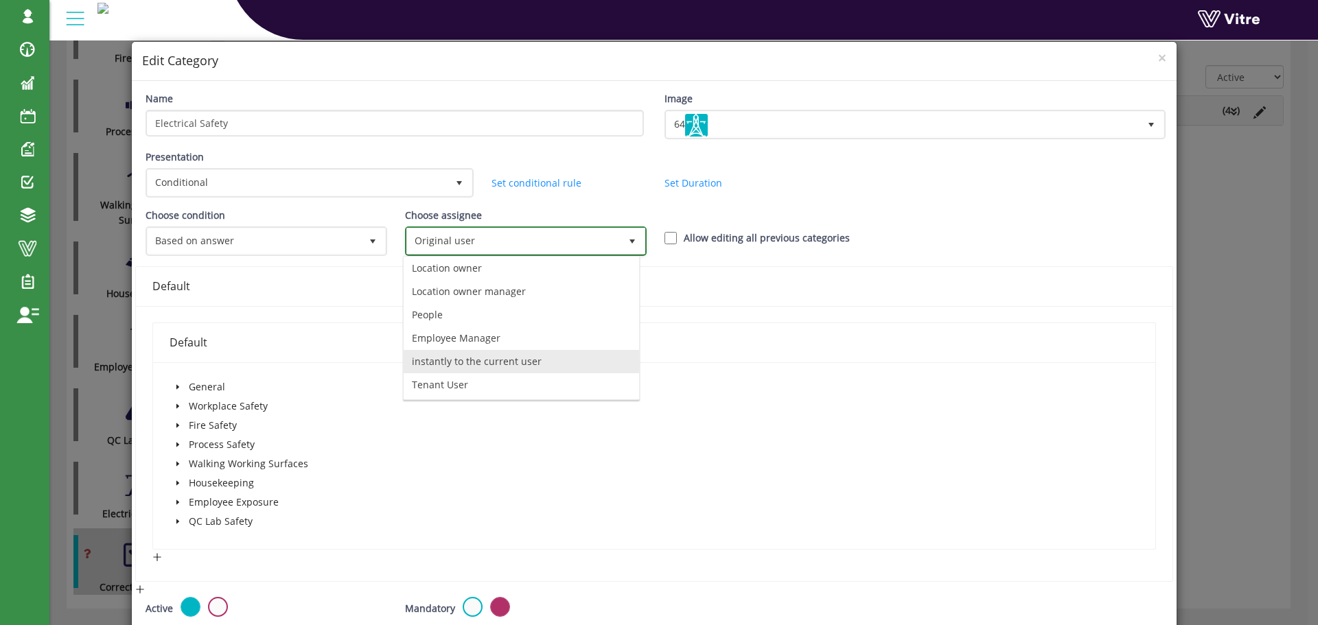
click at [517, 358] on li "instantly to the current user" at bounding box center [521, 361] width 235 height 23
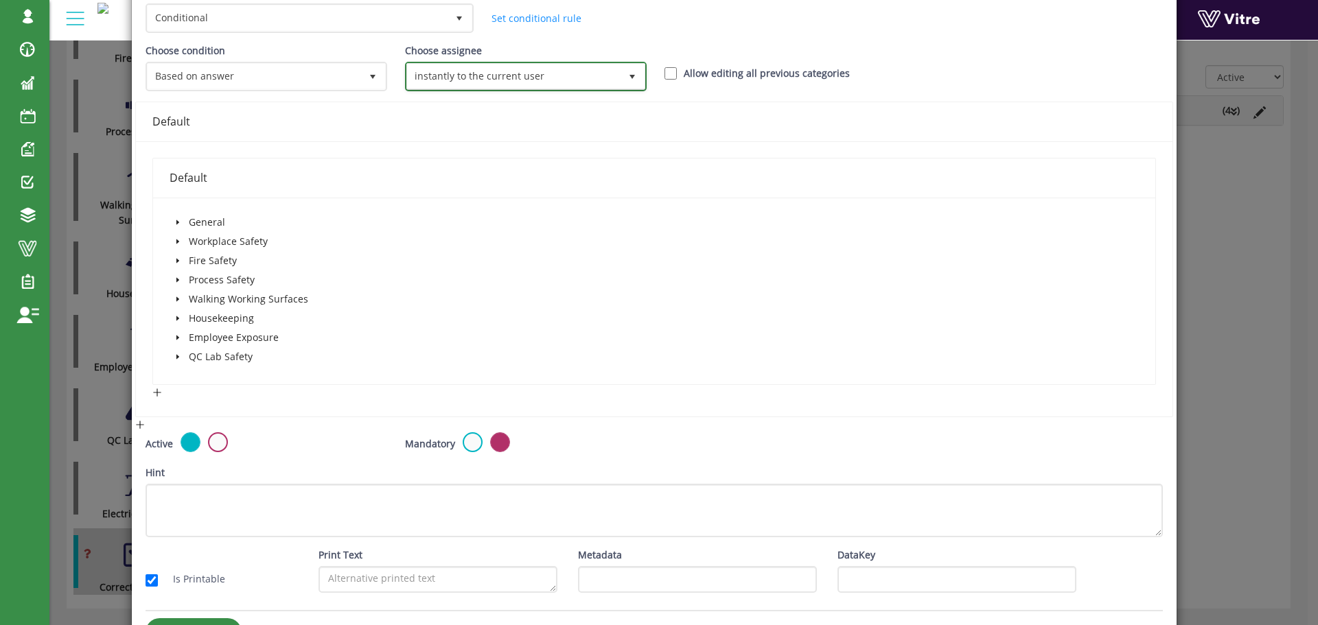
scroll to position [207, 0]
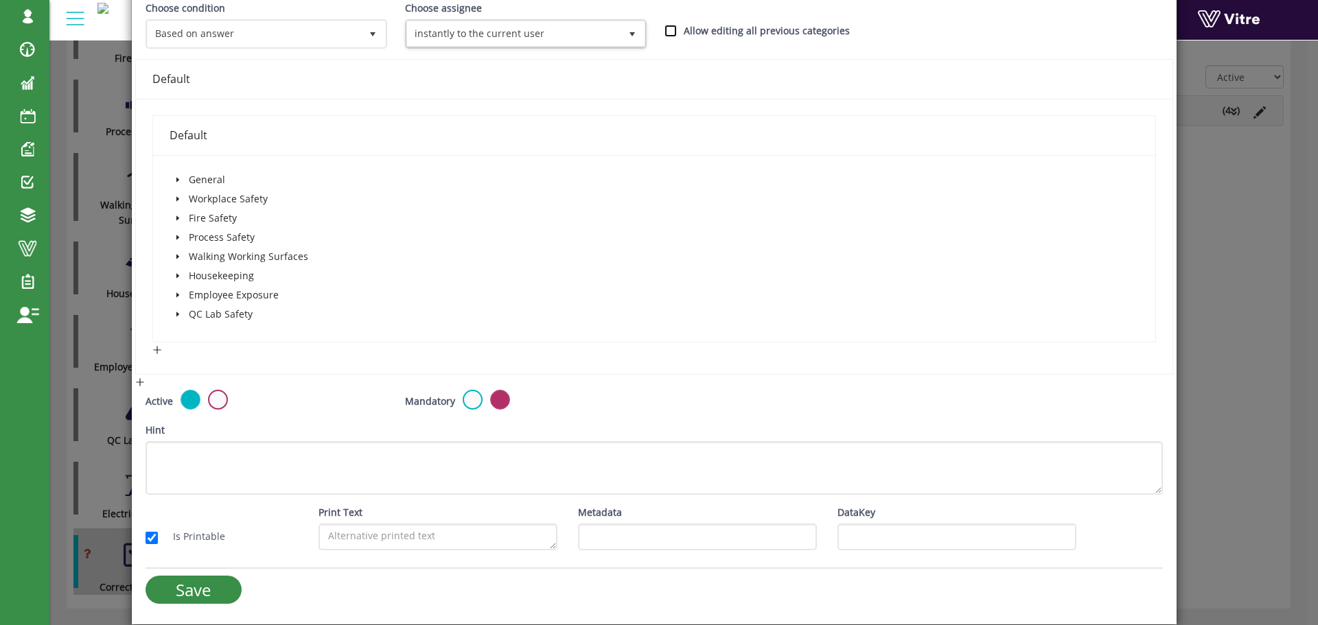
click at [669, 33] on input "Allow editing all previous categories" at bounding box center [670, 31] width 12 height 12
checkbox input "true"
click at [176, 179] on icon "caret-down" at bounding box center [177, 180] width 3 height 5
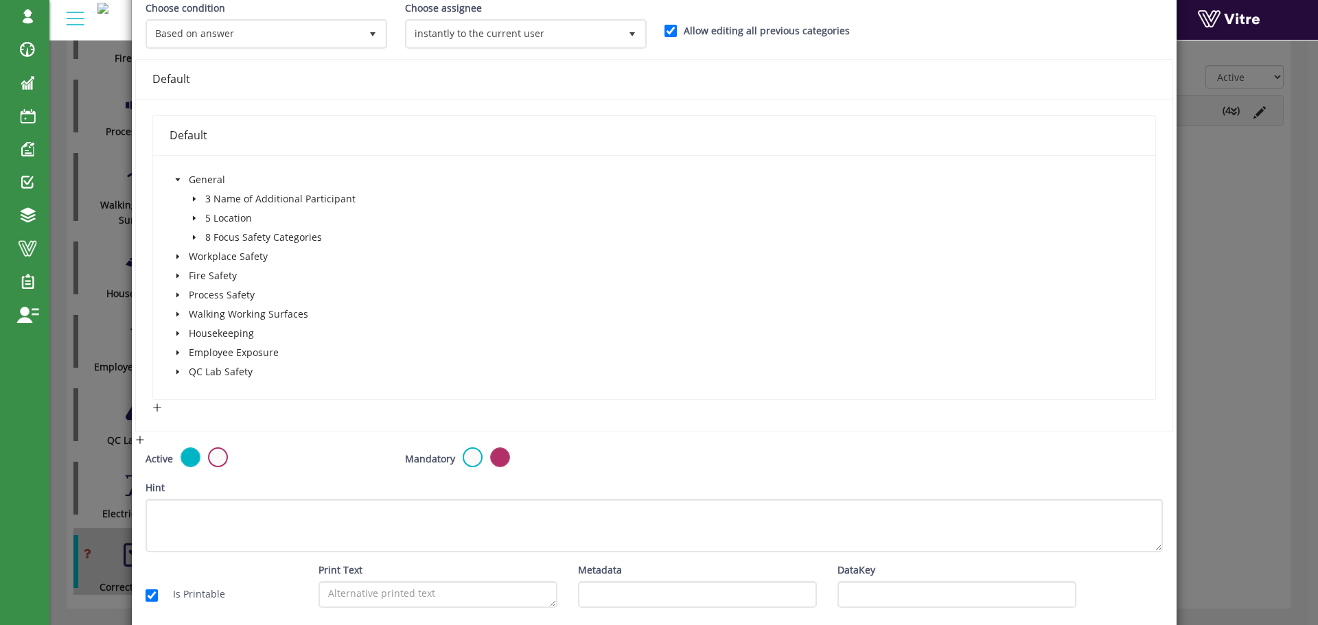
click at [194, 236] on icon "caret-down" at bounding box center [194, 237] width 7 height 7
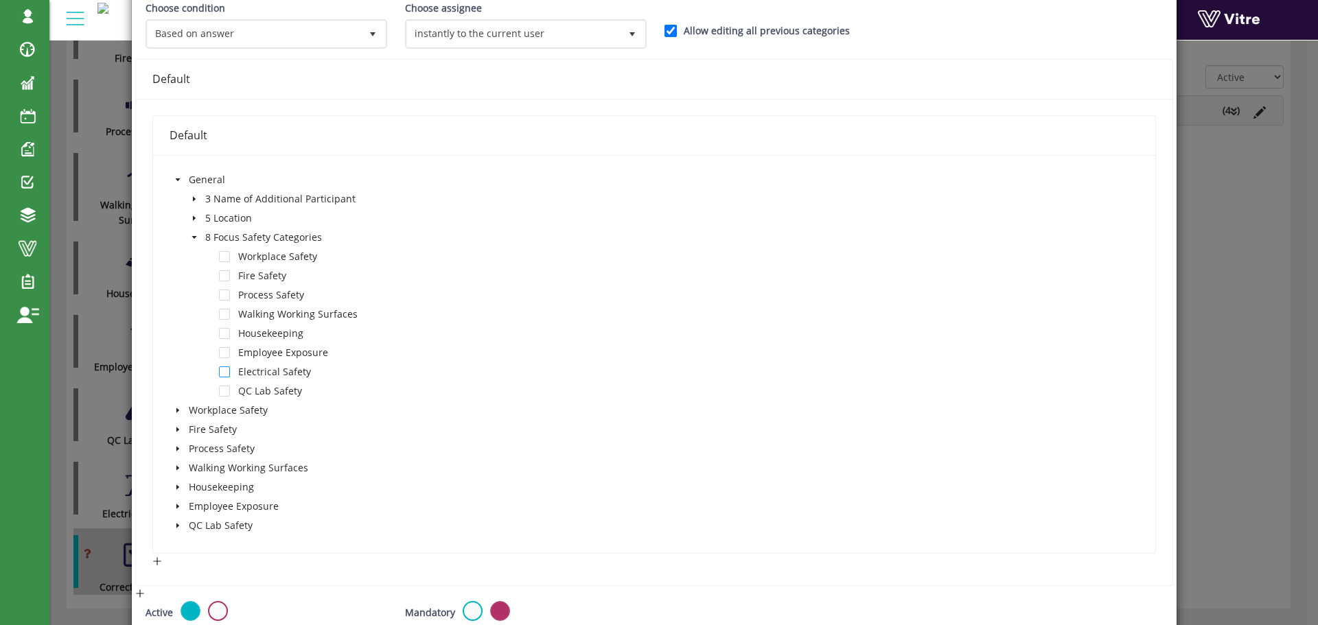
click at [226, 371] on span at bounding box center [224, 371] width 11 height 11
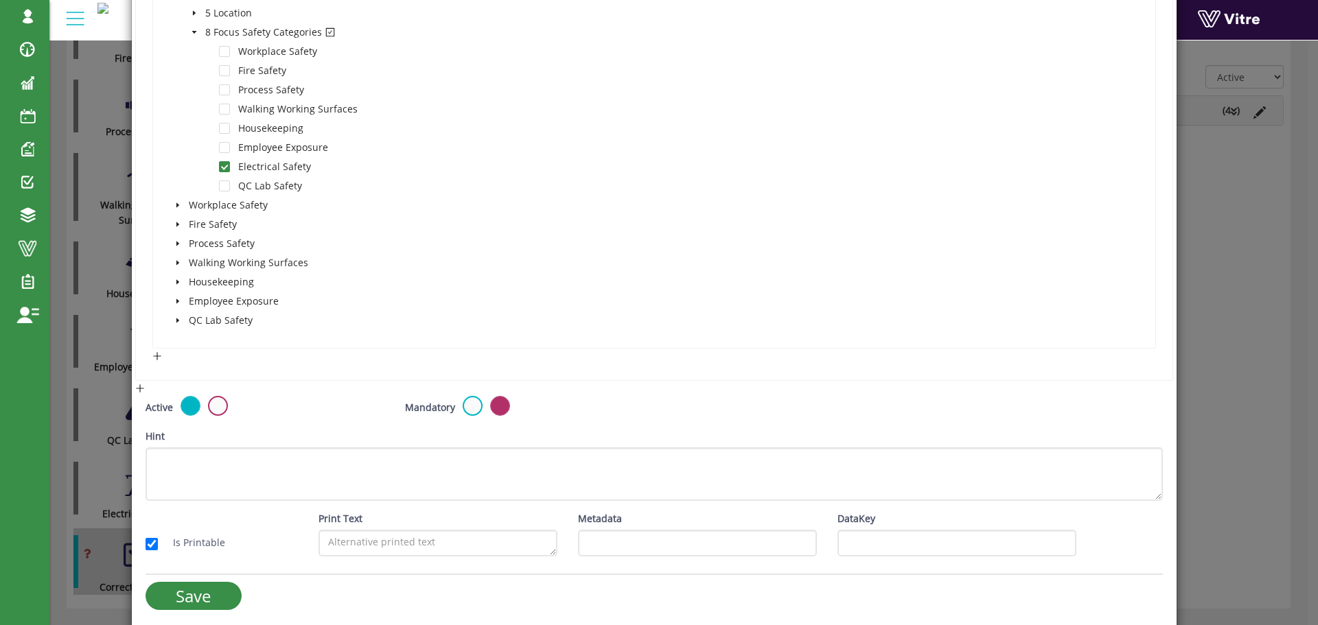
scroll to position [419, 0]
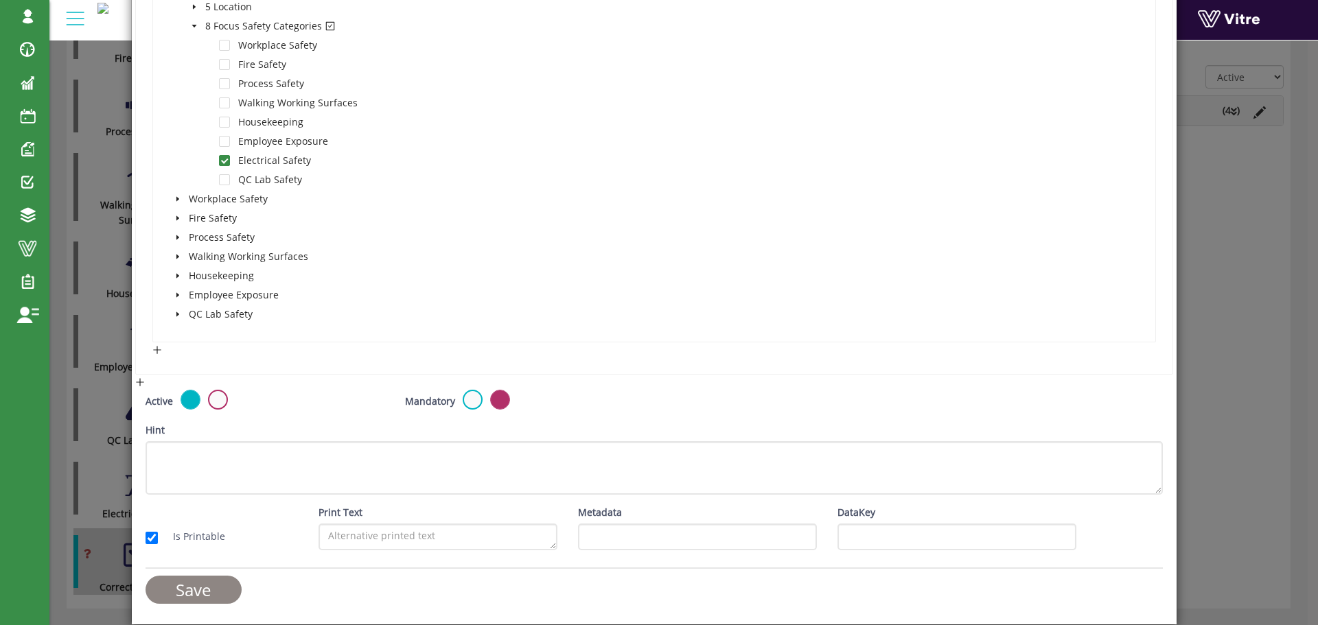
click at [224, 583] on input "Save" at bounding box center [193, 590] width 96 height 28
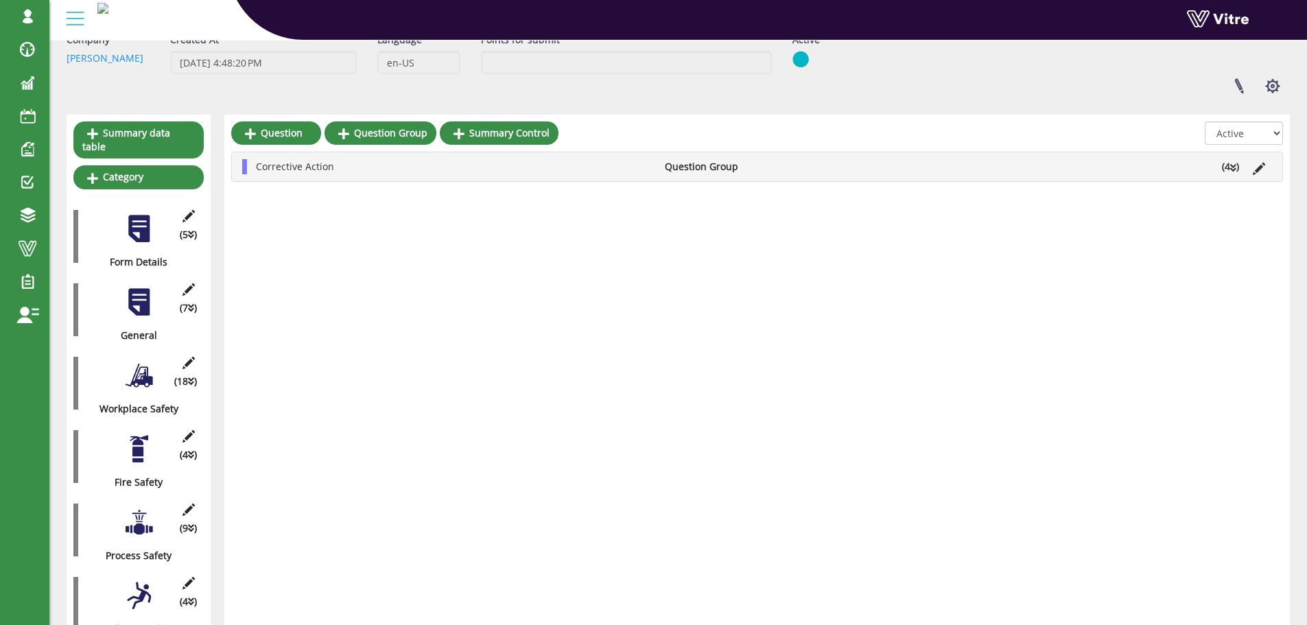
scroll to position [0, 0]
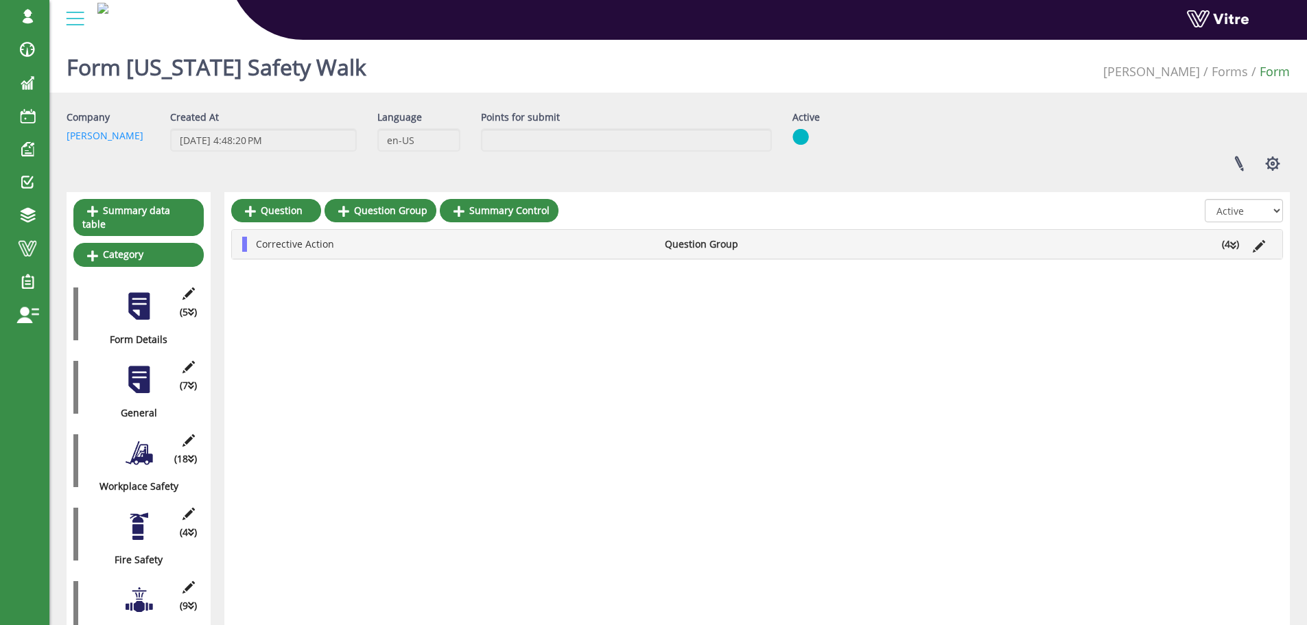
click at [970, 233] on div "Corrective Action Question Group (4 )" at bounding box center [757, 244] width 1051 height 29
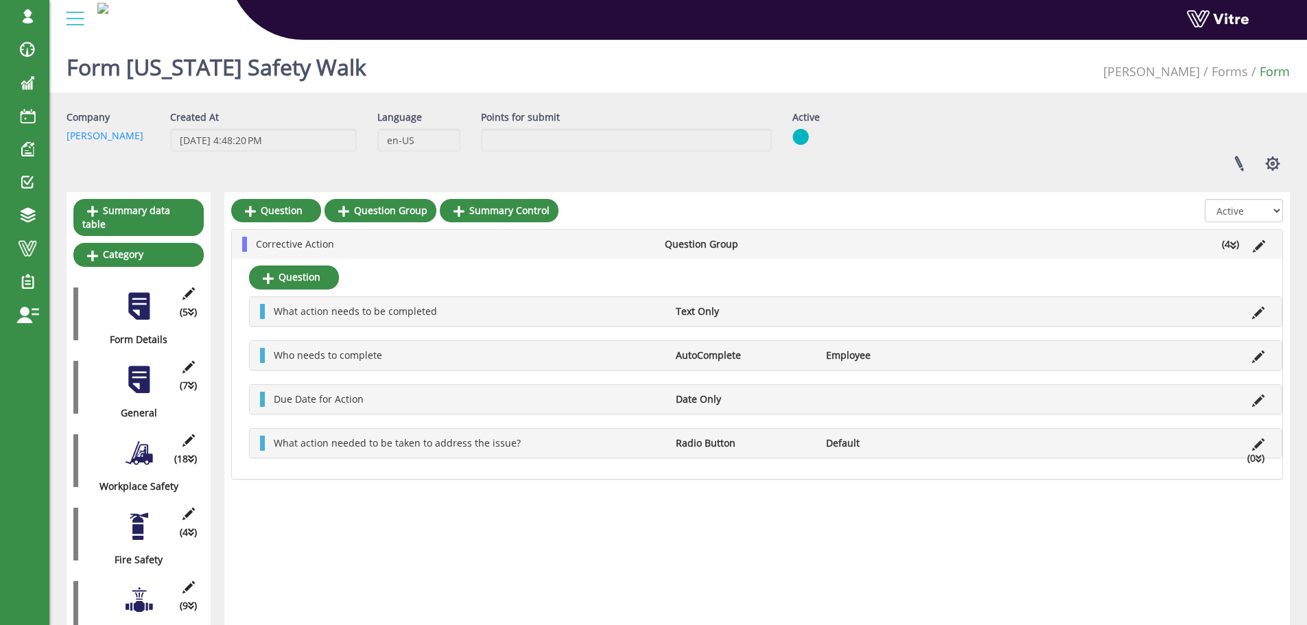
click at [972, 240] on ul "Corrective Action Question Group (4 )" at bounding box center [760, 244] width 1023 height 15
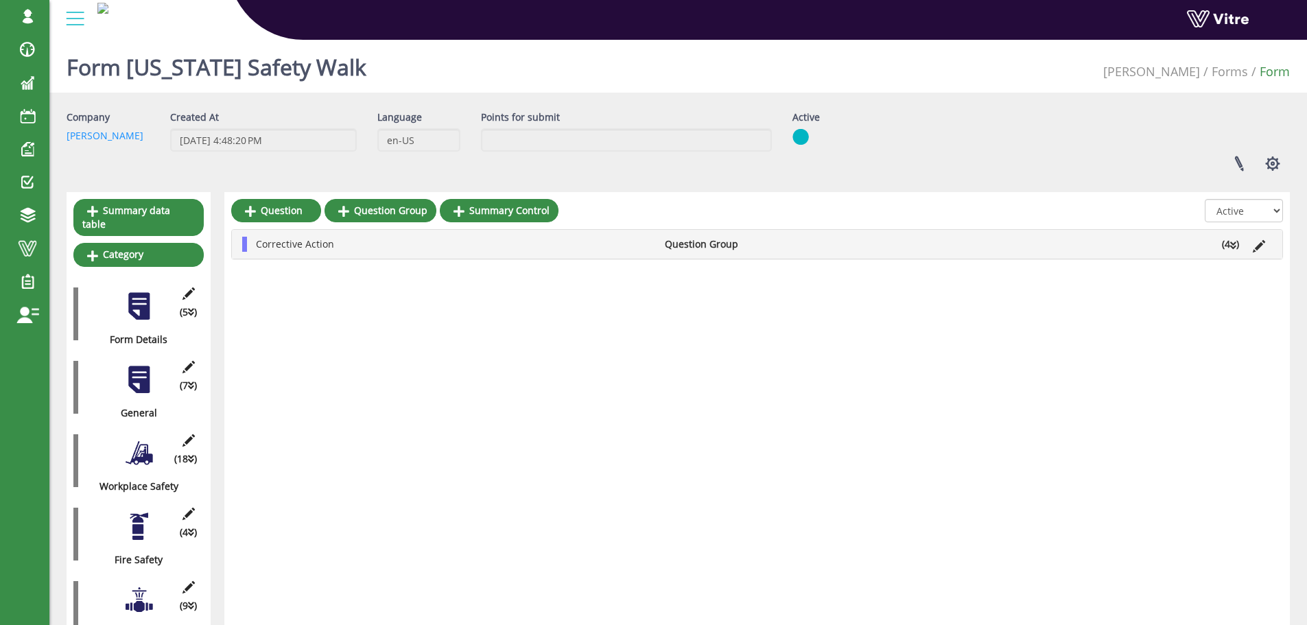
click at [972, 240] on ul "Corrective Action Question Group (4 )" at bounding box center [760, 244] width 1023 height 15
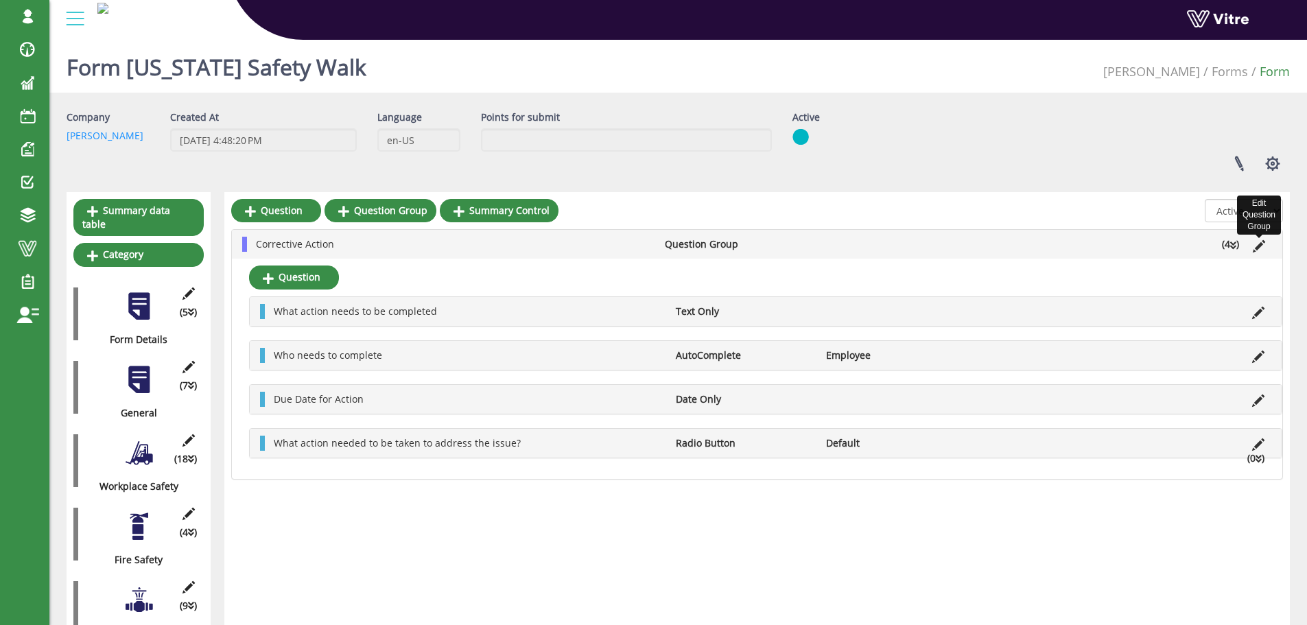
click at [1254, 244] on icon at bounding box center [1259, 246] width 12 height 12
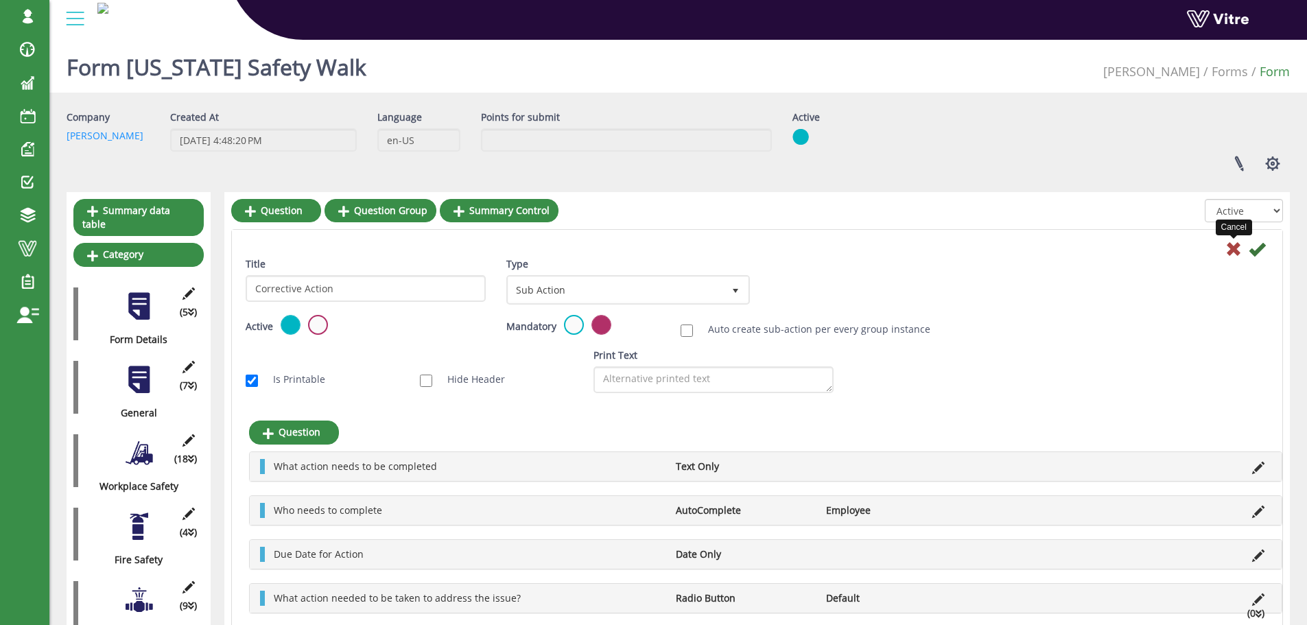
click at [1228, 248] on icon at bounding box center [1234, 249] width 16 height 16
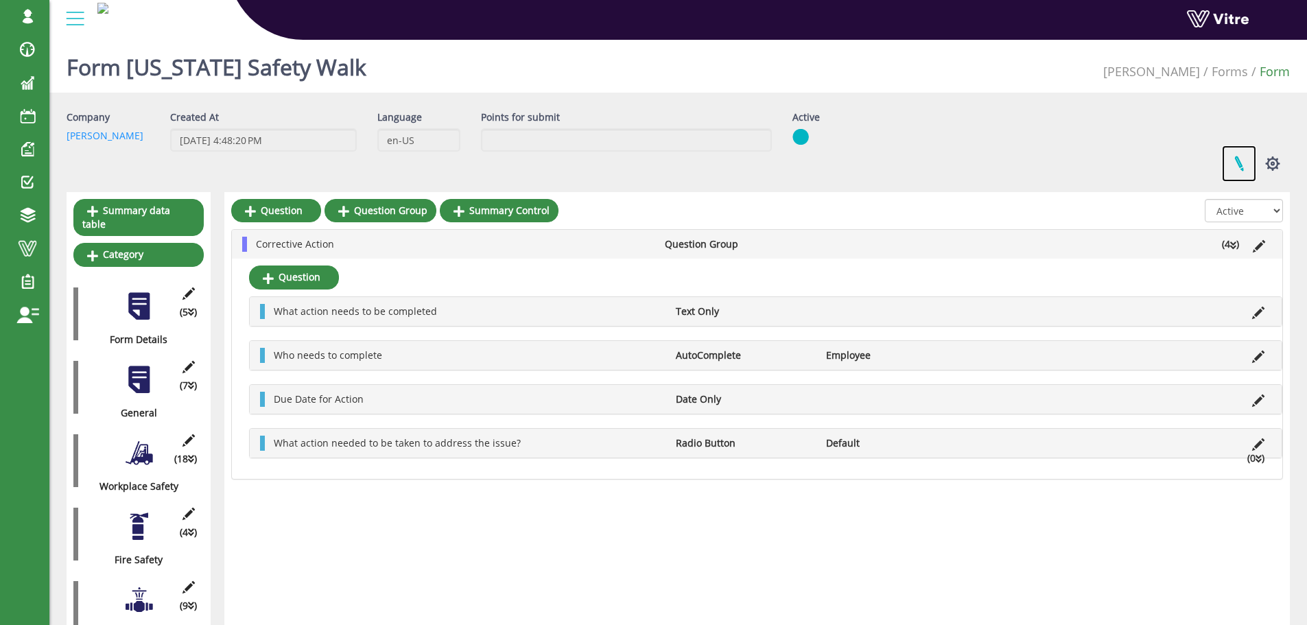
click at [1236, 161] on link at bounding box center [1239, 163] width 34 height 36
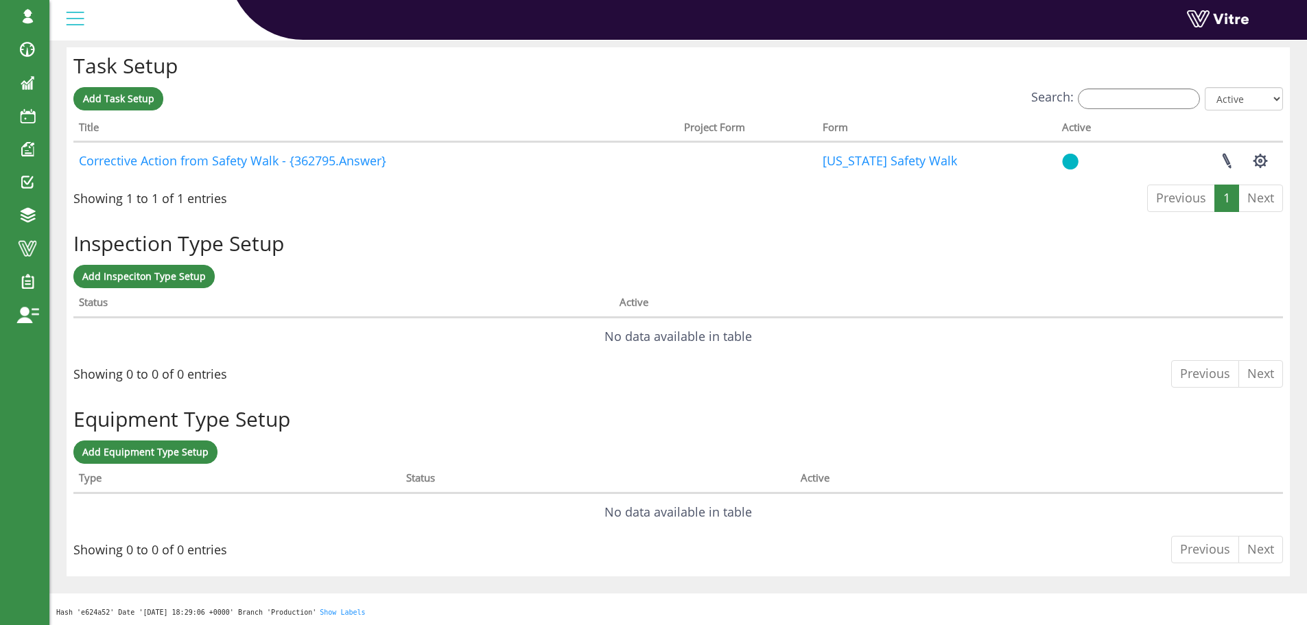
scroll to position [1071, 0]
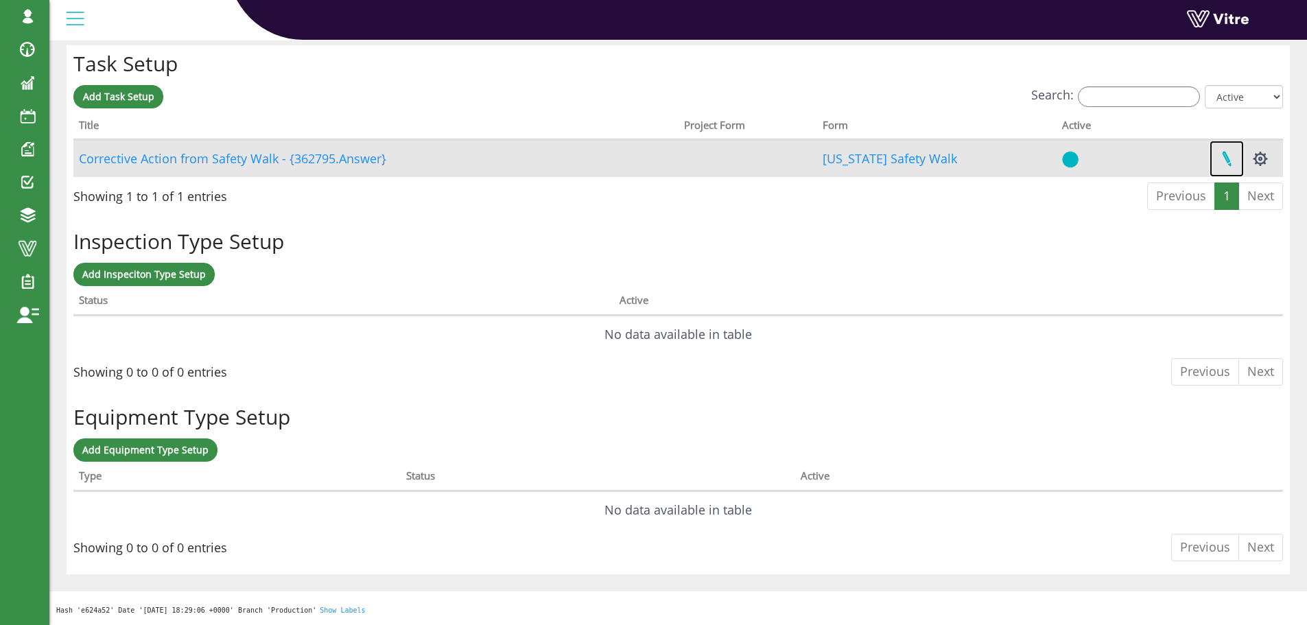
click at [1226, 158] on link at bounding box center [1227, 159] width 34 height 36
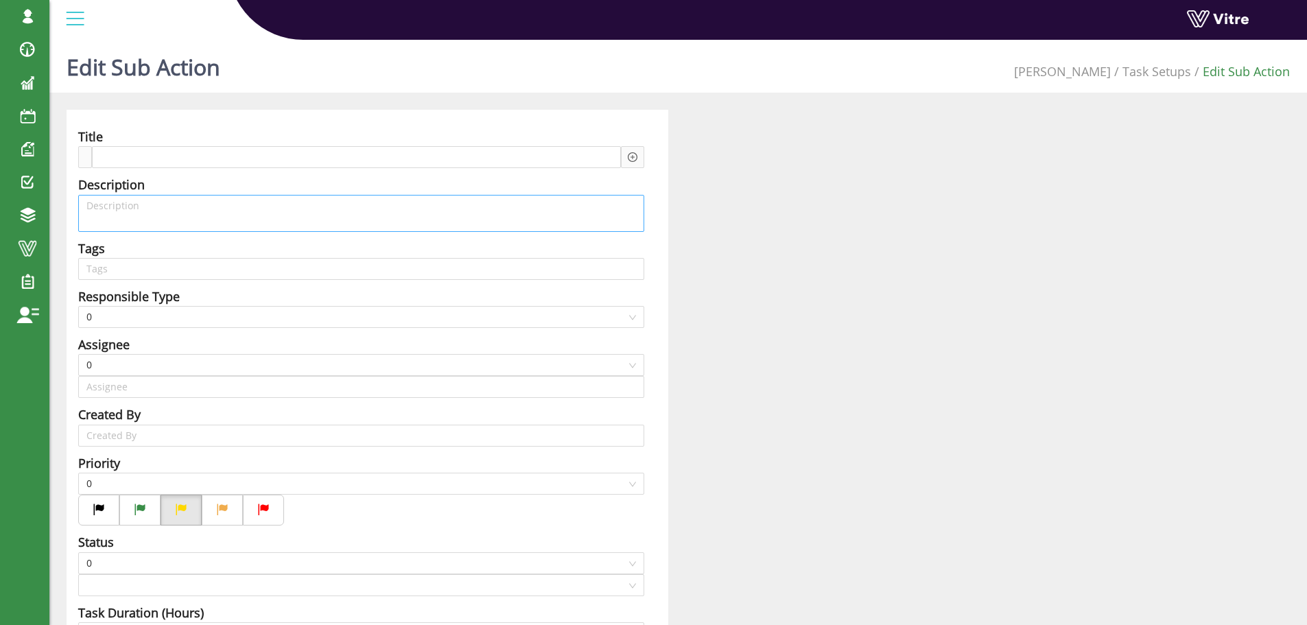
type input "[PERSON_NAME] SU"
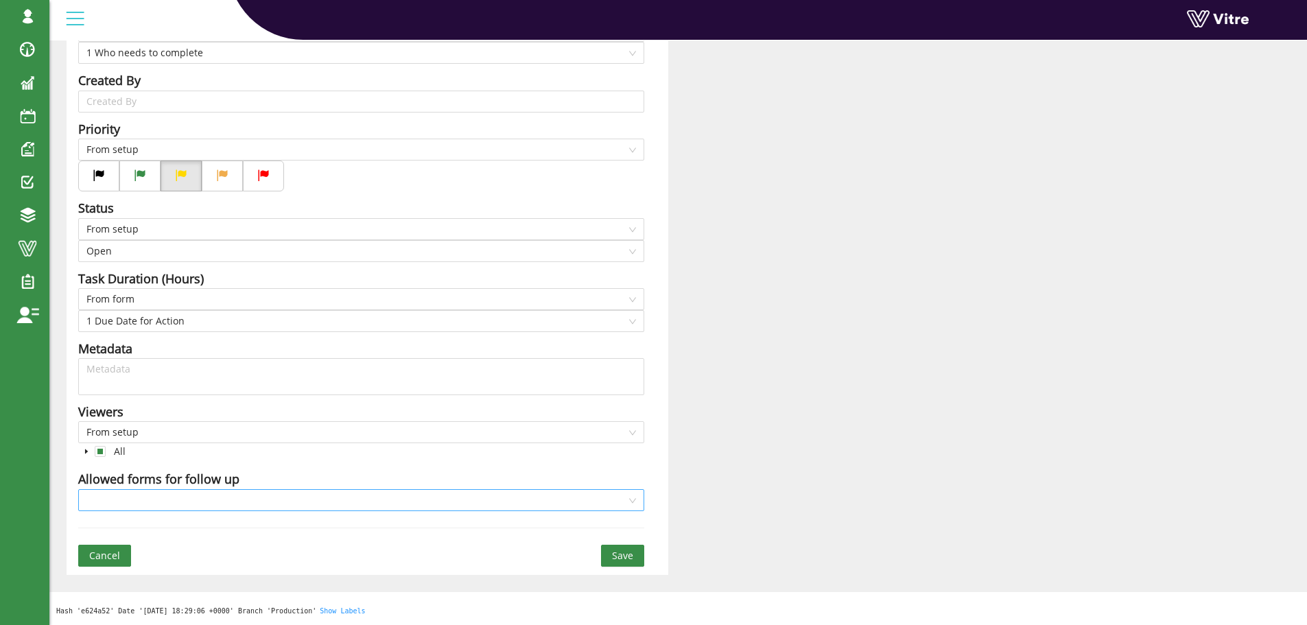
click at [130, 498] on input "search" at bounding box center [356, 500] width 540 height 21
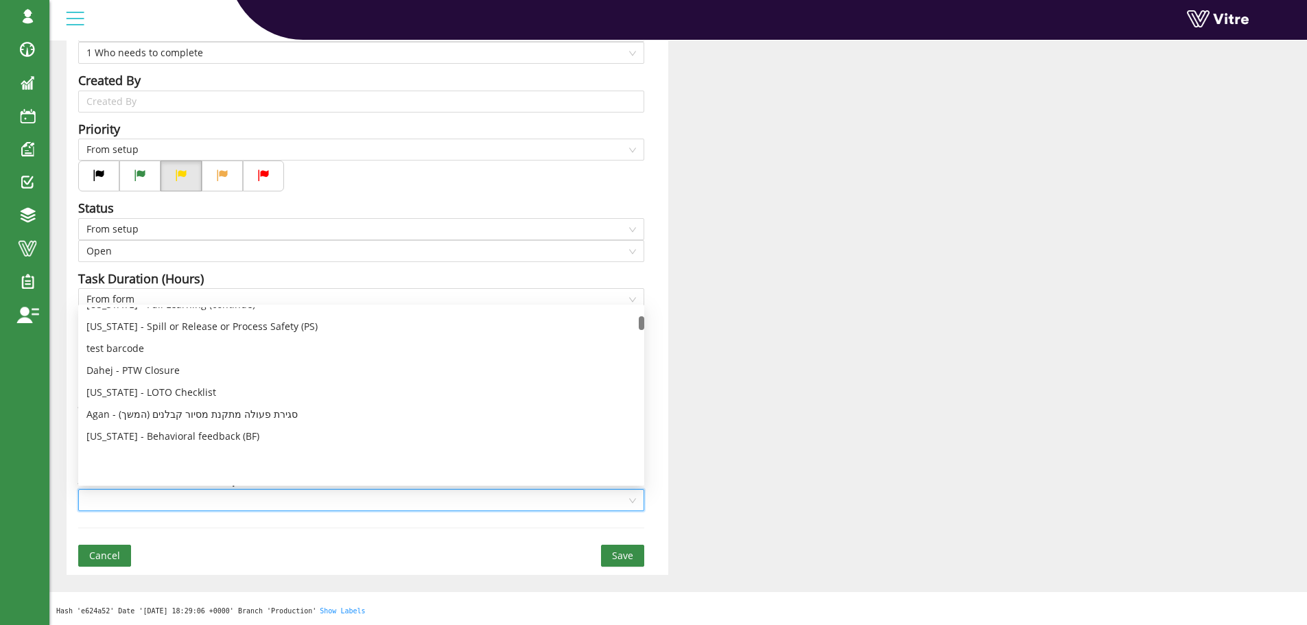
scroll to position [209, 0]
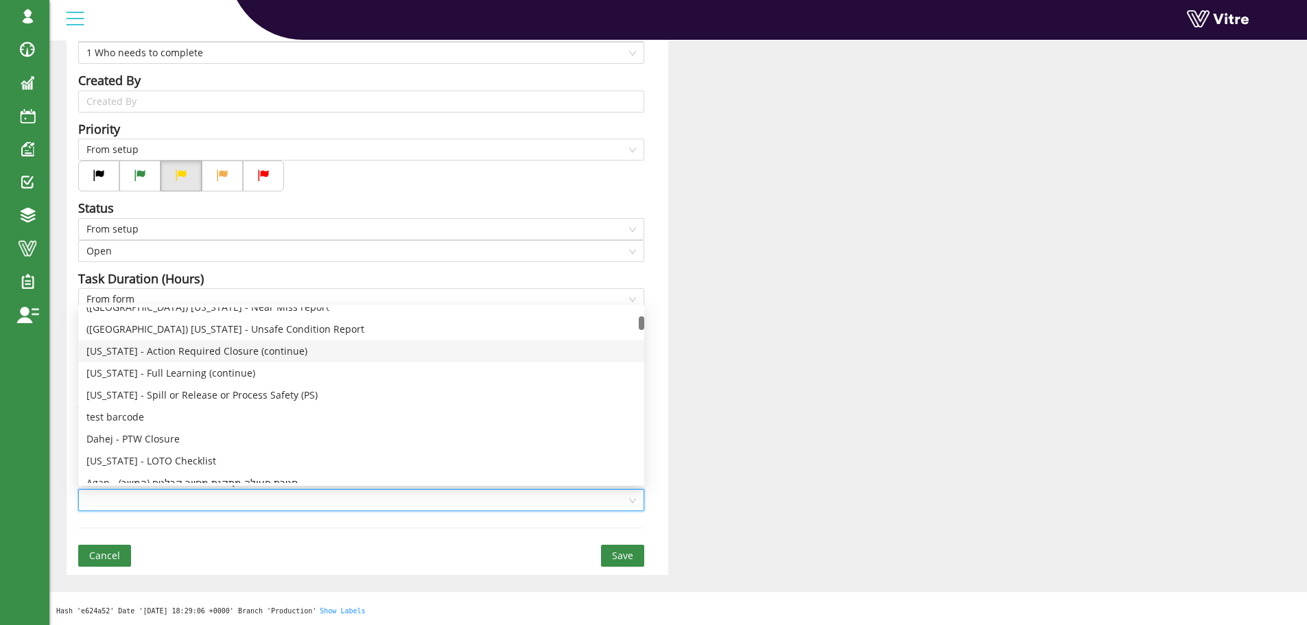
click at [143, 355] on div "[US_STATE] - Action Required Closure (continue)" at bounding box center [361, 351] width 550 height 15
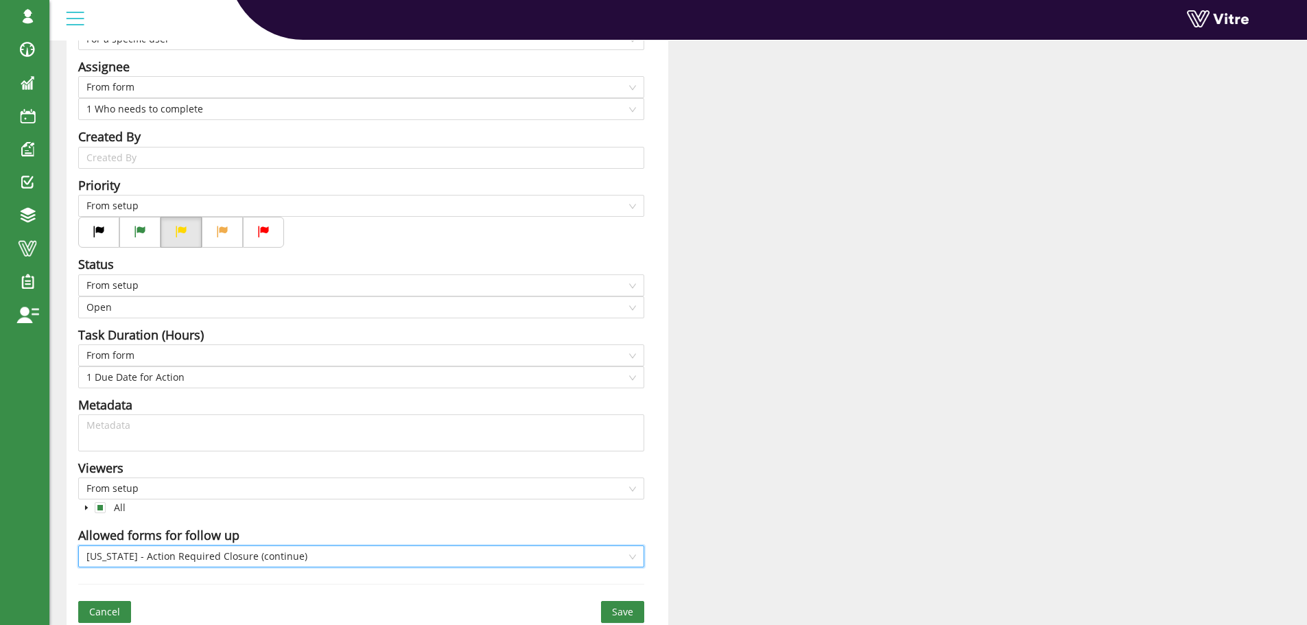
scroll to position [334, 0]
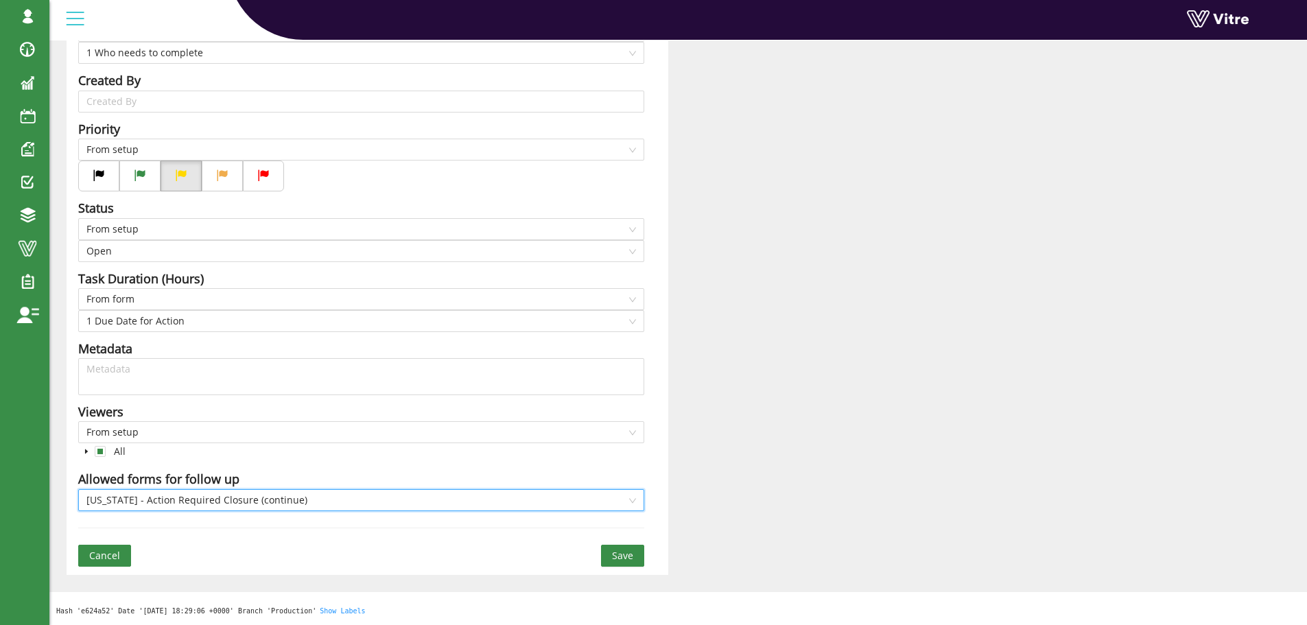
click at [622, 557] on span "Save" at bounding box center [622, 555] width 21 height 15
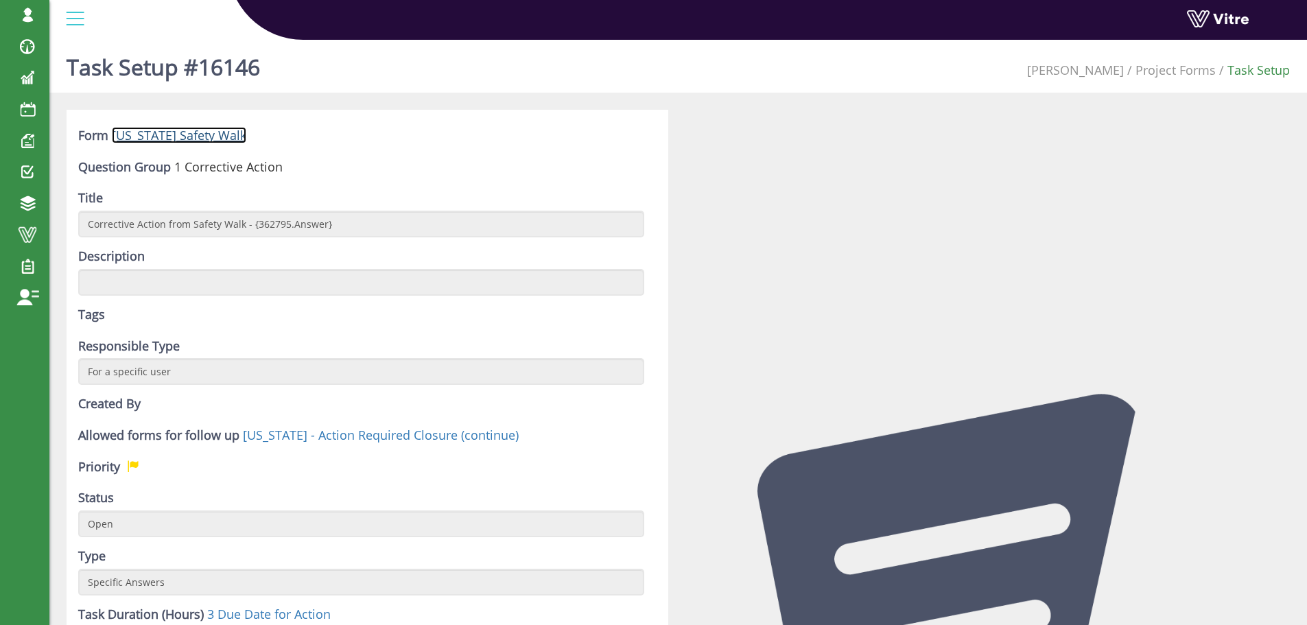
click at [193, 139] on link "[US_STATE] Safety Walk" at bounding box center [179, 135] width 135 height 16
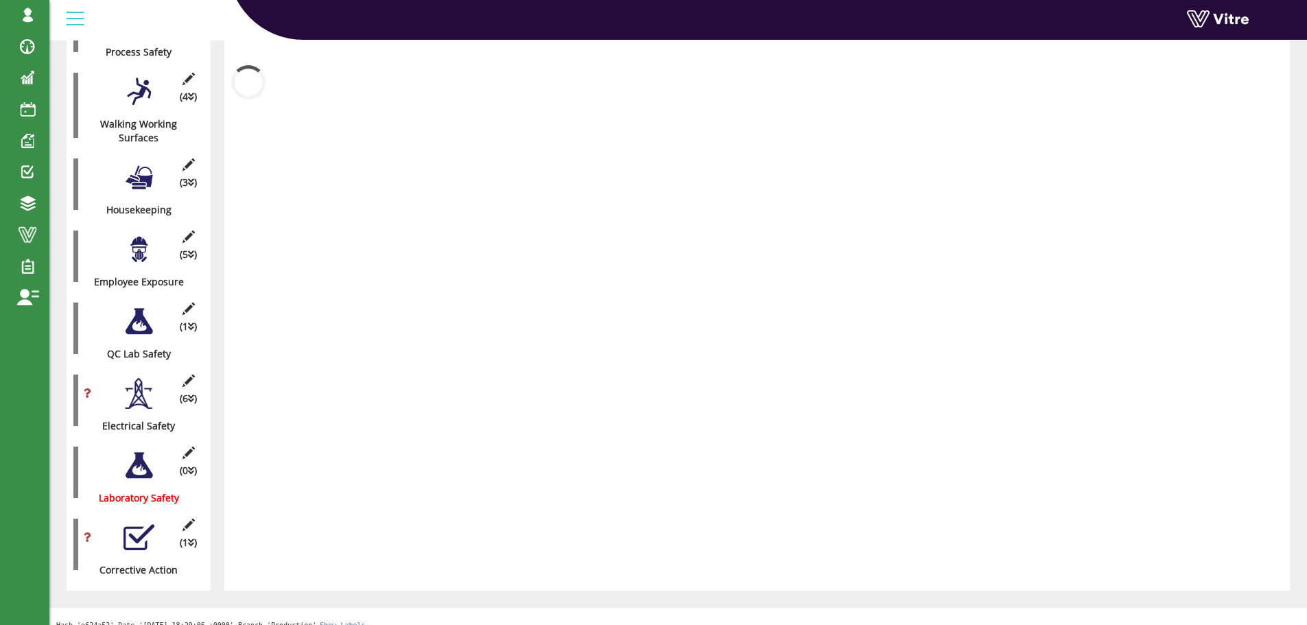
scroll to position [502, 0]
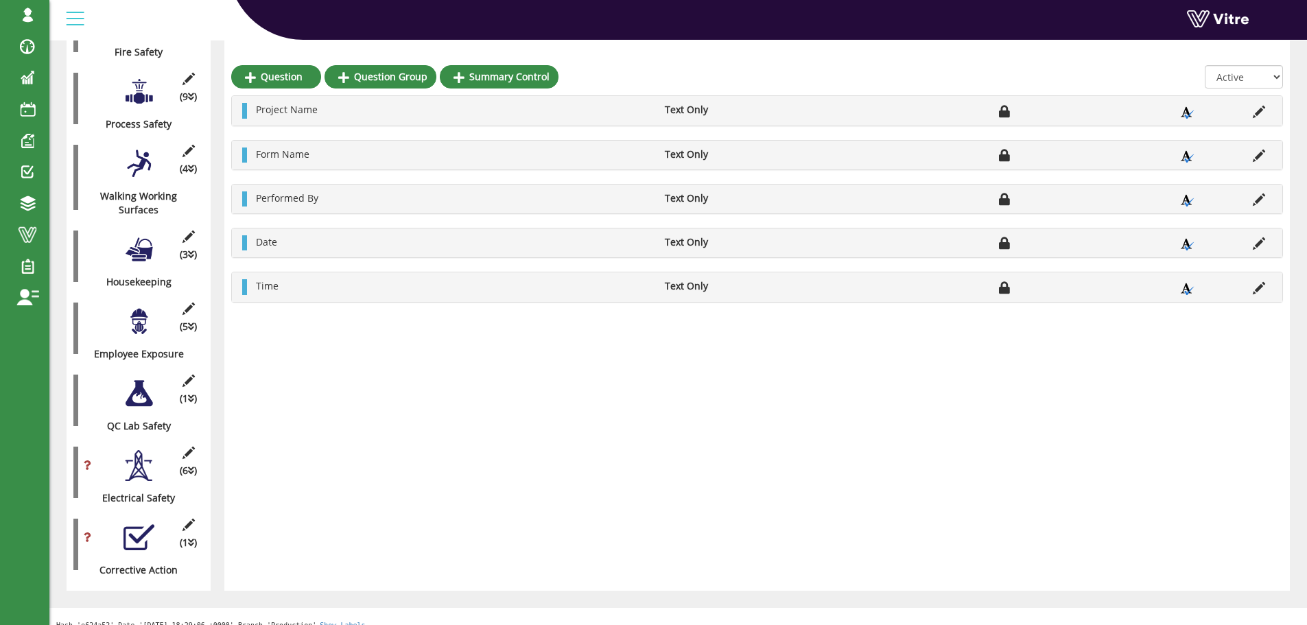
click at [141, 525] on div at bounding box center [139, 537] width 31 height 31
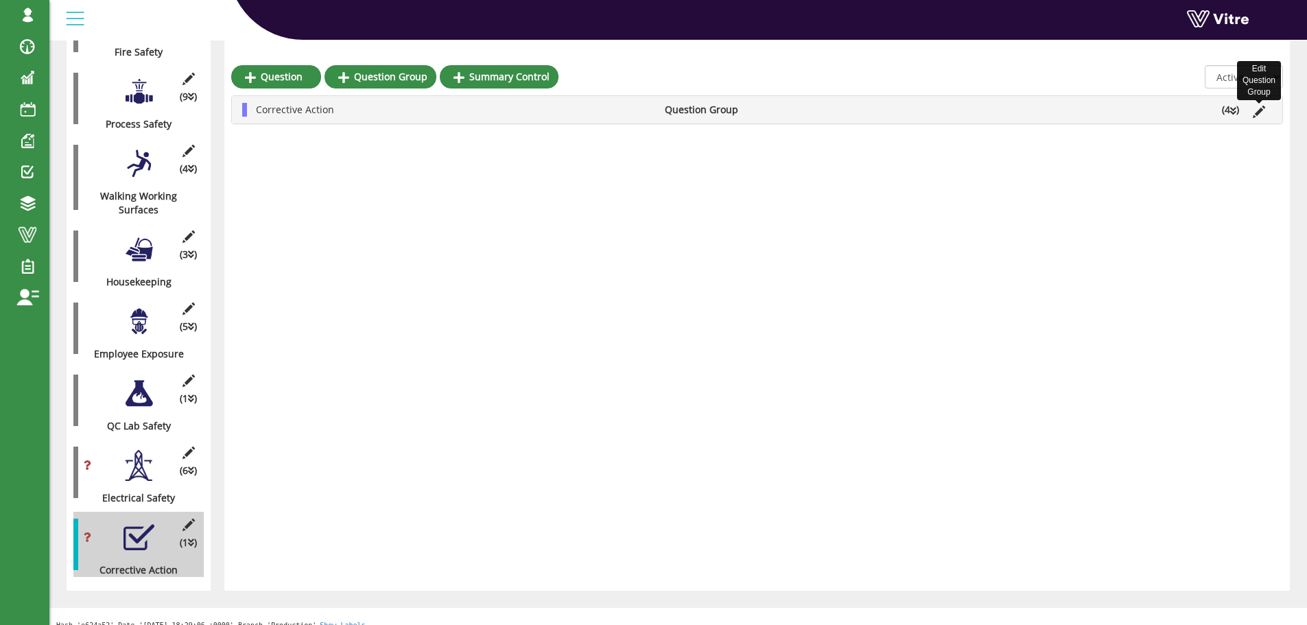
click at [1254, 113] on icon at bounding box center [1259, 112] width 12 height 12
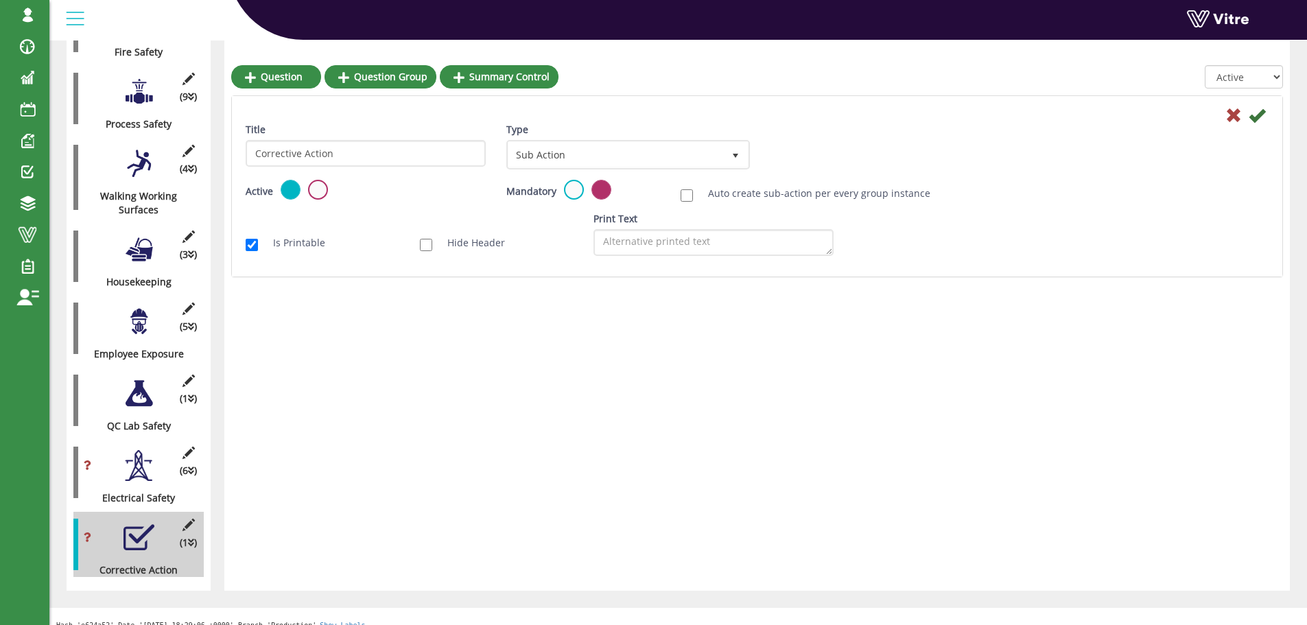
click at [686, 203] on div "Auto create sub-action per every group instance" at bounding box center [844, 193] width 348 height 27
click at [688, 196] on input "Auto create sub-action per every group instance" at bounding box center [687, 195] width 12 height 12
checkbox input "true"
click at [822, 159] on link "Edit Sub Action Setup" at bounding box center [826, 154] width 117 height 23
click at [1256, 114] on icon at bounding box center [1257, 115] width 16 height 16
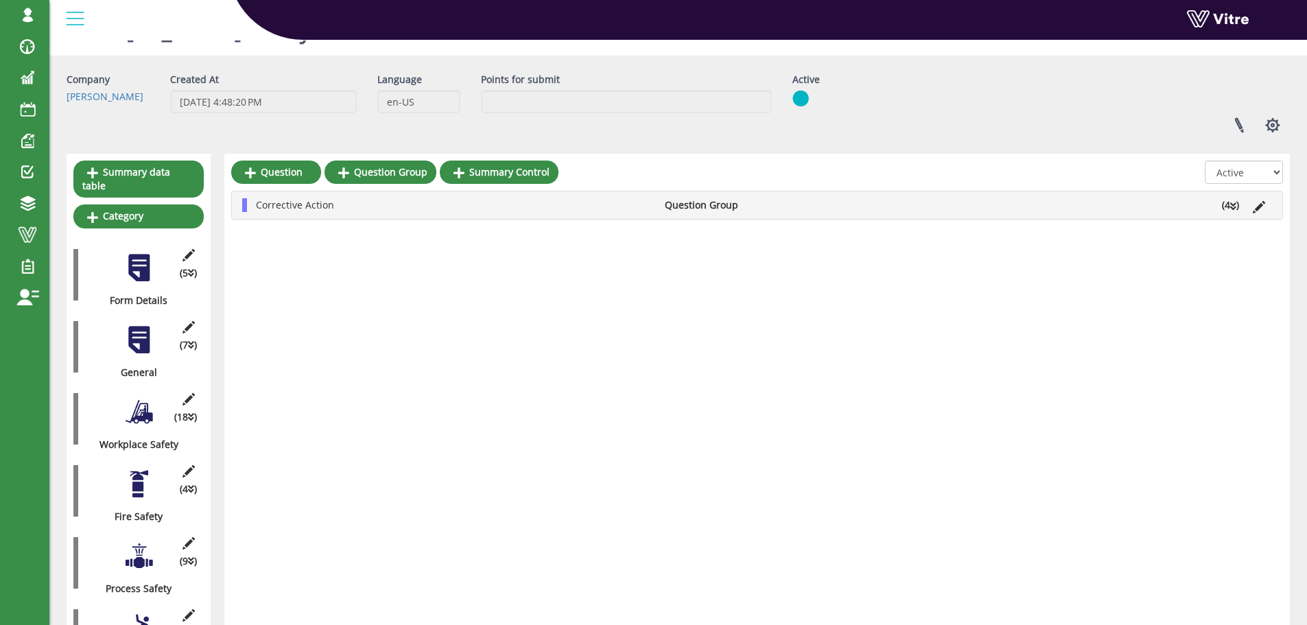
scroll to position [21, 0]
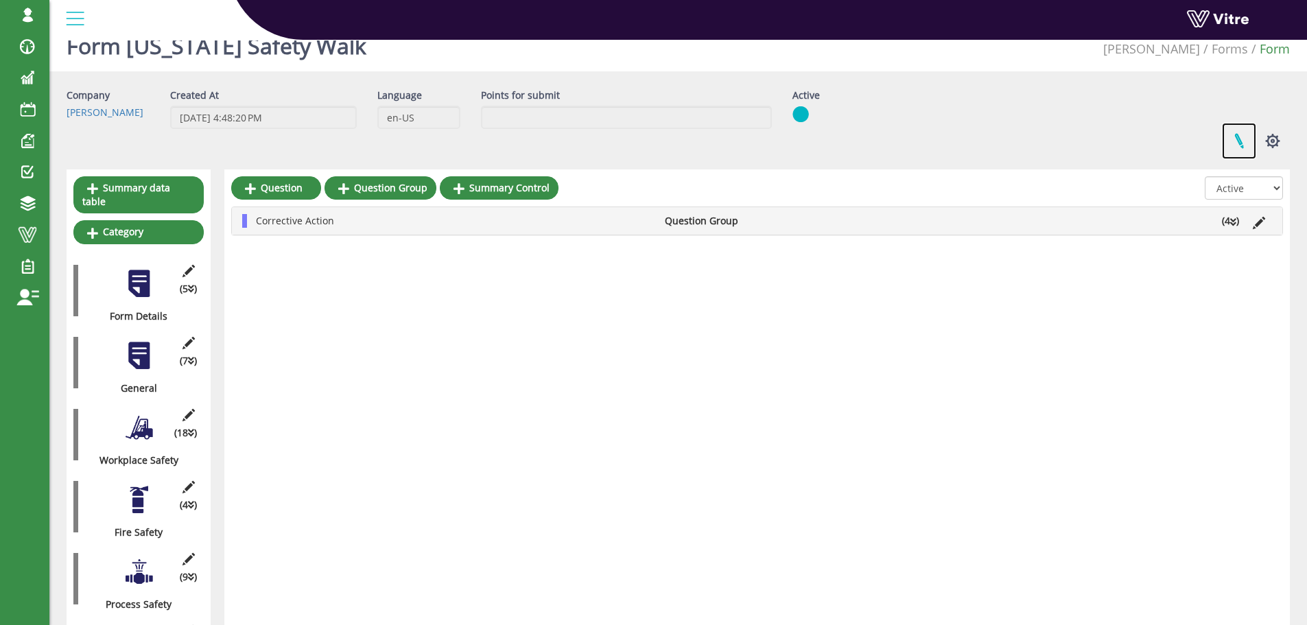
click at [1241, 141] on link at bounding box center [1239, 141] width 34 height 36
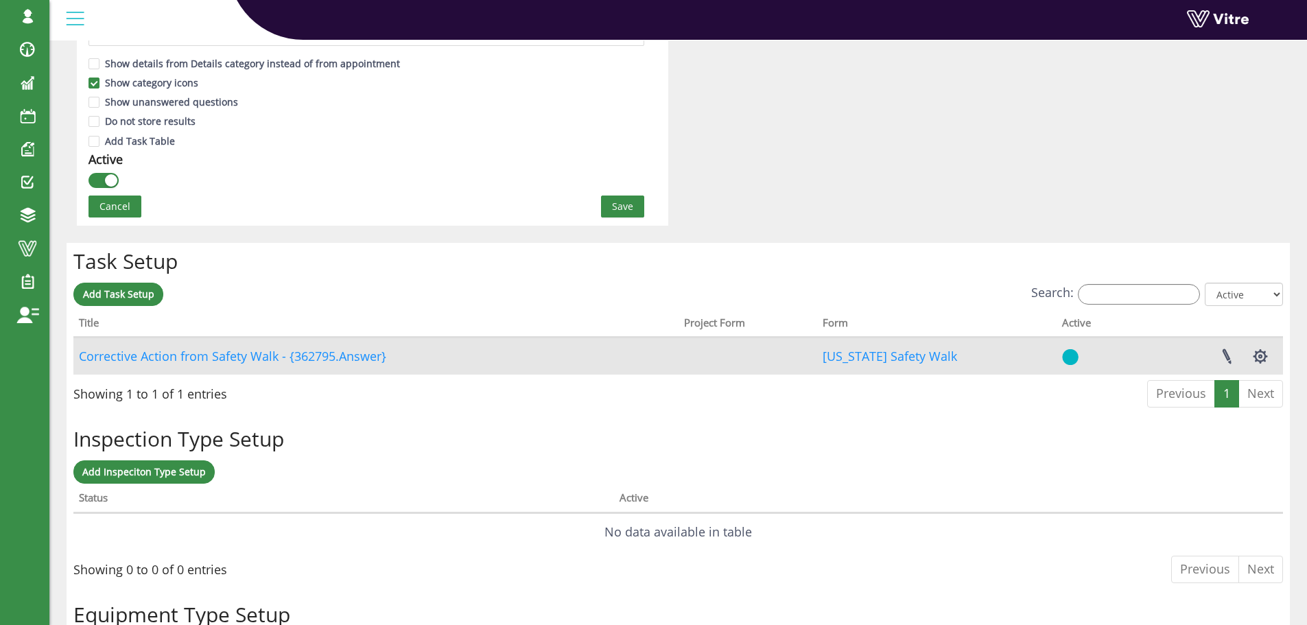
scroll to position [865, 0]
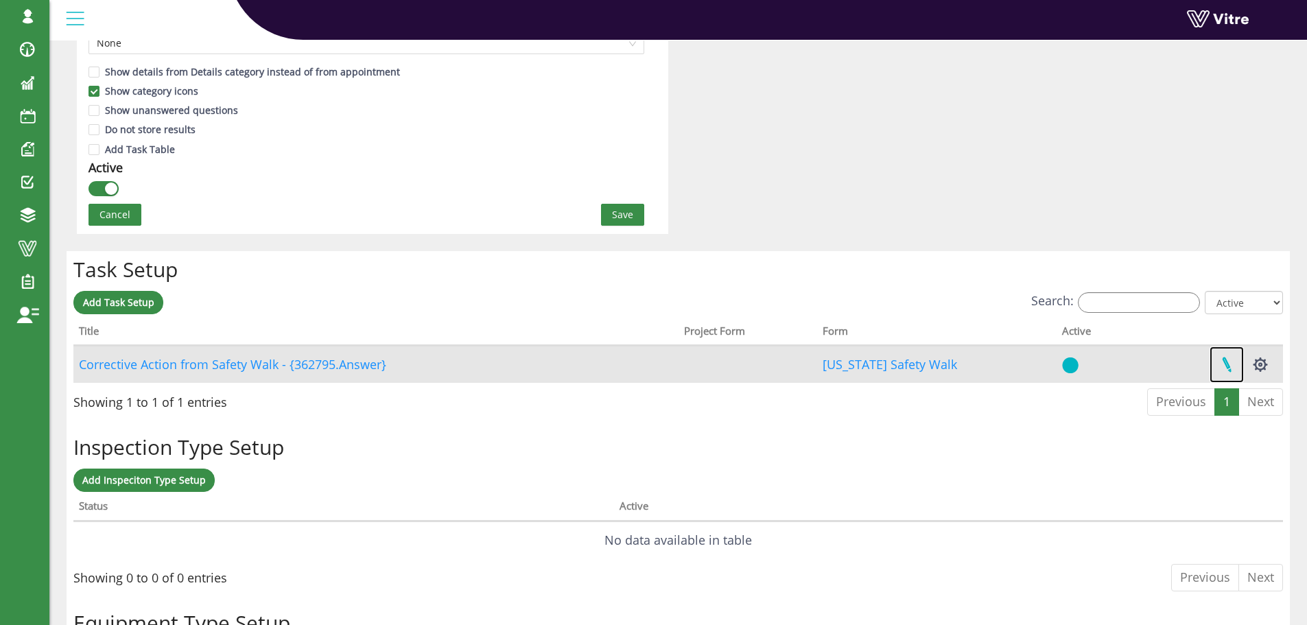
click at [1228, 367] on link at bounding box center [1227, 365] width 34 height 36
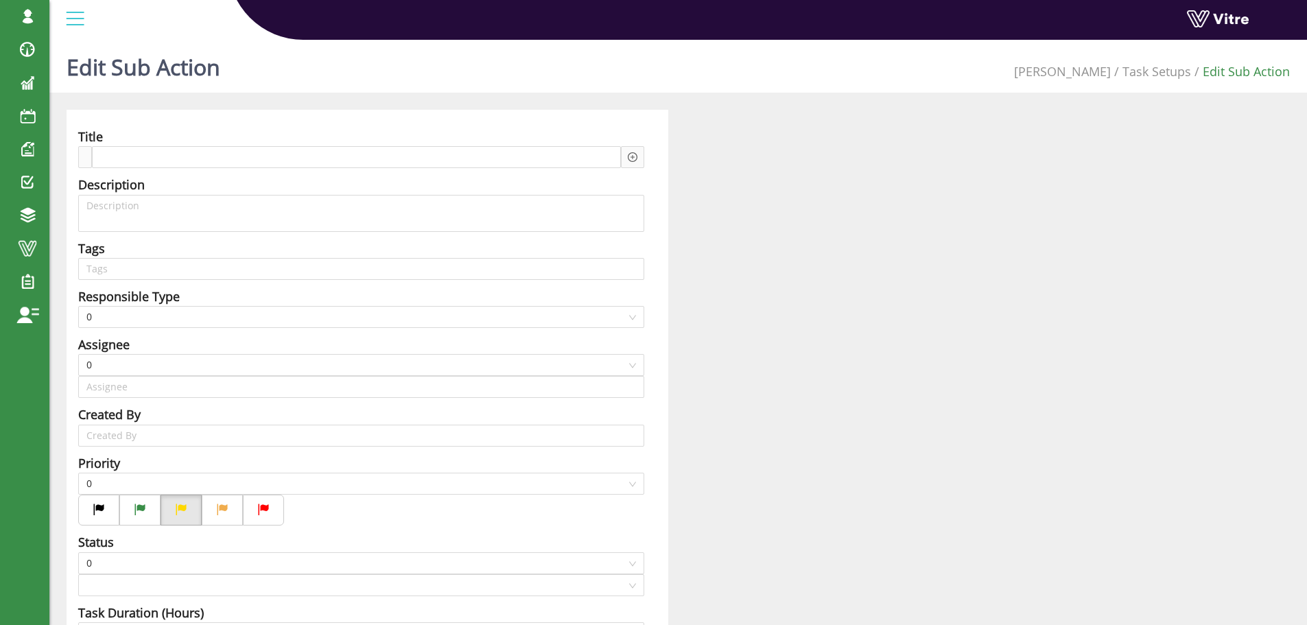
type input "[PERSON_NAME] SU"
type input "Harel Smadar SU"
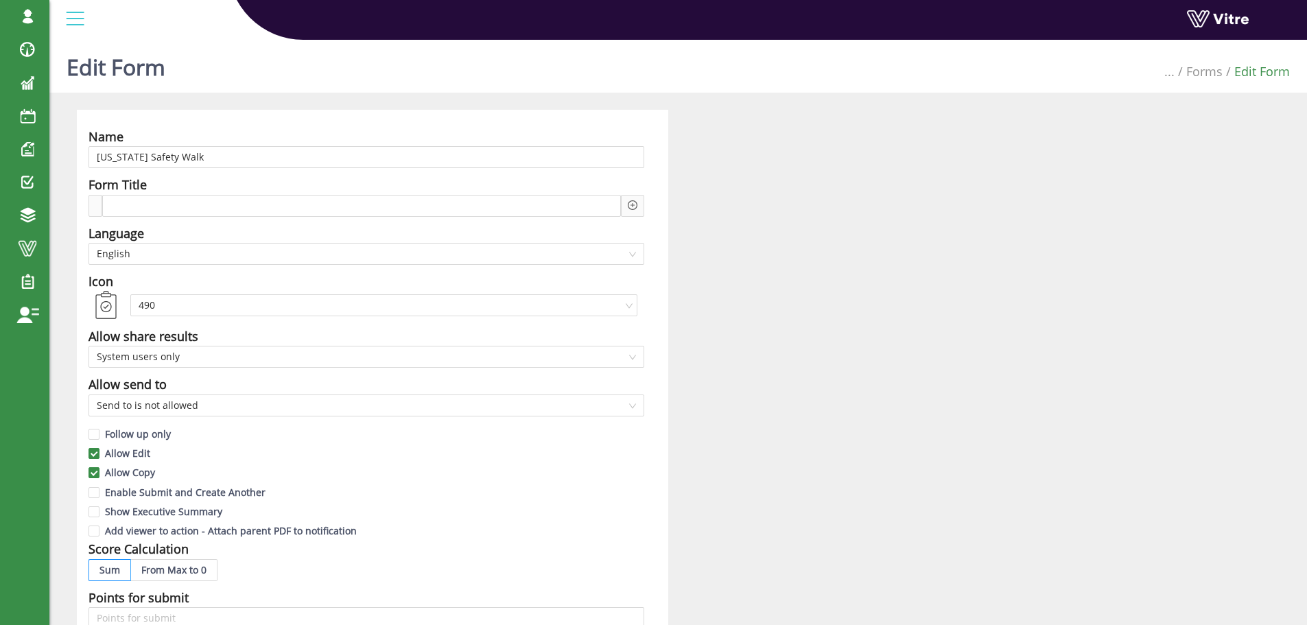
scroll to position [865, 0]
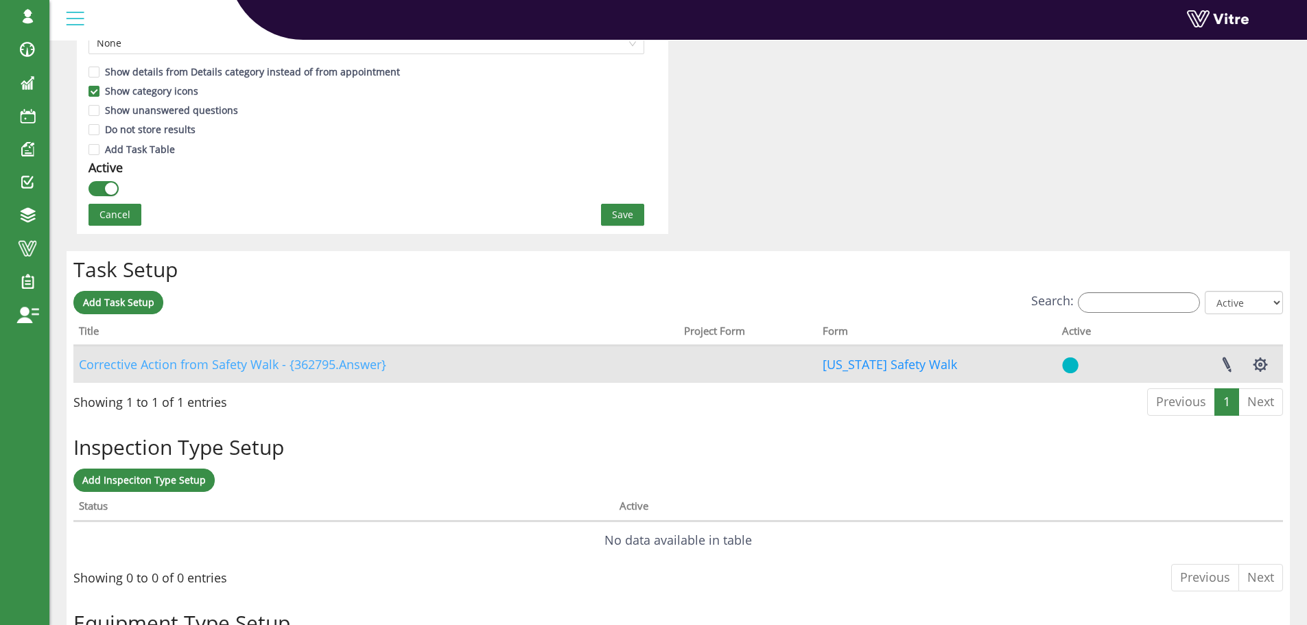
click at [320, 366] on link "Corrective Action from Safety Walk - {362795.Answer}" at bounding box center [232, 364] width 307 height 16
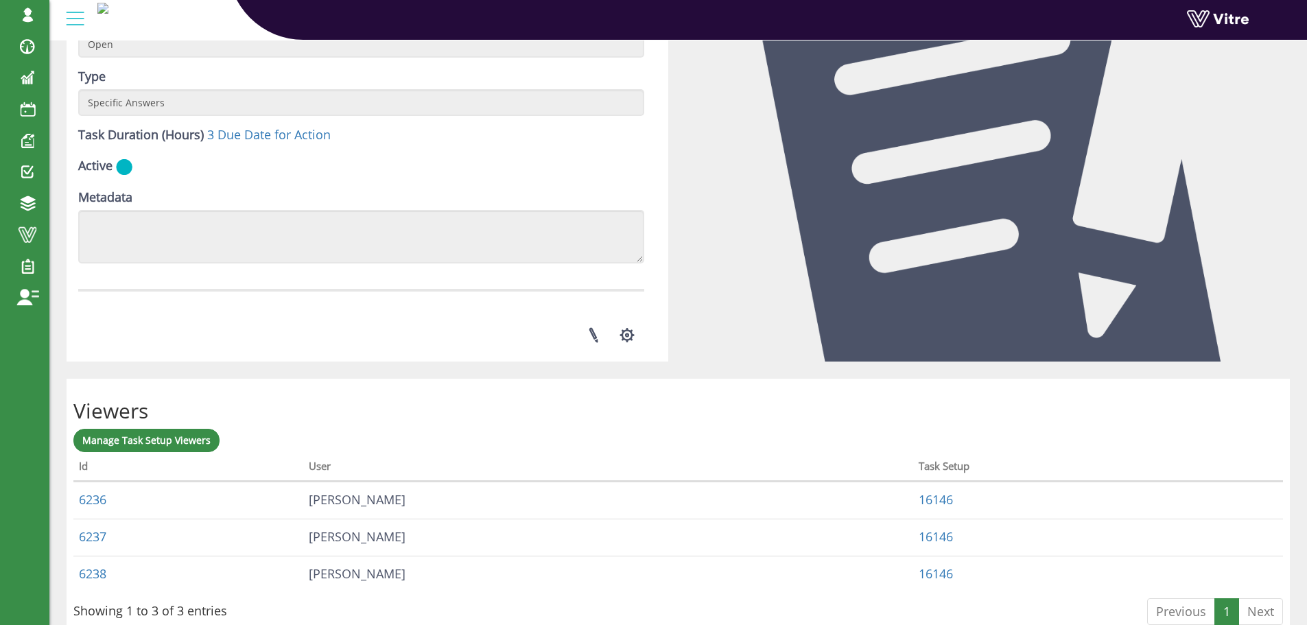
scroll to position [480, 0]
click at [594, 334] on link at bounding box center [593, 334] width 34 height 36
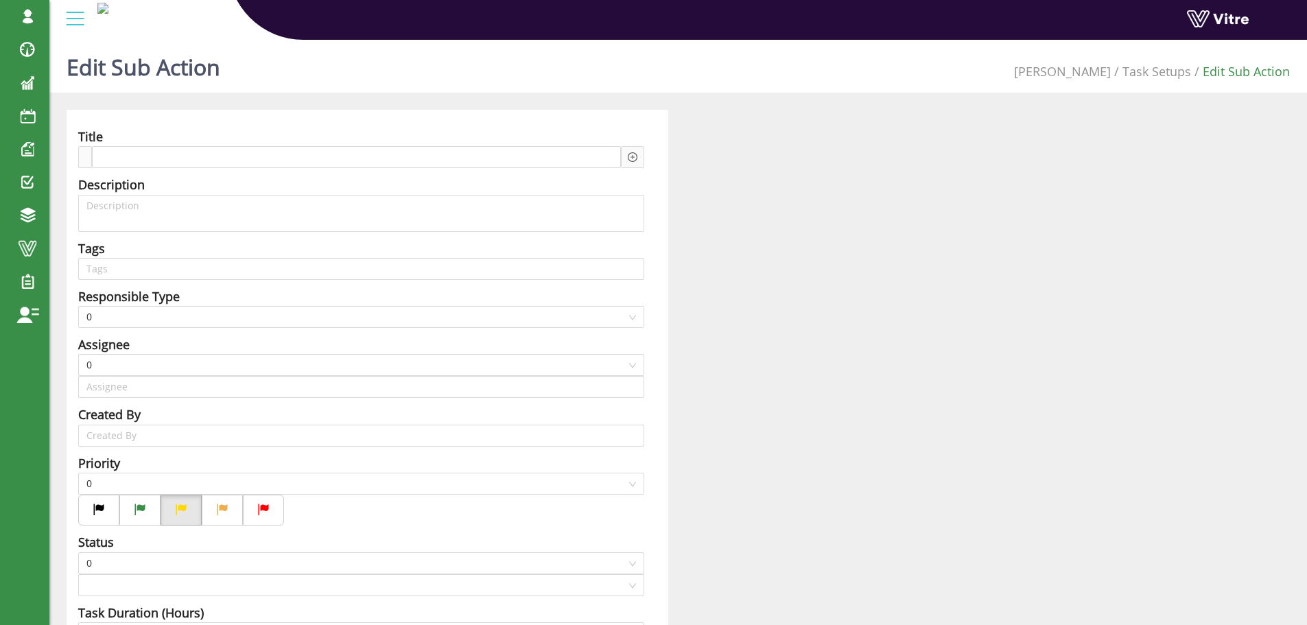
type input "[PERSON_NAME] SU"
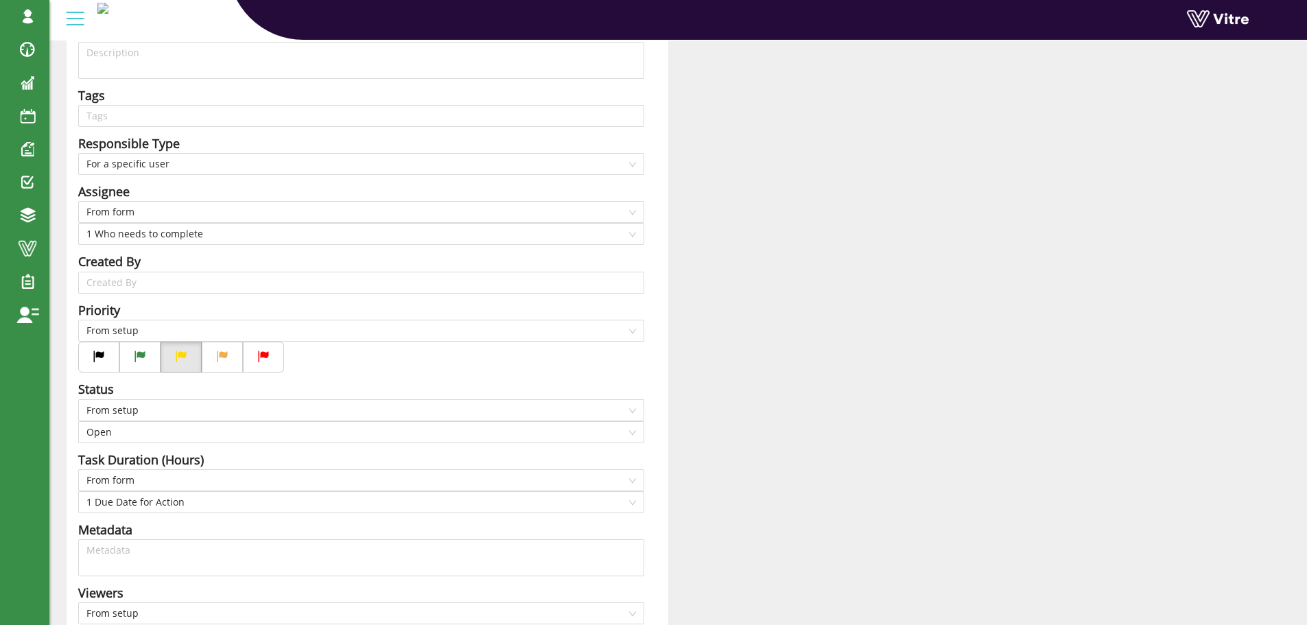
scroll to position [334, 0]
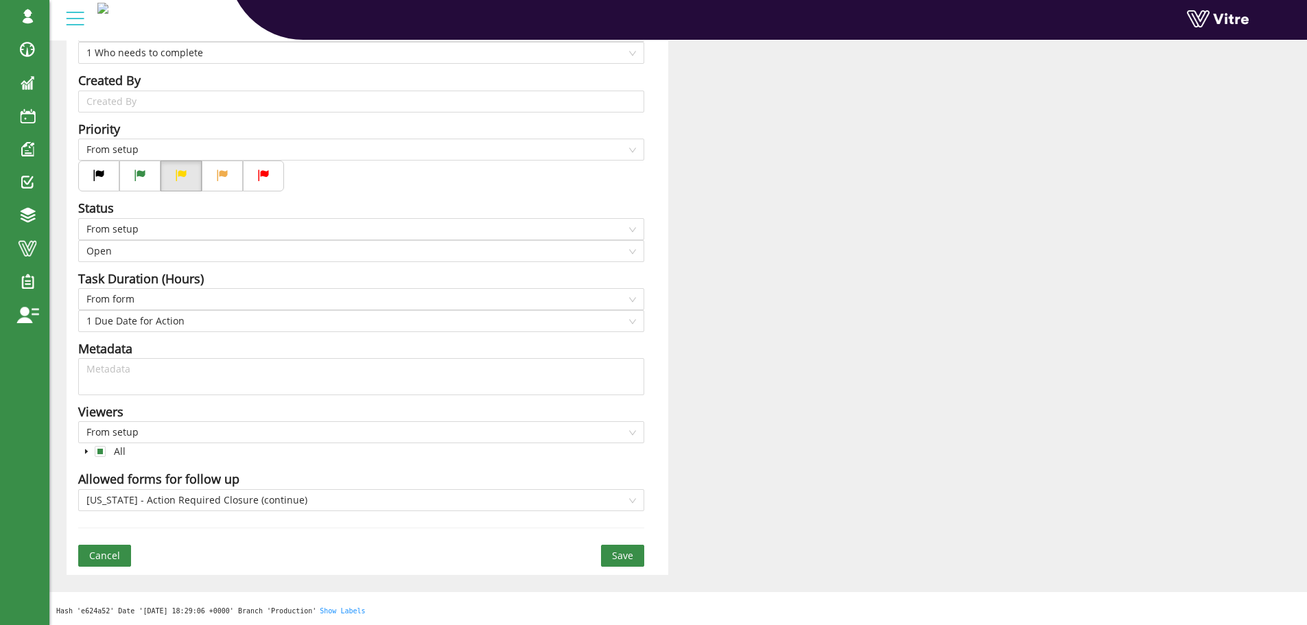
click at [614, 559] on span "Save" at bounding box center [622, 555] width 21 height 15
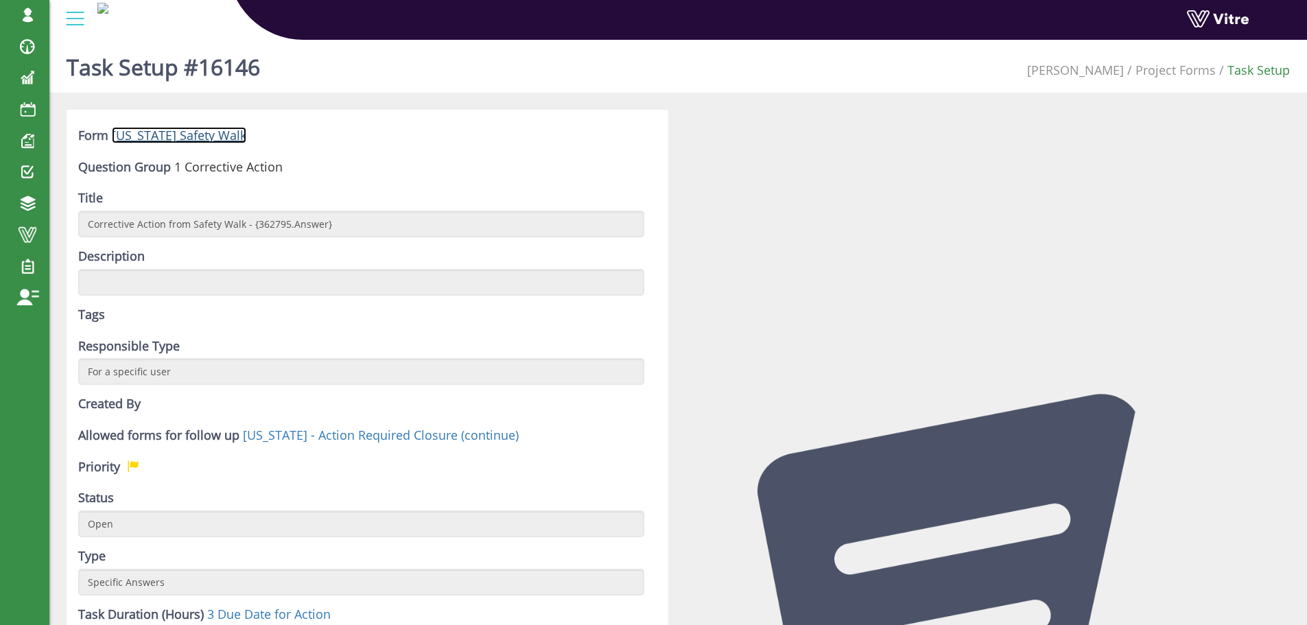
click at [164, 135] on link "[US_STATE] Safety Walk" at bounding box center [179, 135] width 135 height 16
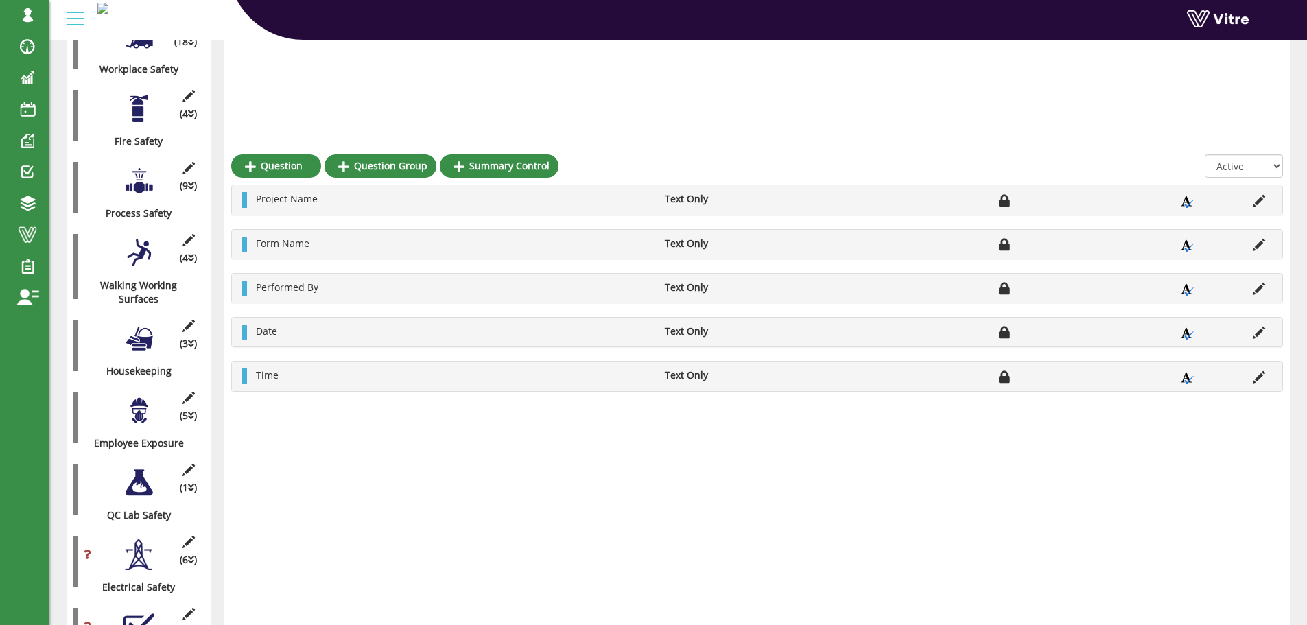
scroll to position [502, 0]
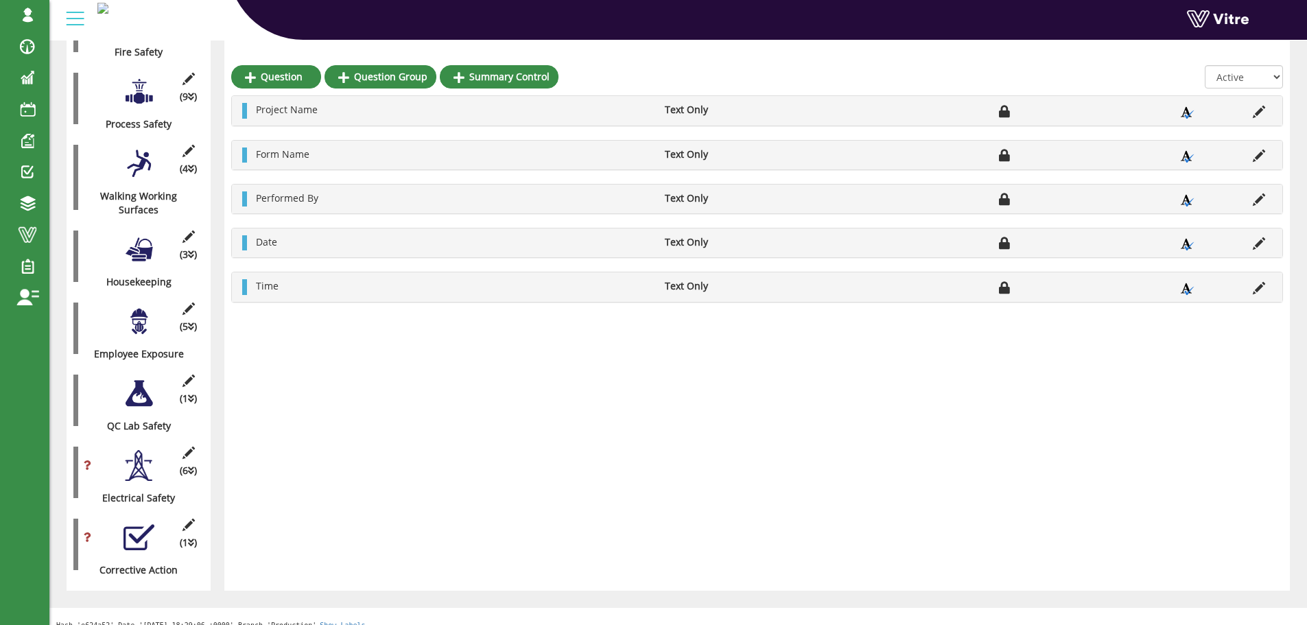
click at [135, 522] on div at bounding box center [139, 537] width 31 height 31
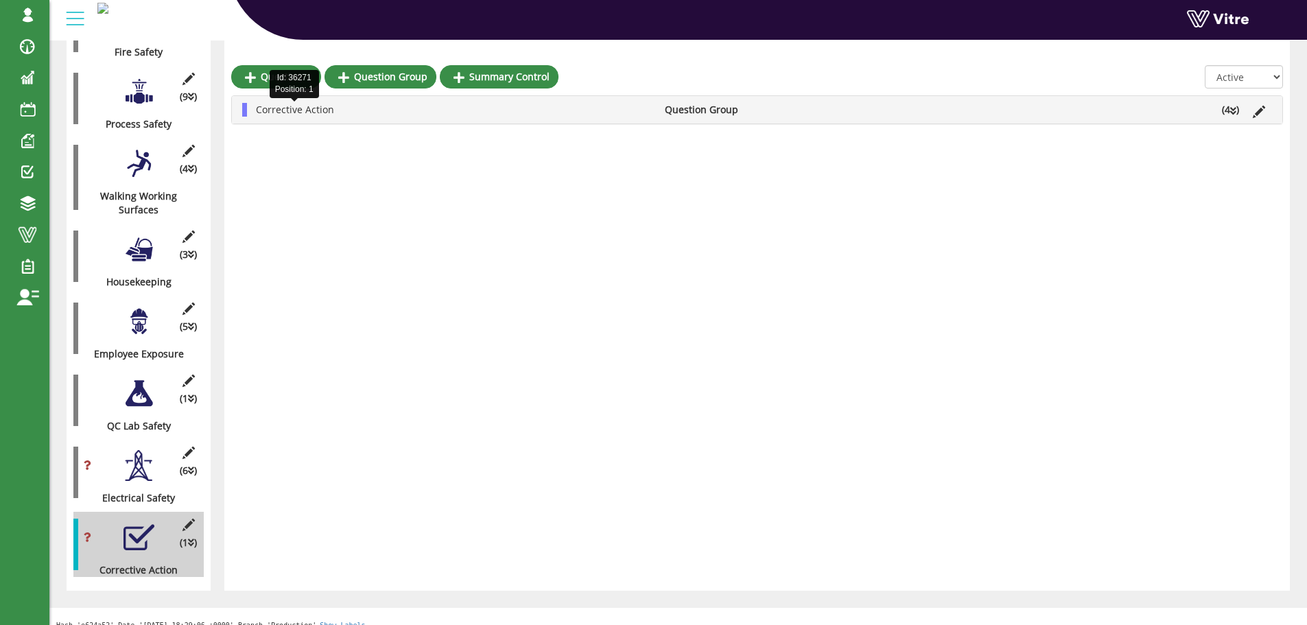
click at [302, 109] on span "Corrective Action" at bounding box center [295, 109] width 78 height 13
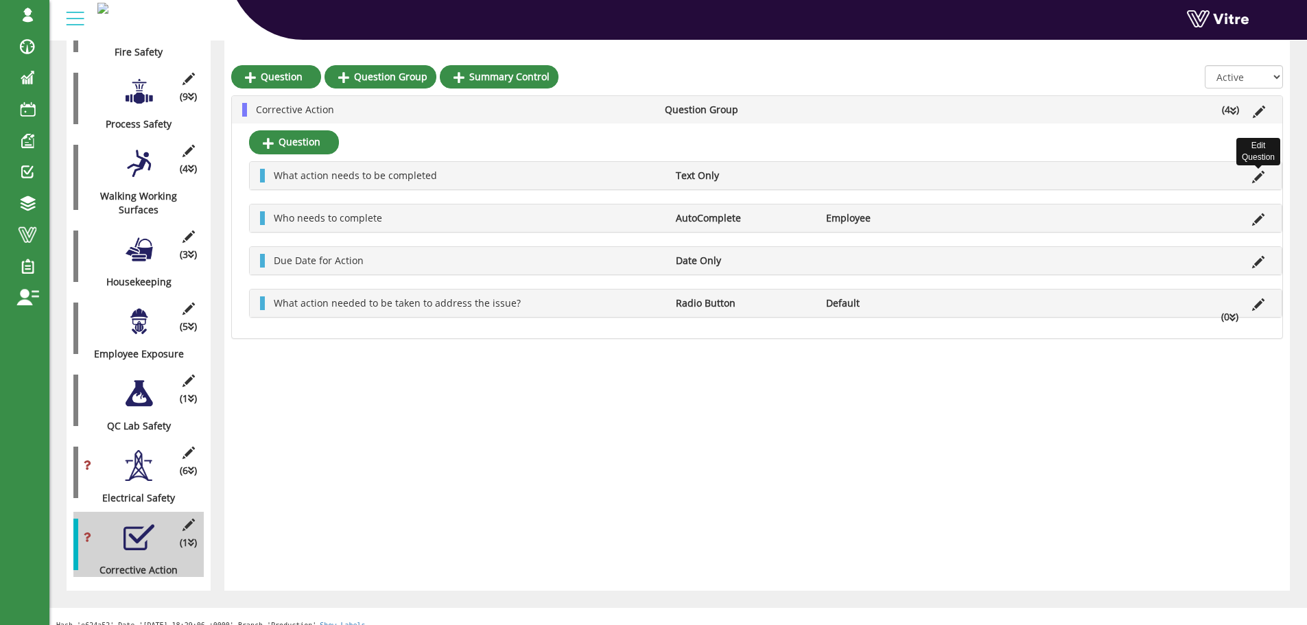
click at [1258, 177] on icon at bounding box center [1258, 177] width 12 height 12
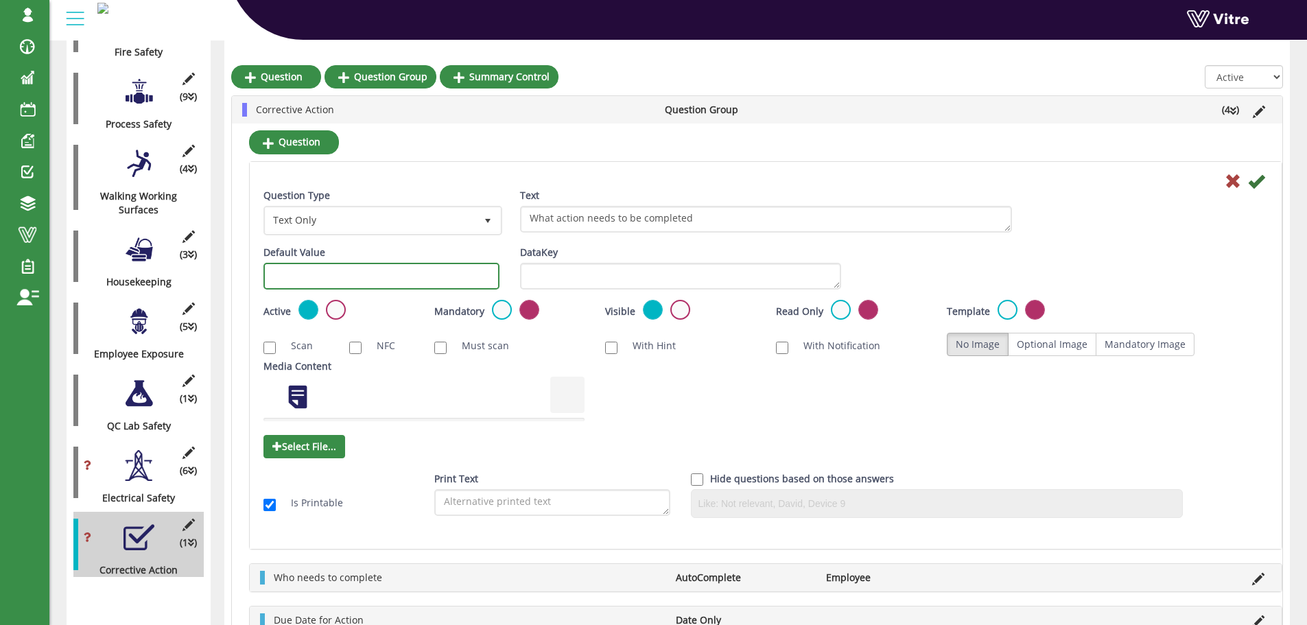
click at [417, 281] on input "text" at bounding box center [382, 276] width 236 height 27
type input "#task.actionrequired"
click at [1256, 185] on icon at bounding box center [1256, 181] width 16 height 16
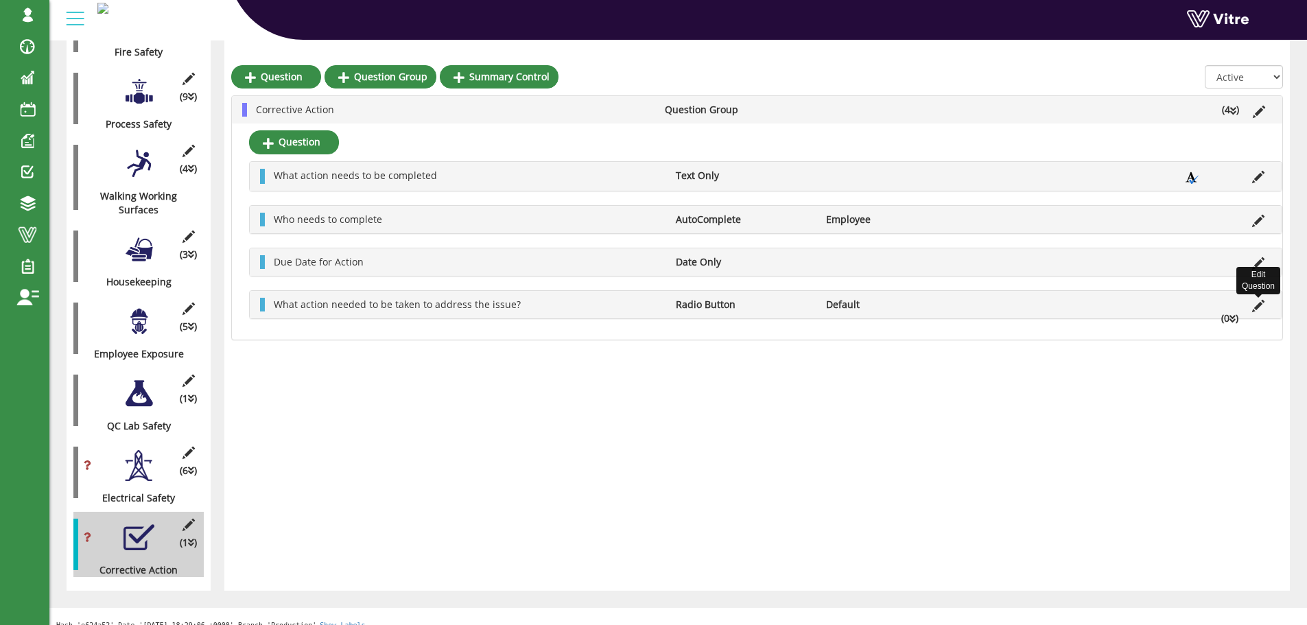
click at [1259, 307] on icon at bounding box center [1258, 306] width 12 height 12
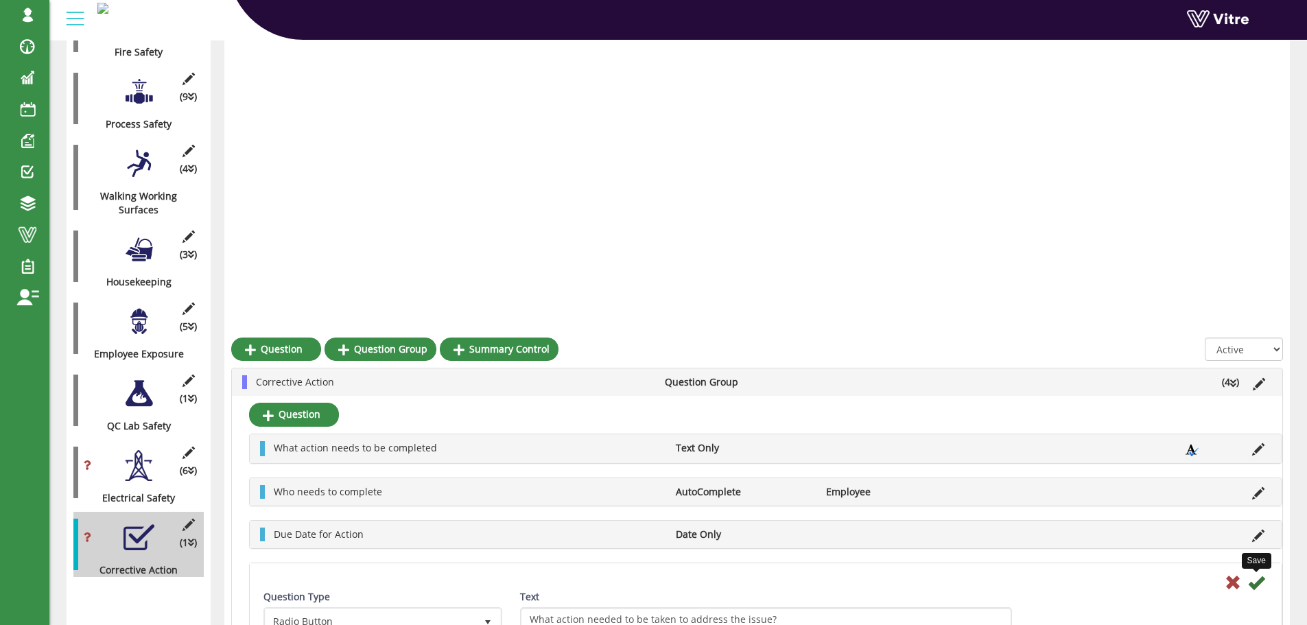
scroll to position [774, 0]
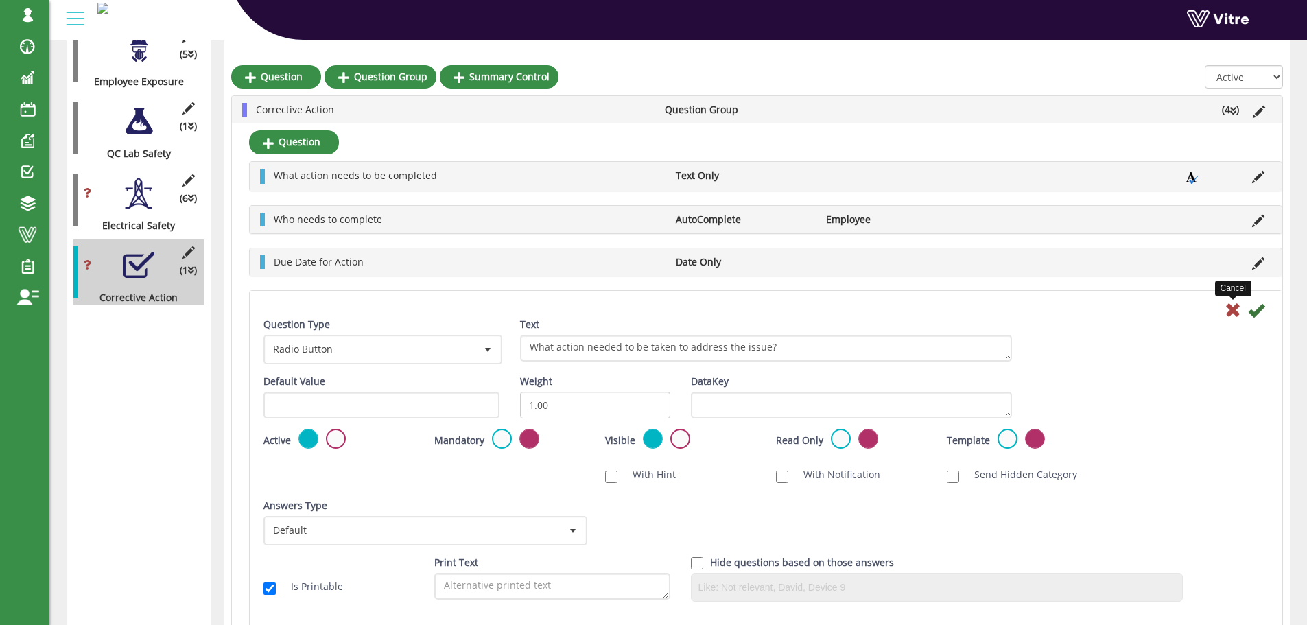
click at [1232, 312] on icon at bounding box center [1233, 310] width 16 height 16
